Goal: Task Accomplishment & Management: Manage account settings

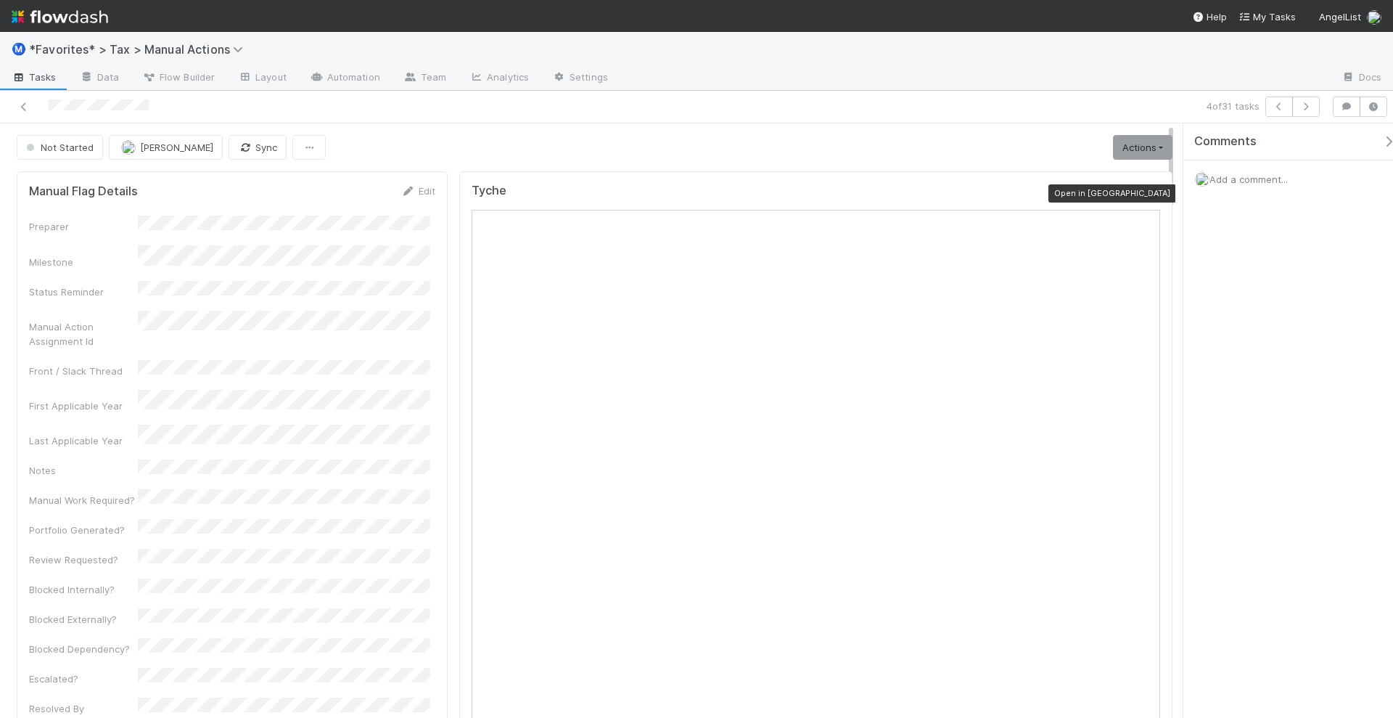
click at [1146, 194] on icon at bounding box center [1153, 193] width 15 height 9
click at [1146, 184] on div "Tyche" at bounding box center [816, 197] width 689 height 26
click at [1146, 186] on div at bounding box center [1153, 193] width 15 height 15
click at [1113, 145] on link "Actions" at bounding box center [1142, 147] width 59 height 25
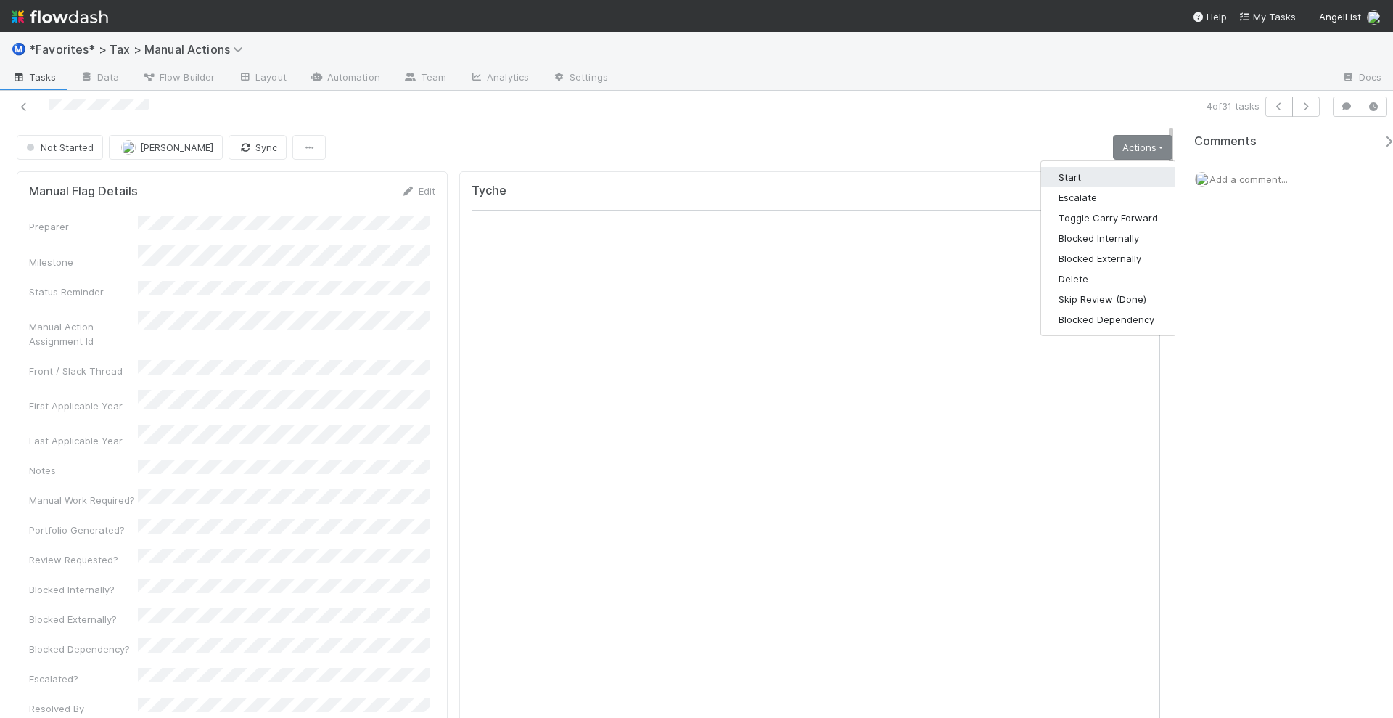
click at [1041, 174] on button "Start" at bounding box center [1108, 177] width 134 height 20
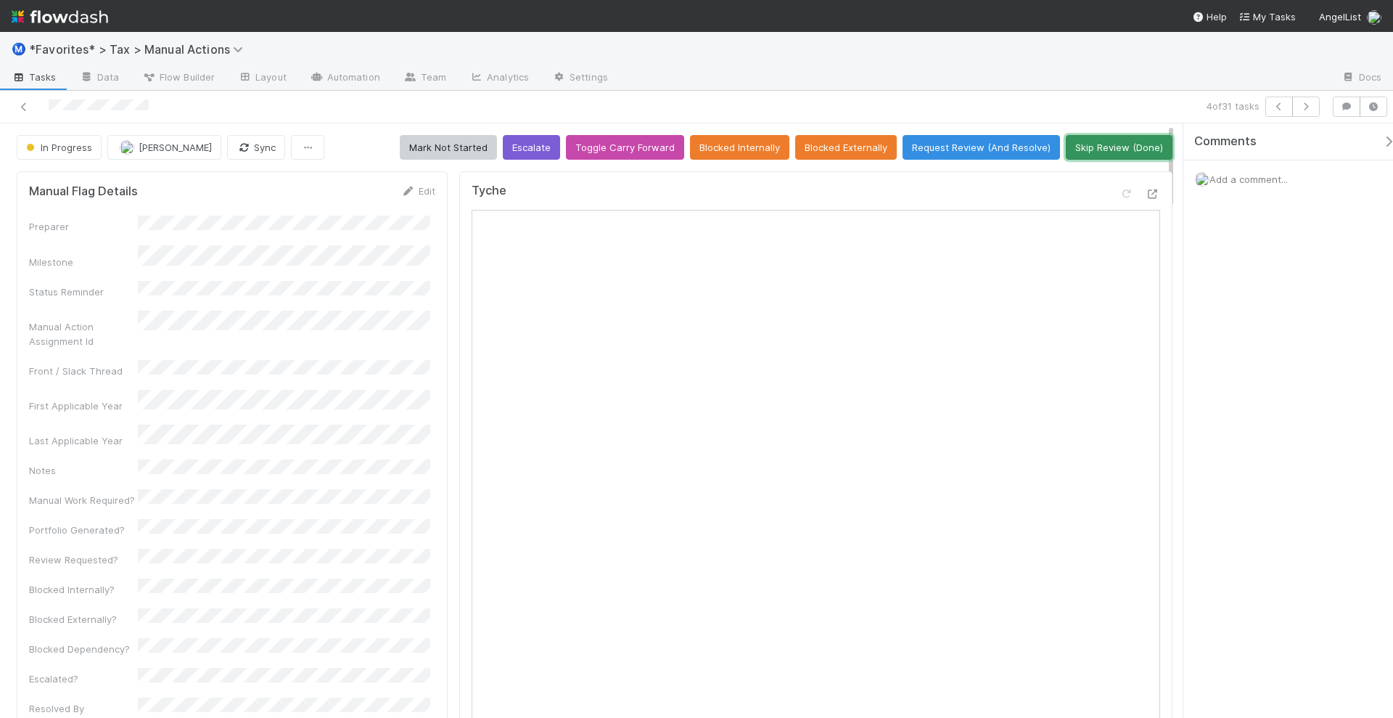
click at [1085, 137] on button "Skip Review (Done)" at bounding box center [1119, 147] width 107 height 25
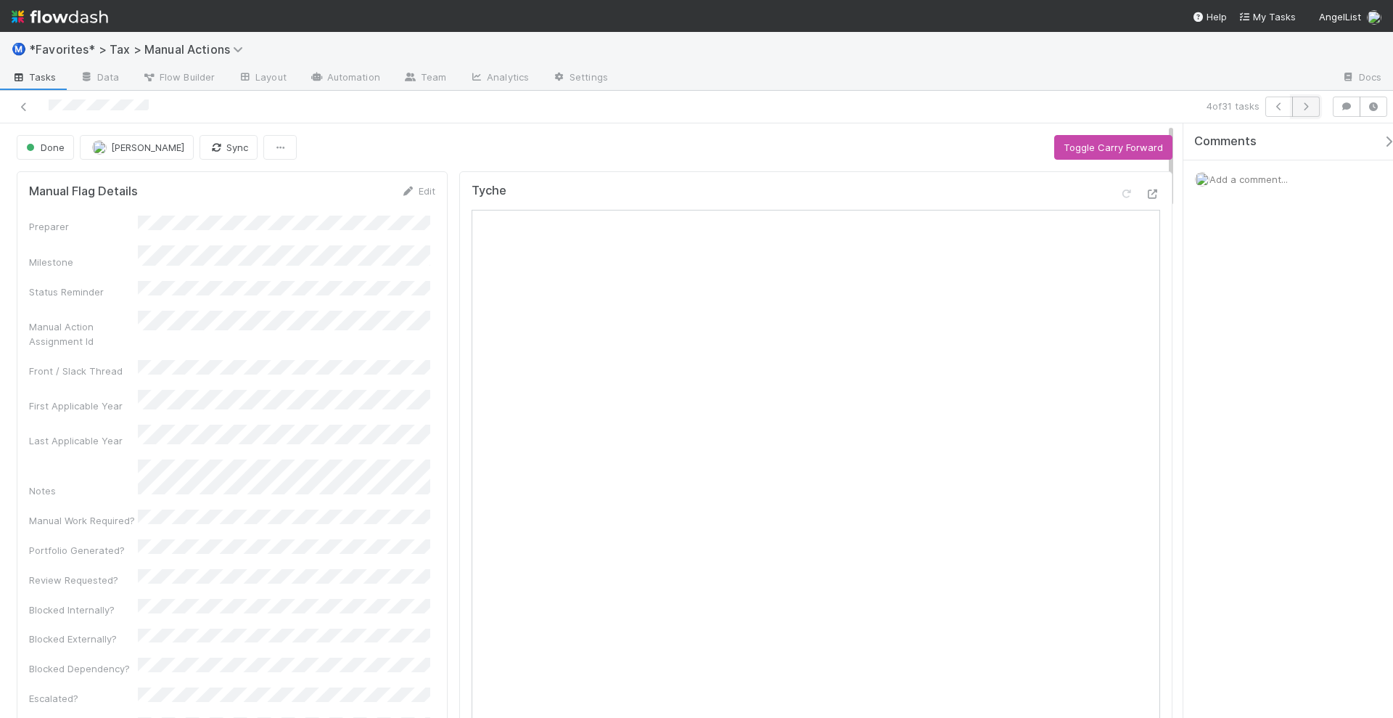
click at [1307, 109] on icon "button" at bounding box center [1306, 106] width 15 height 9
click at [1146, 186] on div at bounding box center [1153, 193] width 15 height 15
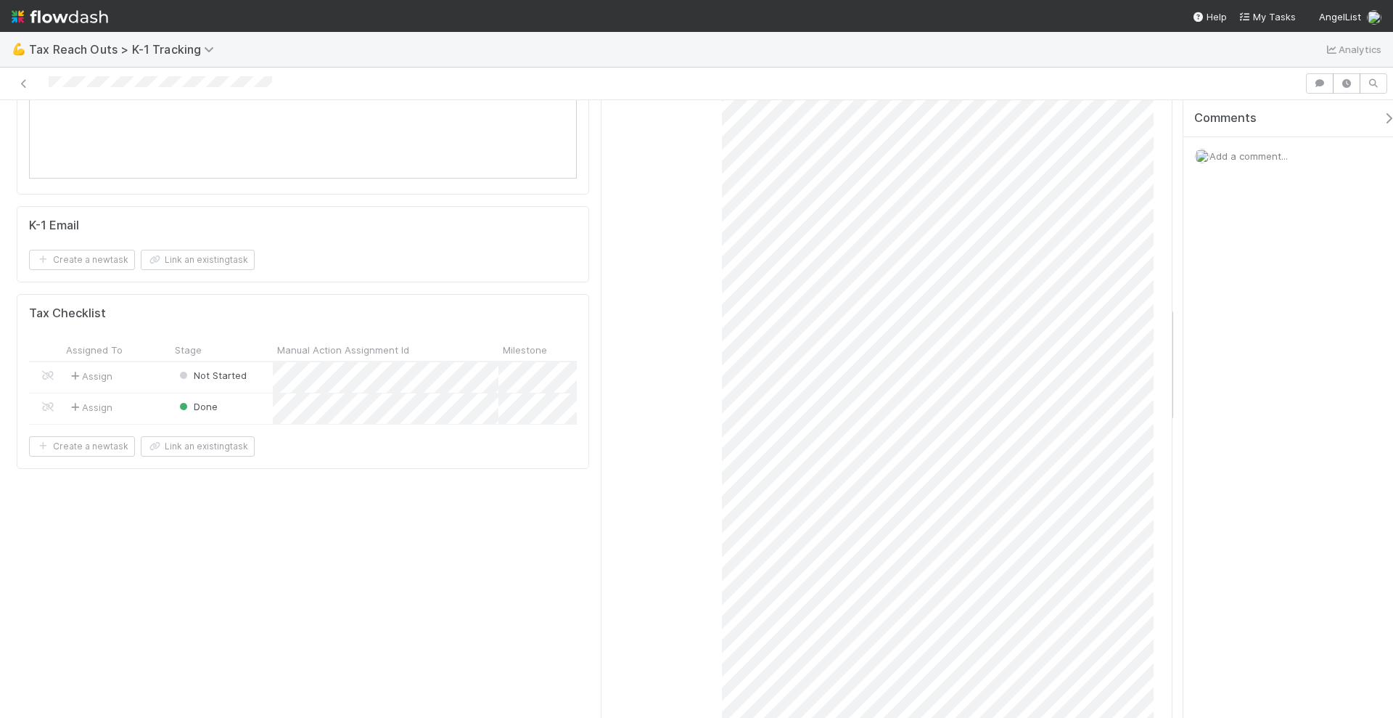
scroll to position [1088, 0]
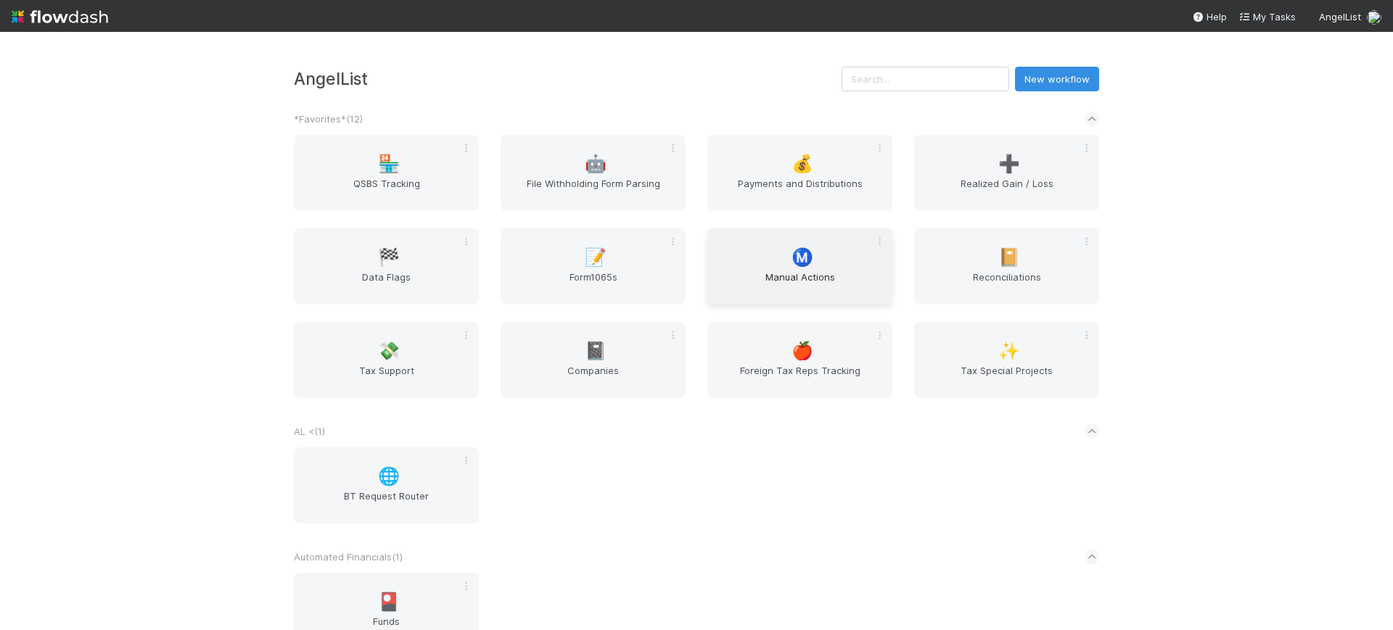
click at [763, 255] on div "Ⓜ️ Manual Actions" at bounding box center [799, 267] width 185 height 76
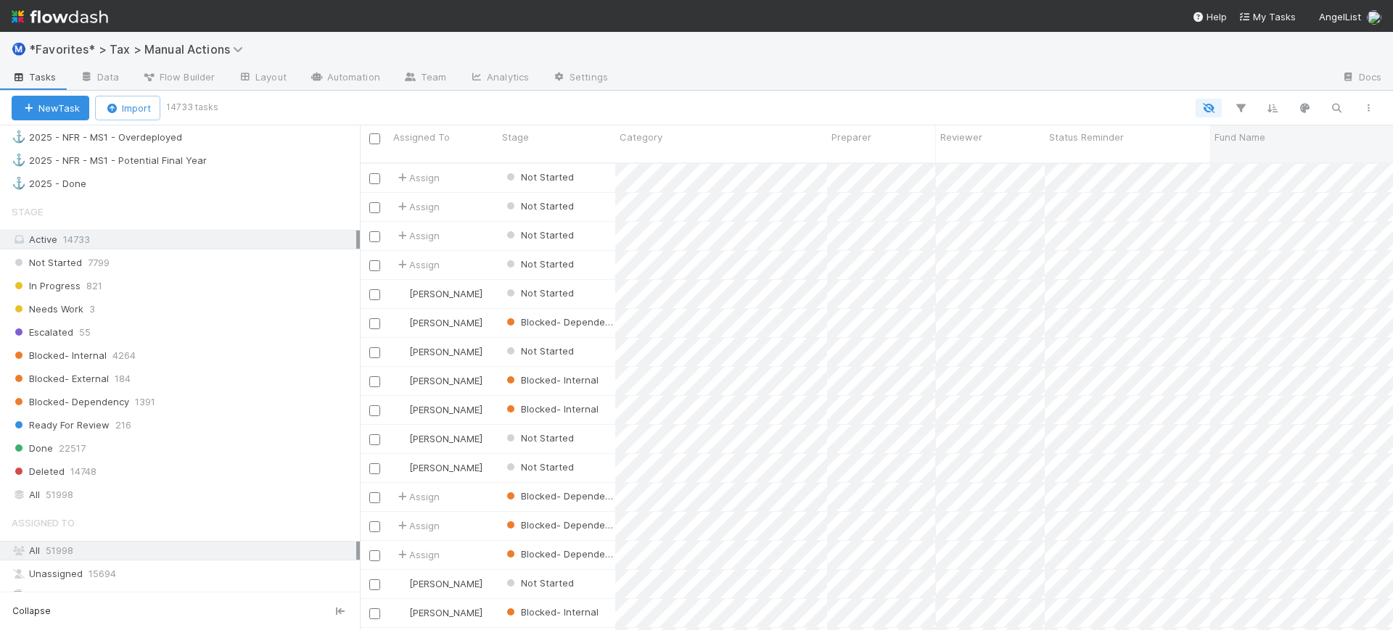
scroll to position [1360, 0]
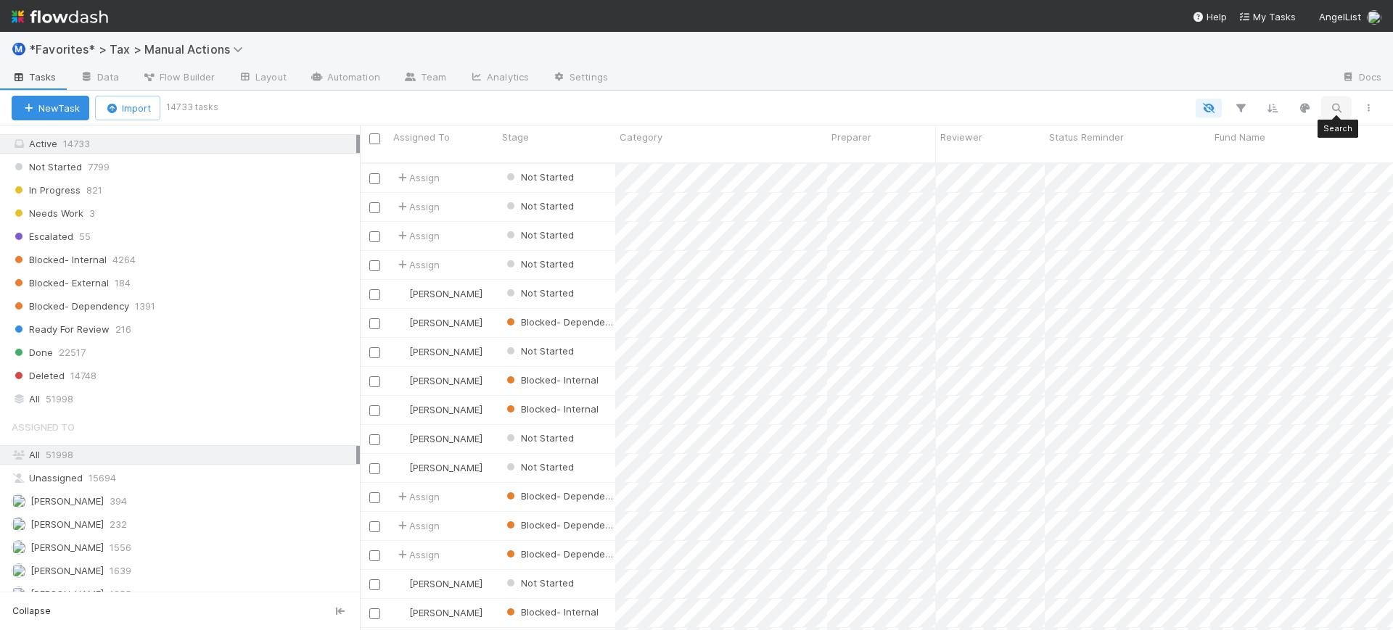
click at [1335, 102] on icon "button" at bounding box center [1336, 108] width 15 height 13
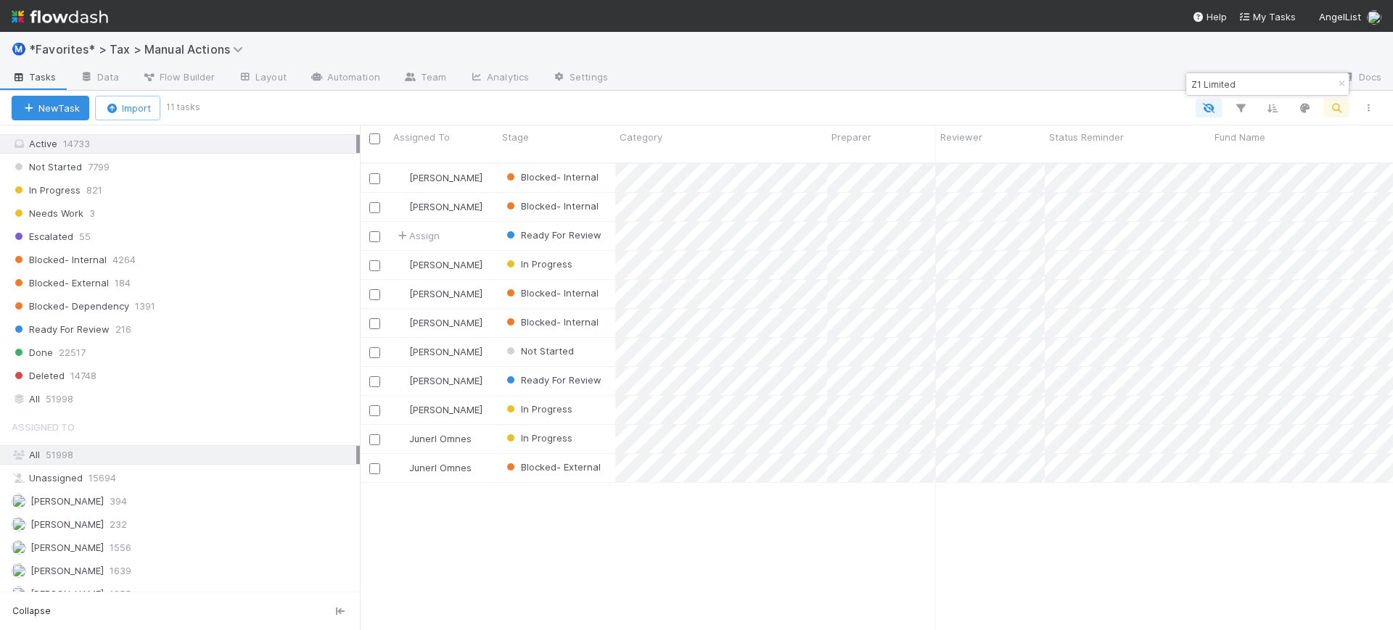
scroll to position [466, 1019]
type input "Z1 Limited"
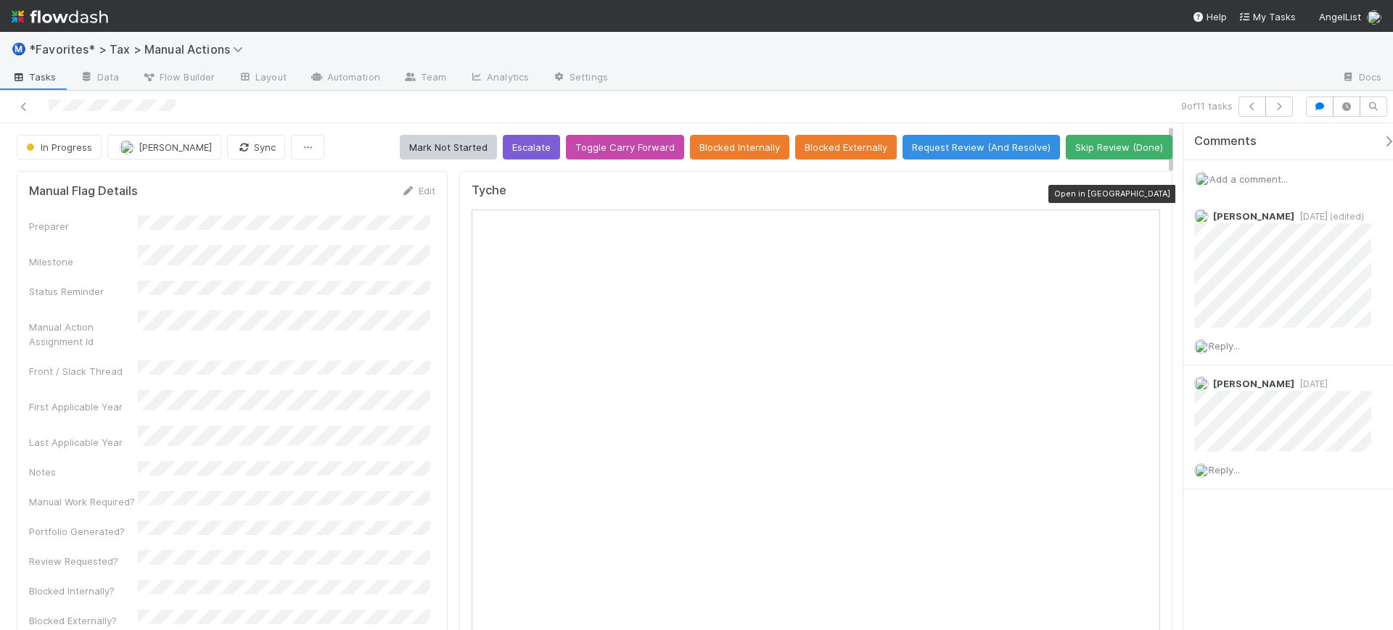
click at [1146, 195] on icon at bounding box center [1153, 193] width 15 height 9
click at [1146, 196] on icon at bounding box center [1153, 193] width 15 height 9
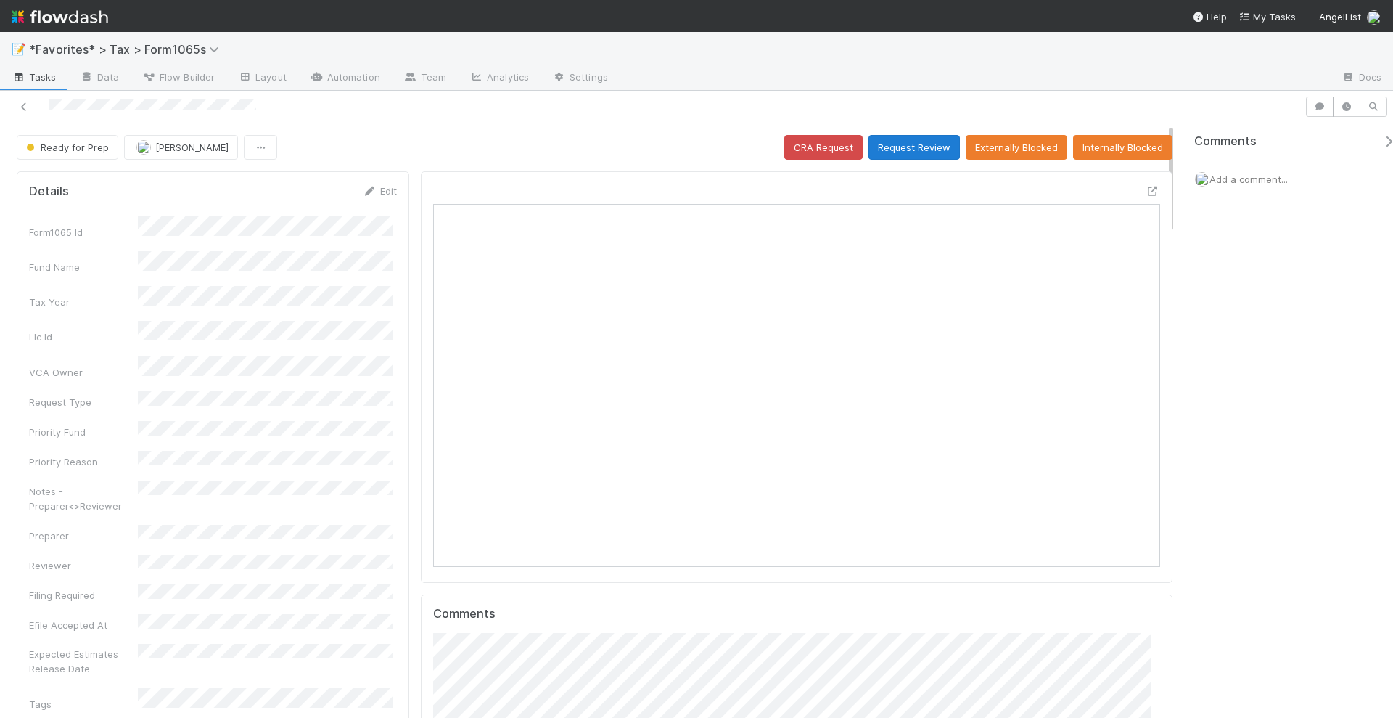
scroll to position [281, 704]
click at [896, 142] on button "Request Review" at bounding box center [913, 147] width 91 height 25
click at [1255, 250] on div "Comments Add a comment..." at bounding box center [1294, 196] width 223 height 147
click at [917, 145] on button "Request Review" at bounding box center [913, 147] width 91 height 25
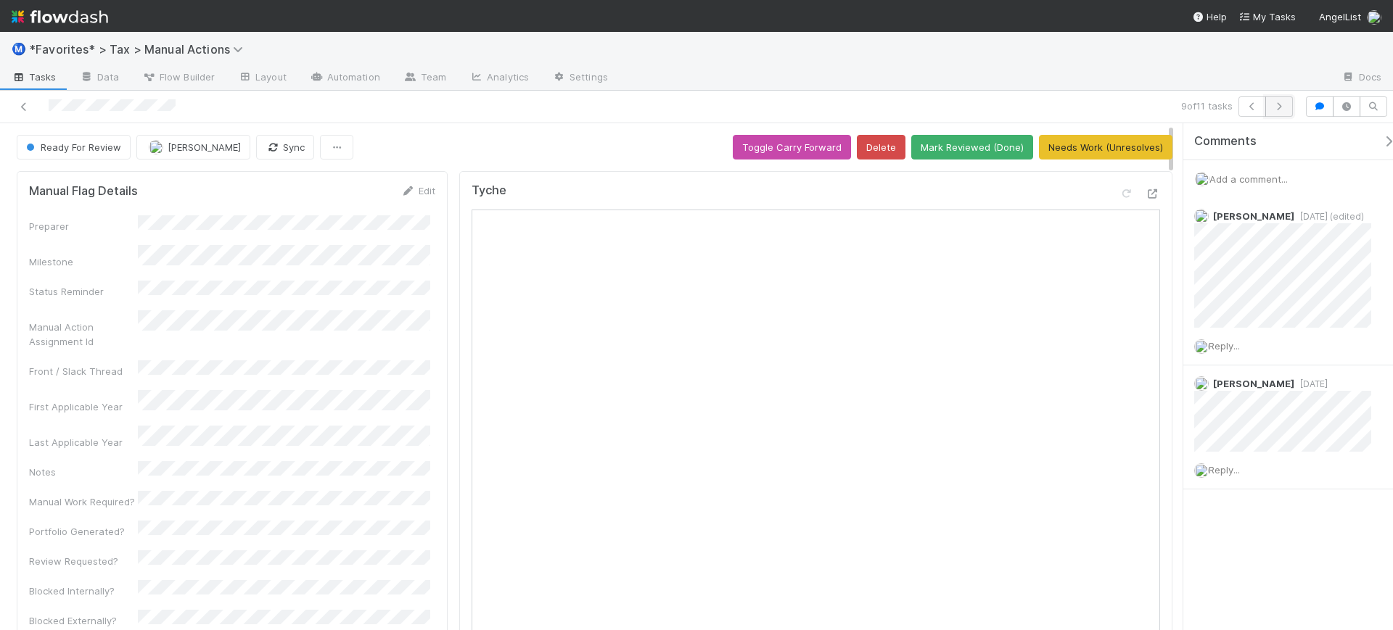
click at [1278, 110] on icon "button" at bounding box center [1279, 106] width 15 height 9
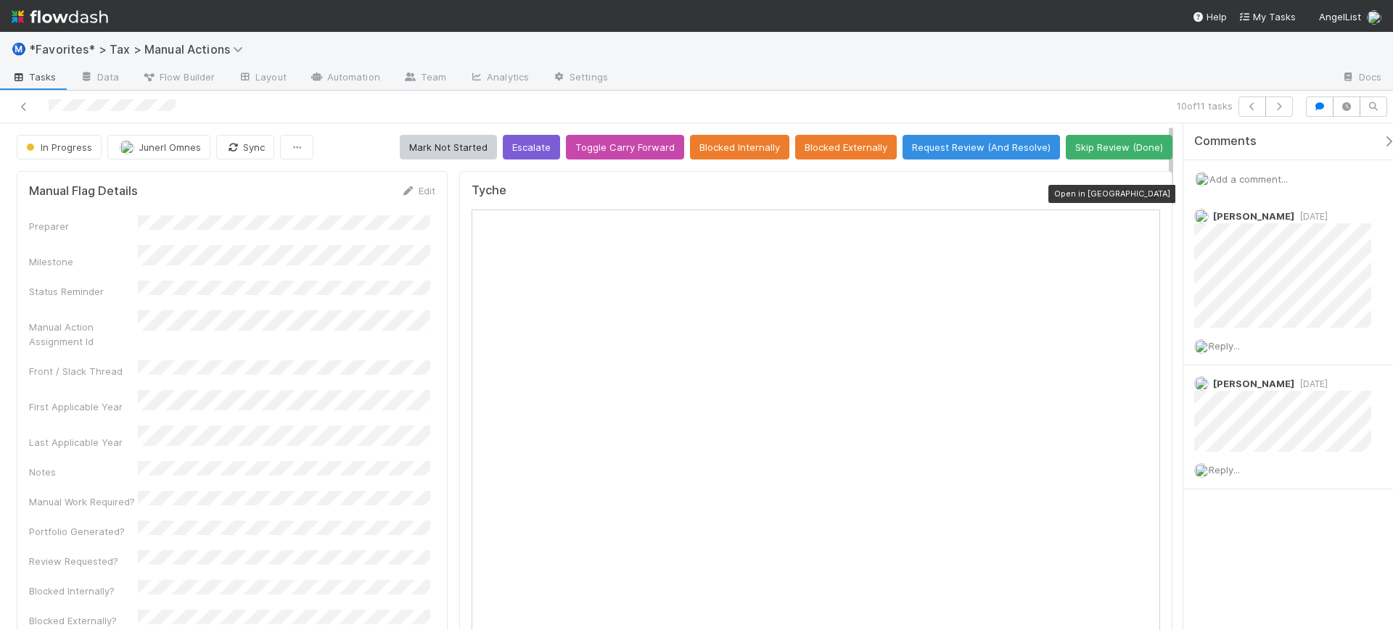
click at [1146, 198] on icon at bounding box center [1153, 193] width 15 height 9
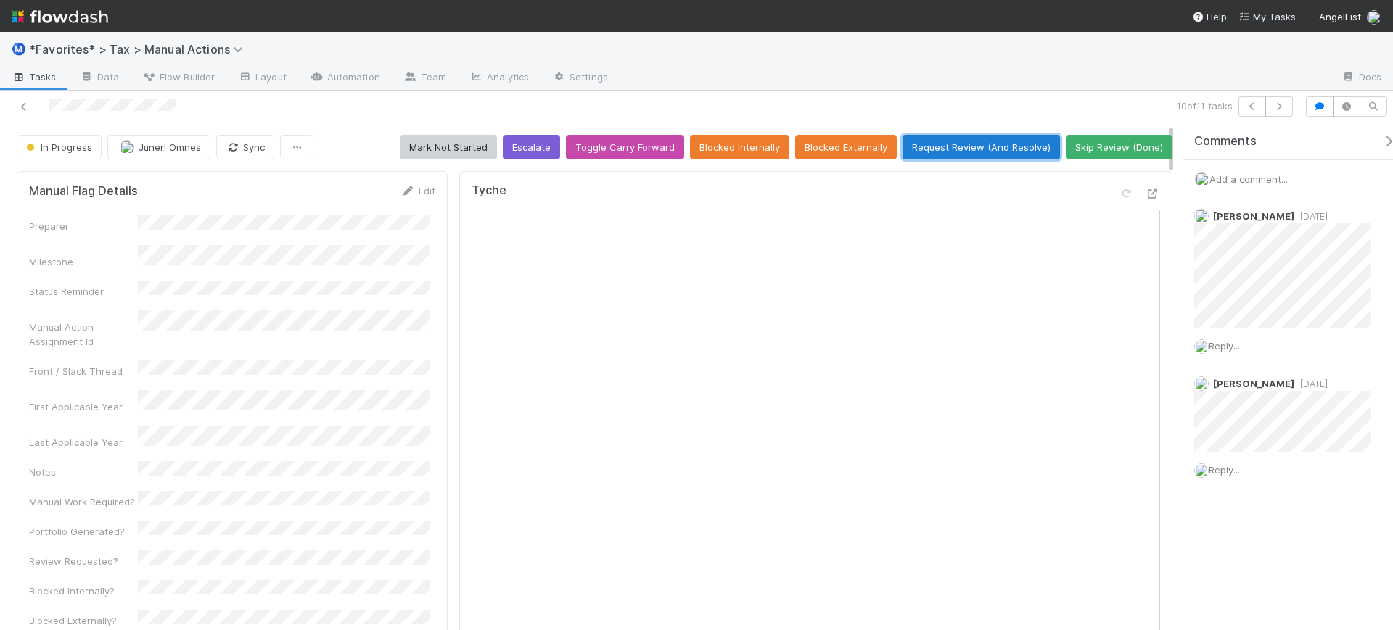
click at [972, 149] on button "Request Review (And Resolve)" at bounding box center [981, 147] width 157 height 25
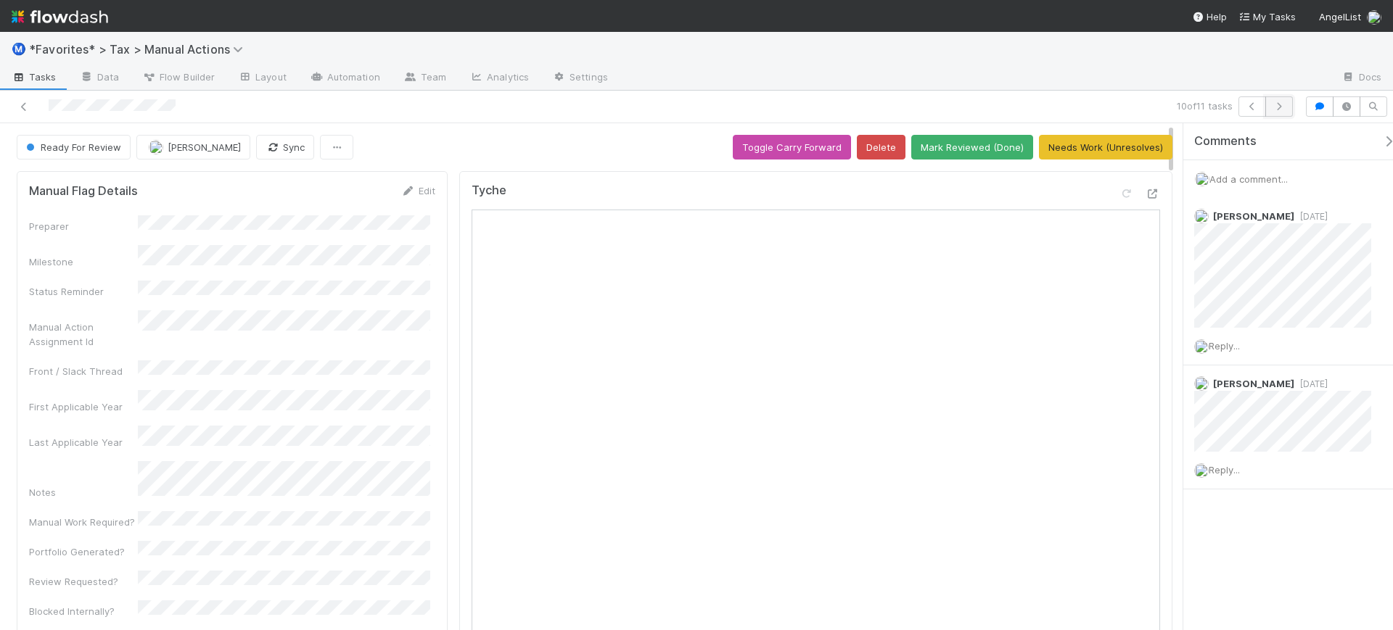
click at [1288, 107] on button "button" at bounding box center [1279, 106] width 28 height 20
click at [1146, 198] on icon at bounding box center [1153, 193] width 15 height 9
click at [1244, 110] on button "button" at bounding box center [1252, 106] width 28 height 20
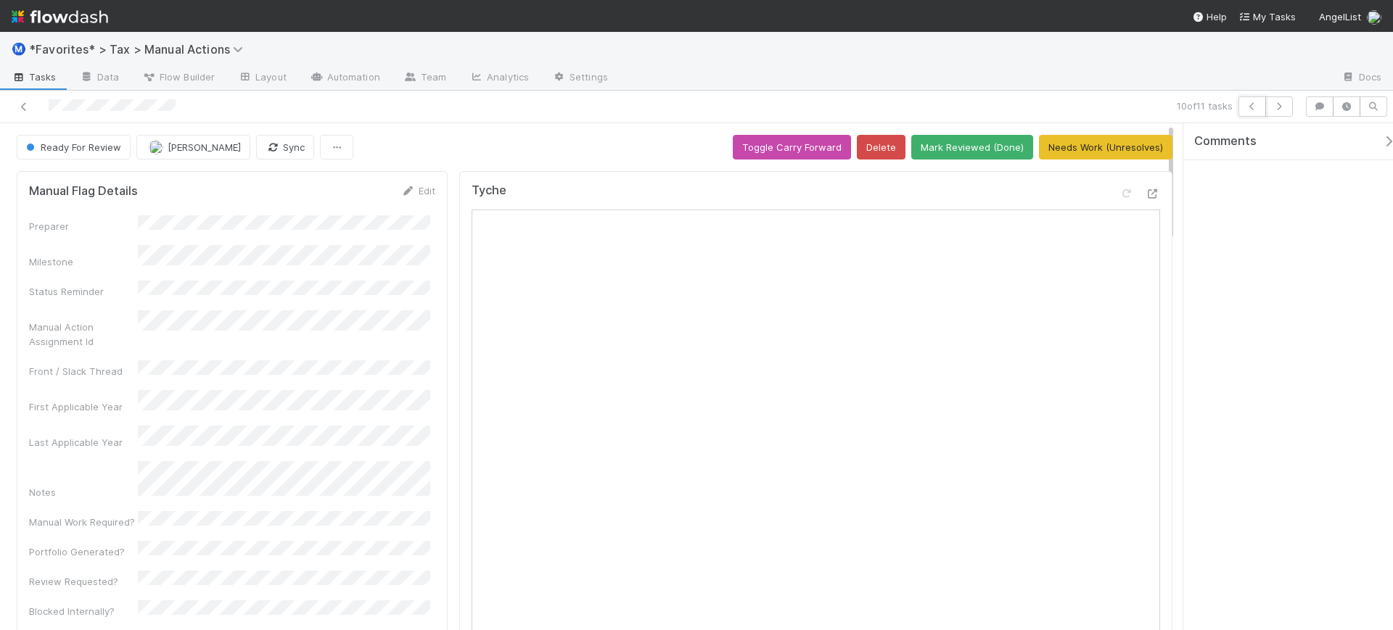
click at [1244, 110] on button "button" at bounding box center [1252, 106] width 28 height 20
click at [1244, 104] on button "button" at bounding box center [1252, 106] width 28 height 20
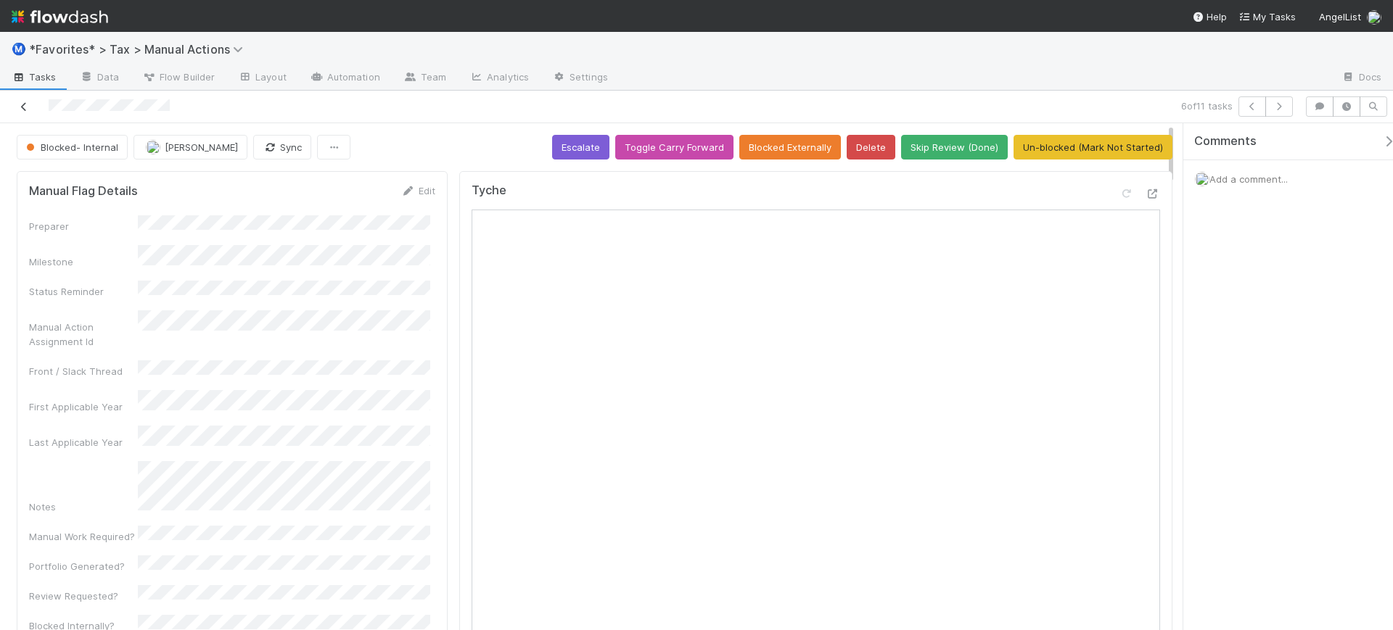
click at [26, 110] on icon at bounding box center [24, 106] width 15 height 9
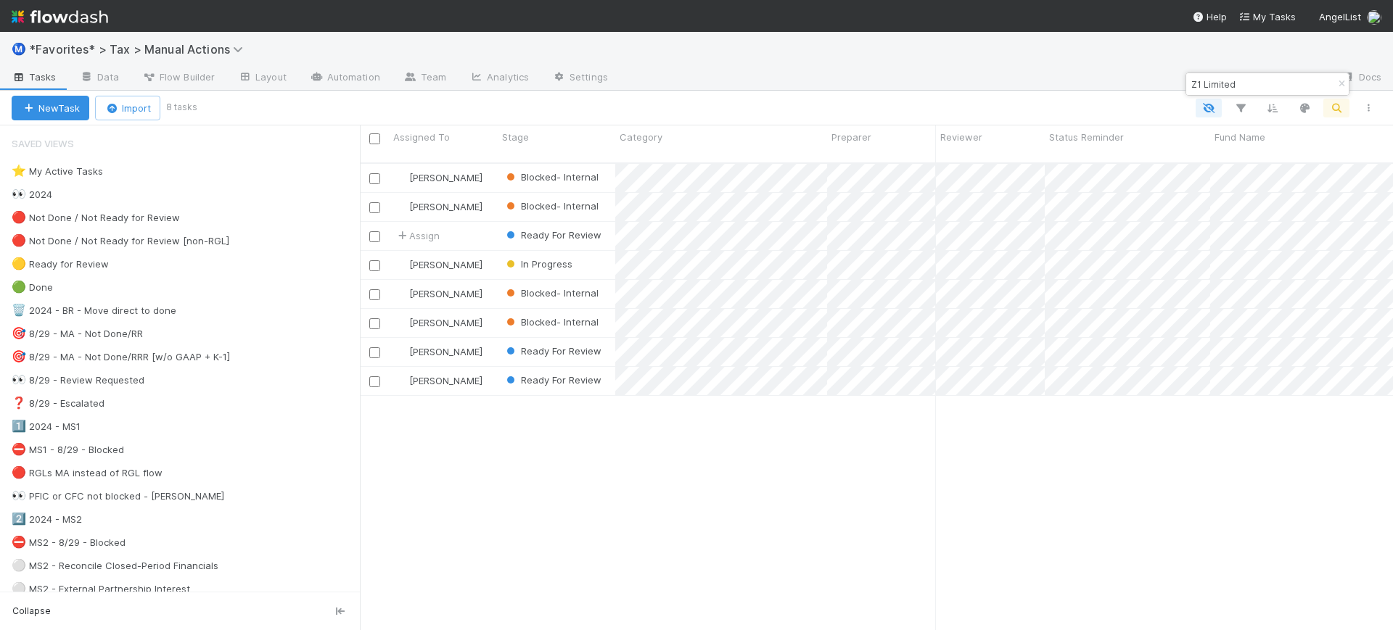
scroll to position [466, 1019]
click at [927, 480] on div "Helen Vo Blocked- Internal 8/9/25, 5:04:44 PM 8/9/25, 5:04:44 PM 0 0 0 1 0 Hele…" at bounding box center [876, 403] width 1033 height 479
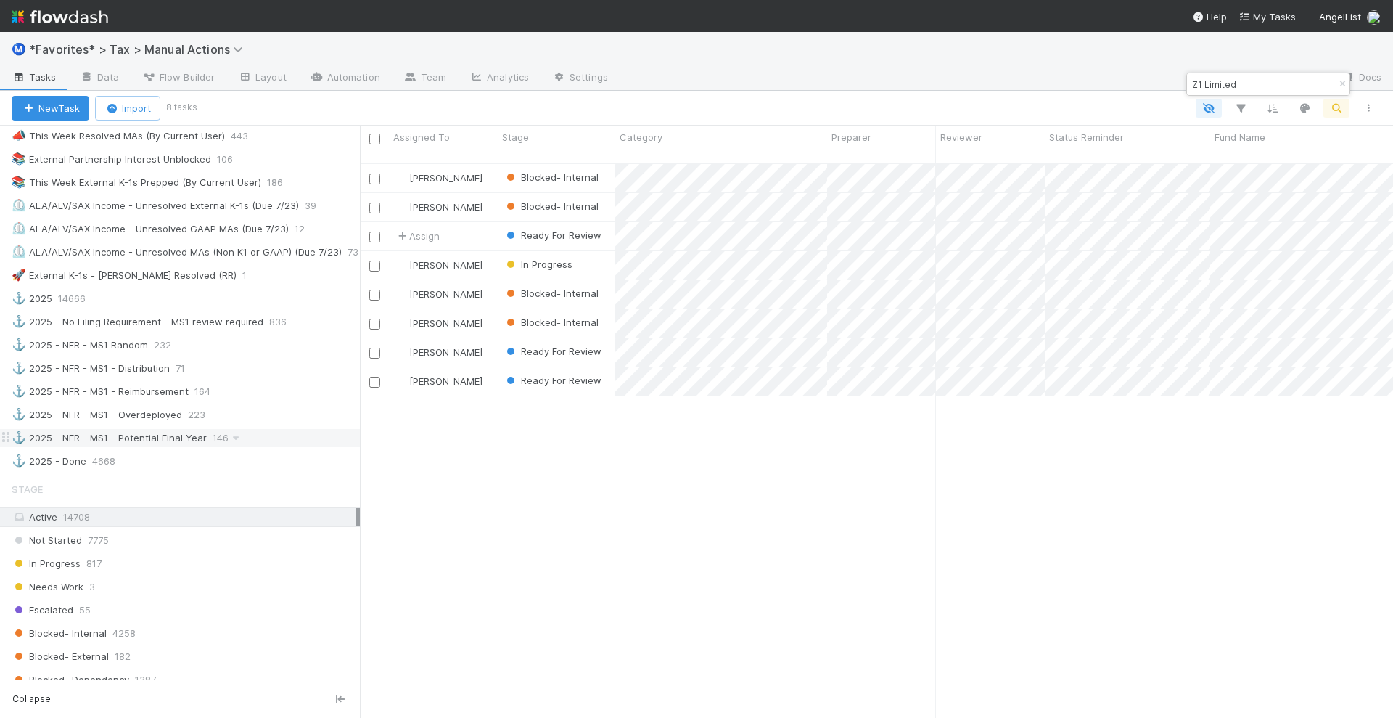
scroll to position [1088, 0]
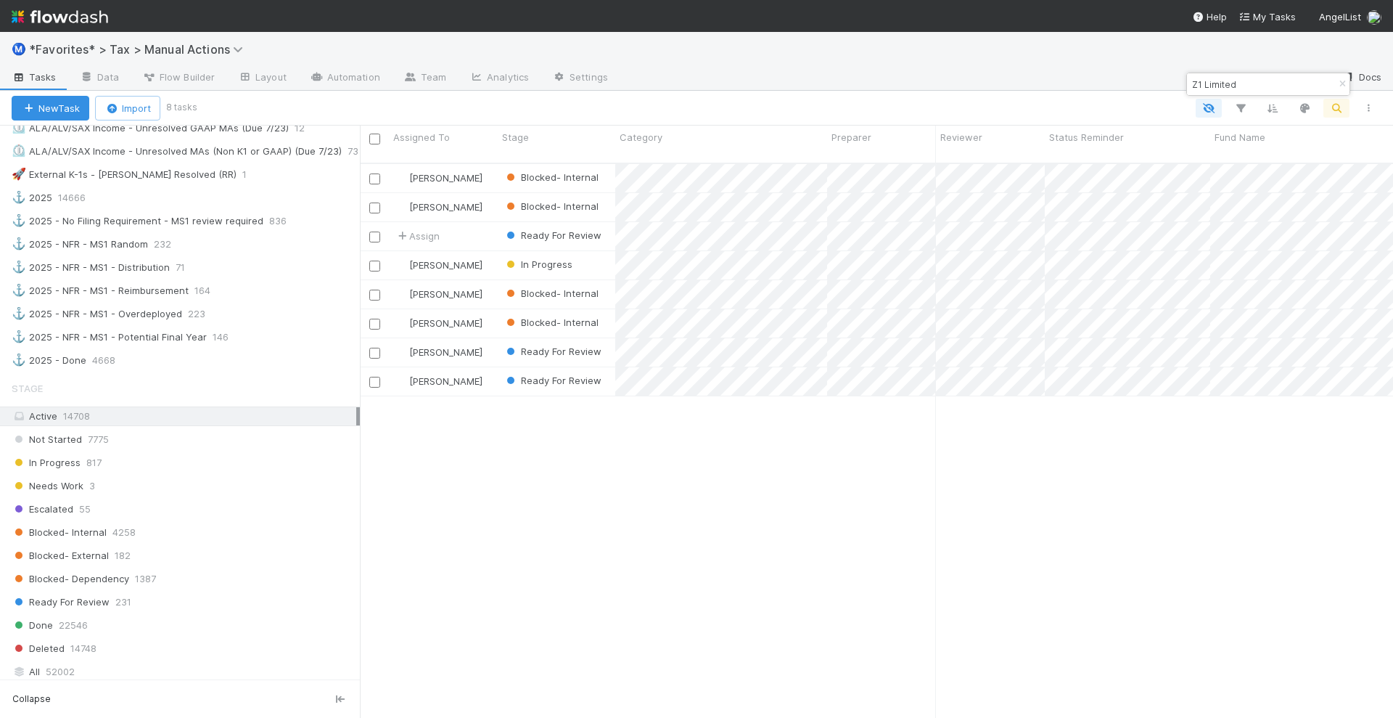
click at [1337, 80] on icon "button" at bounding box center [1342, 84] width 15 height 9
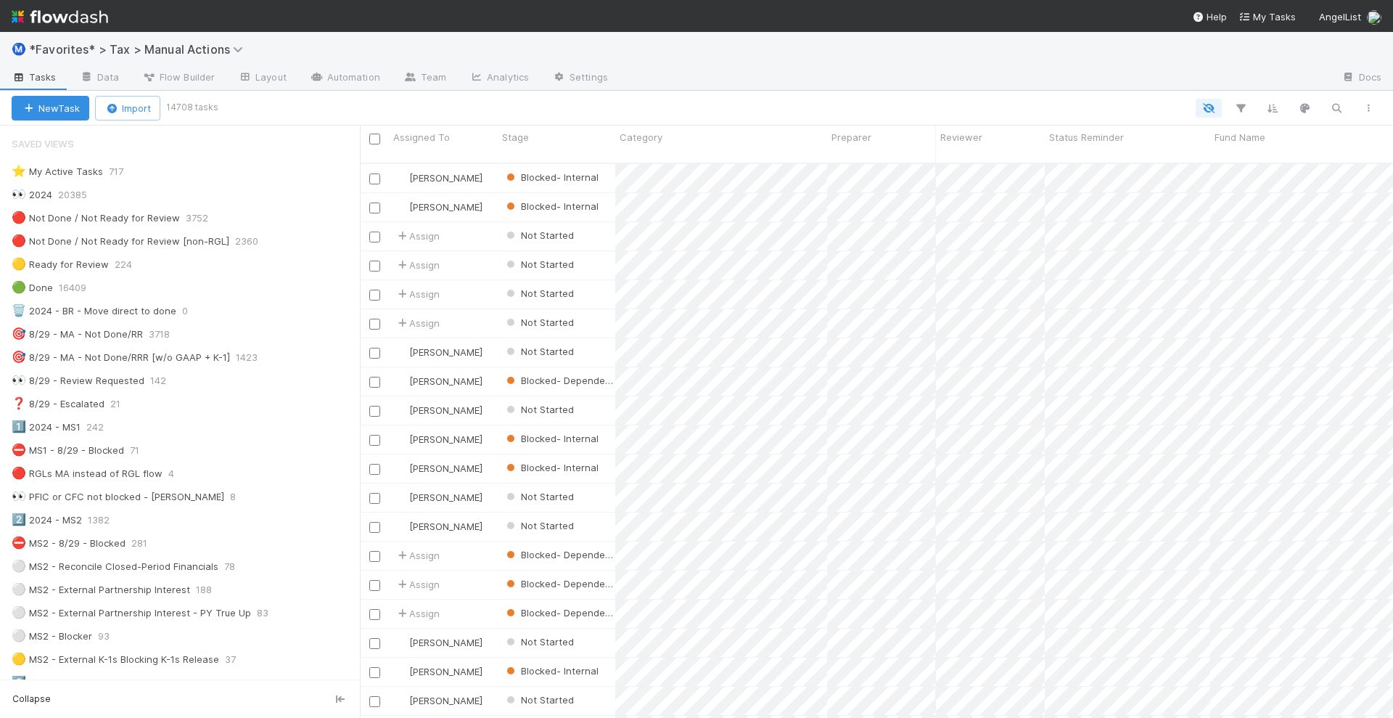
scroll to position [553, 1019]
click at [1245, 106] on icon "button" at bounding box center [1240, 108] width 15 height 13
click at [973, 154] on button "Add Filter" at bounding box center [1018, 151] width 435 height 21
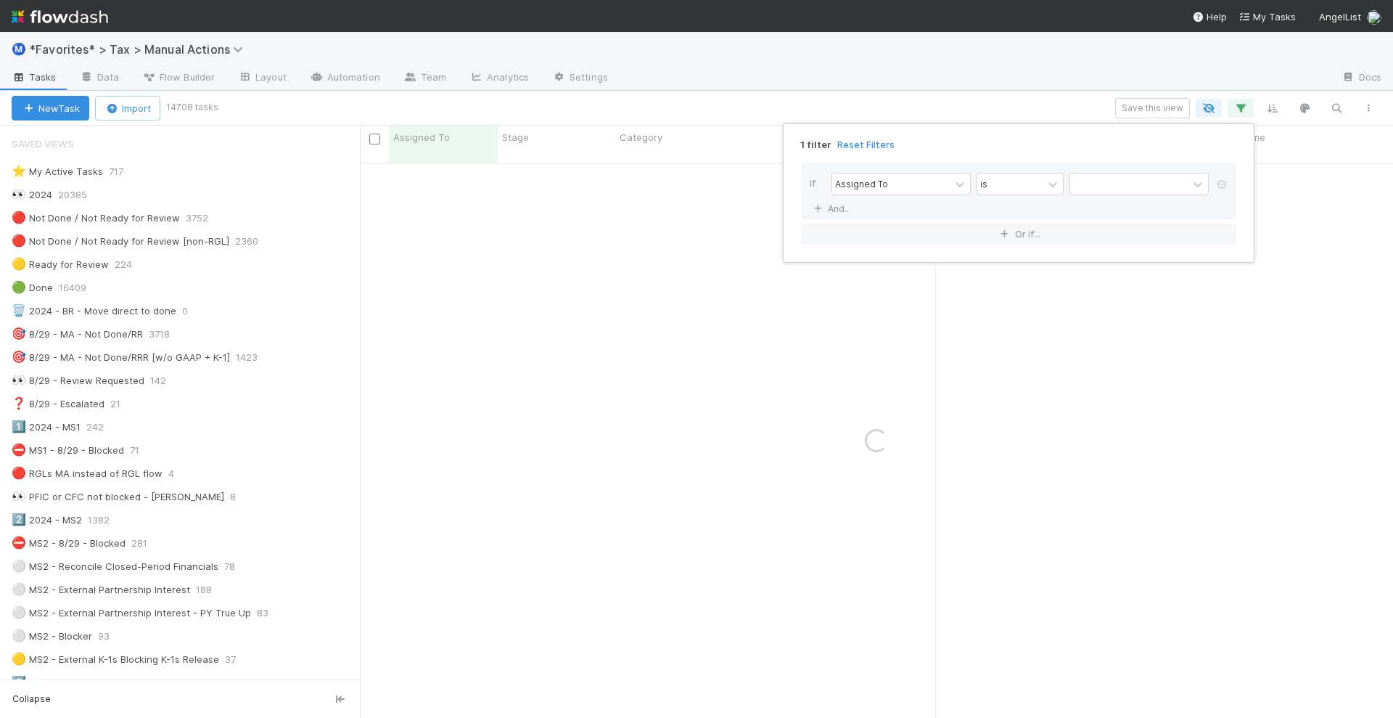
click at [894, 104] on div "1 filter Reset Filters If Assigned To is And.. Or if..." at bounding box center [696, 359] width 1393 height 718
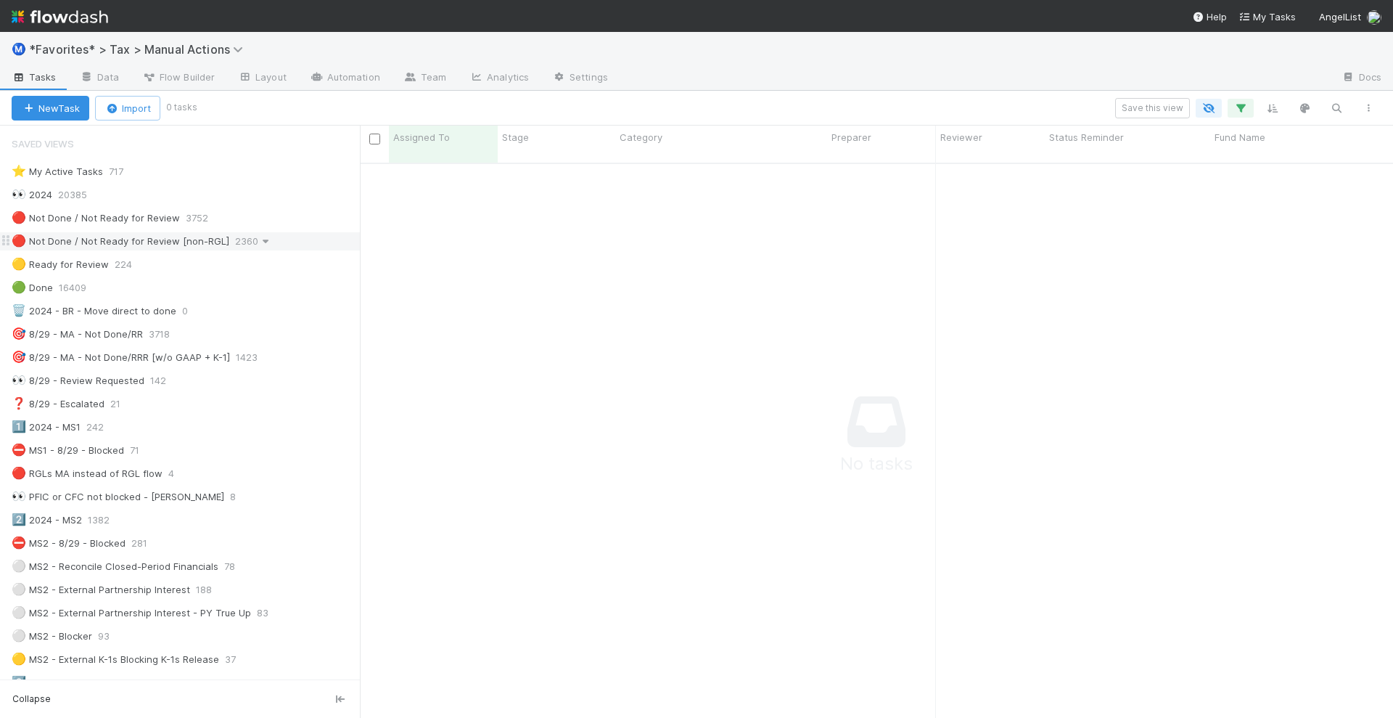
scroll to position [539, 1006]
click at [267, 243] on icon at bounding box center [265, 241] width 15 height 9
click at [707, 94] on div "View Settings Default for everyone Rename this view Delete this view" at bounding box center [696, 359] width 1393 height 718
click at [288, 239] on div "🔴 Not Done / Not Ready for Review [non-RGL] 2360" at bounding box center [186, 241] width 348 height 18
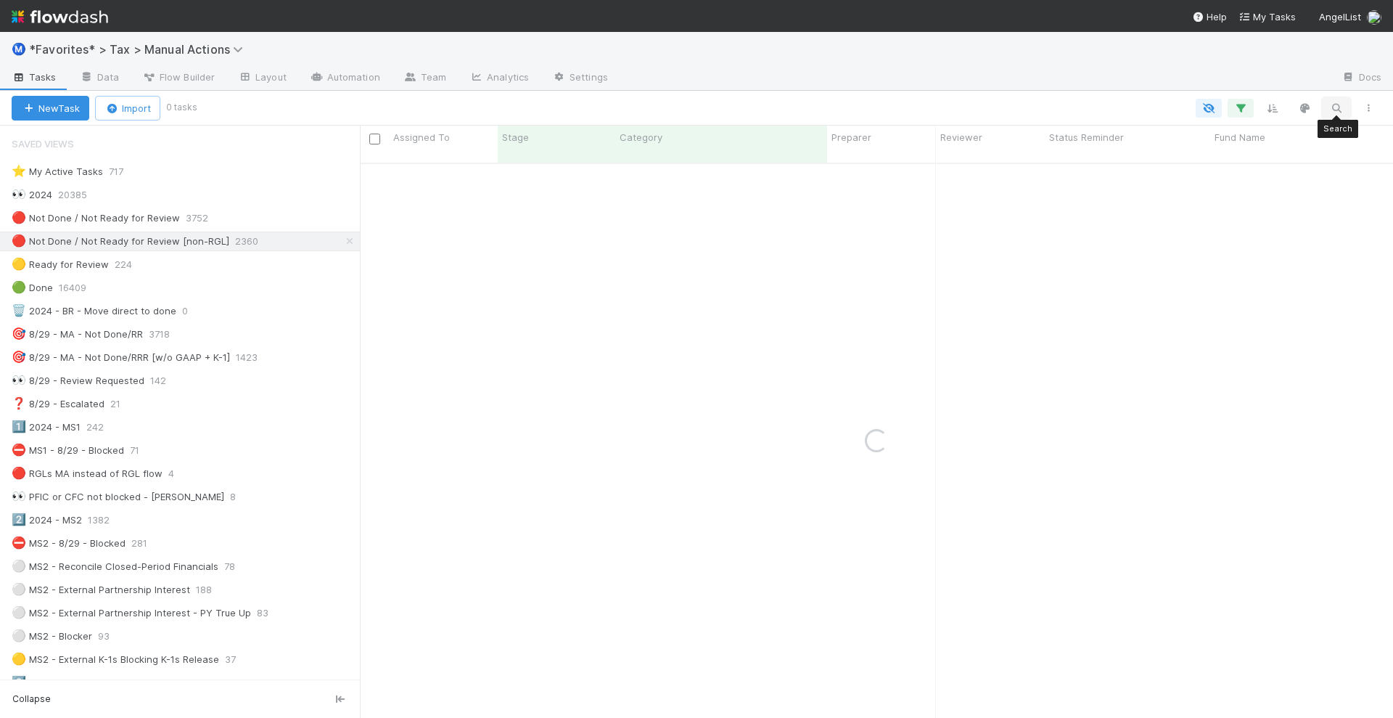
click at [1336, 115] on button "button" at bounding box center [1336, 108] width 26 height 19
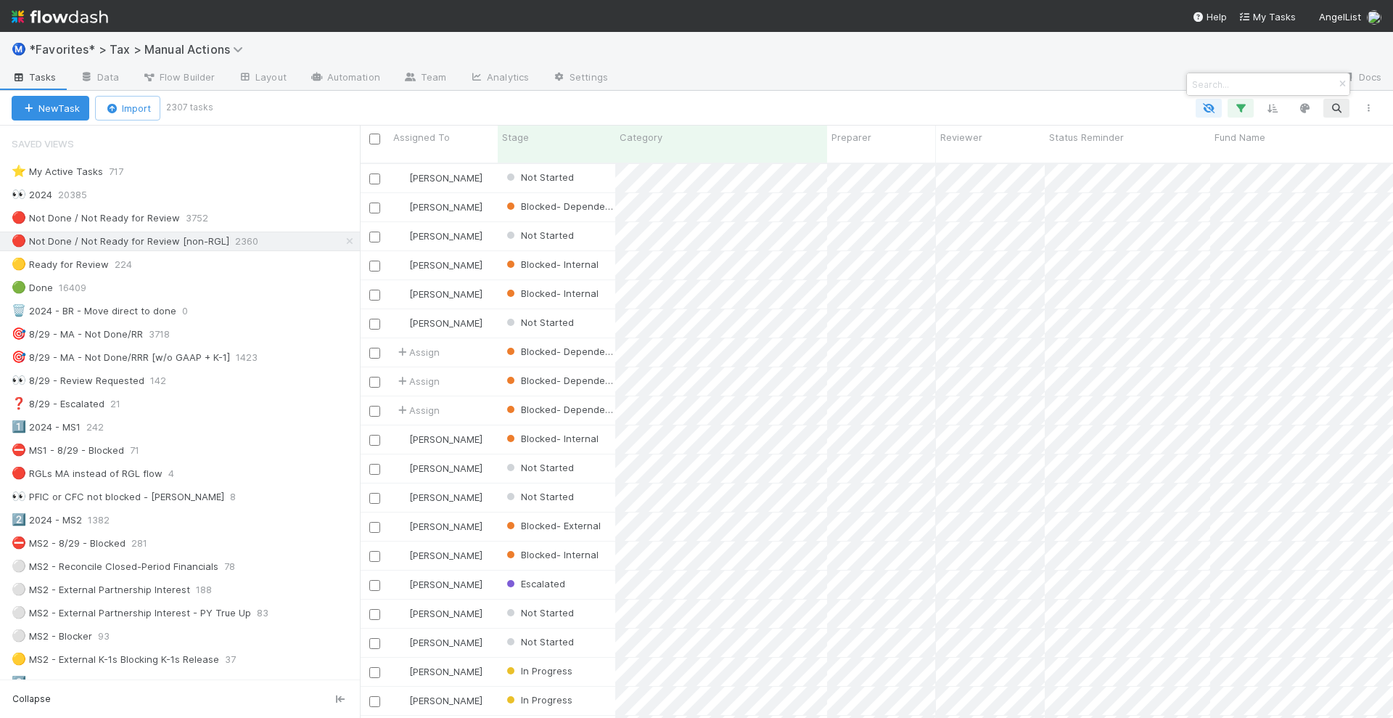
scroll to position [553, 1019]
click at [1122, 62] on div at bounding box center [696, 359] width 1393 height 718
click at [1239, 109] on icon "button" at bounding box center [1240, 108] width 15 height 13
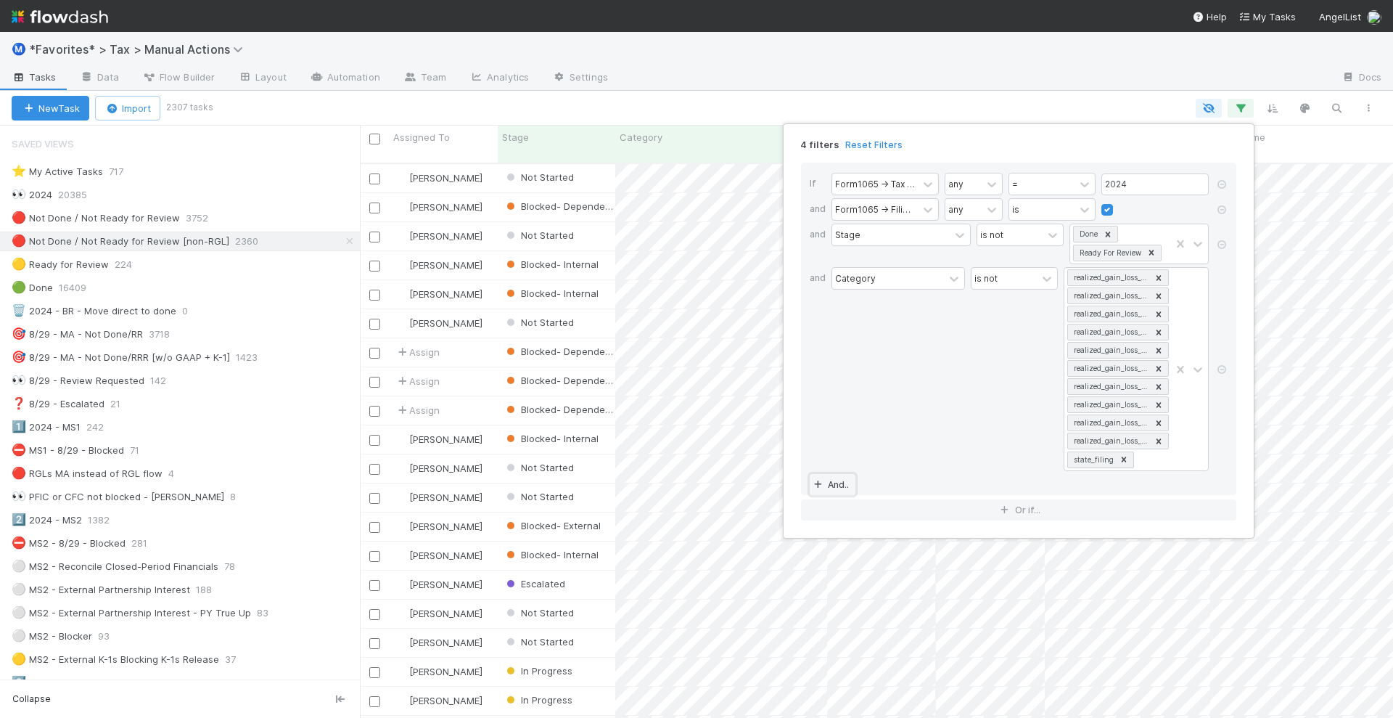
click at [832, 480] on link "And.." at bounding box center [833, 484] width 46 height 21
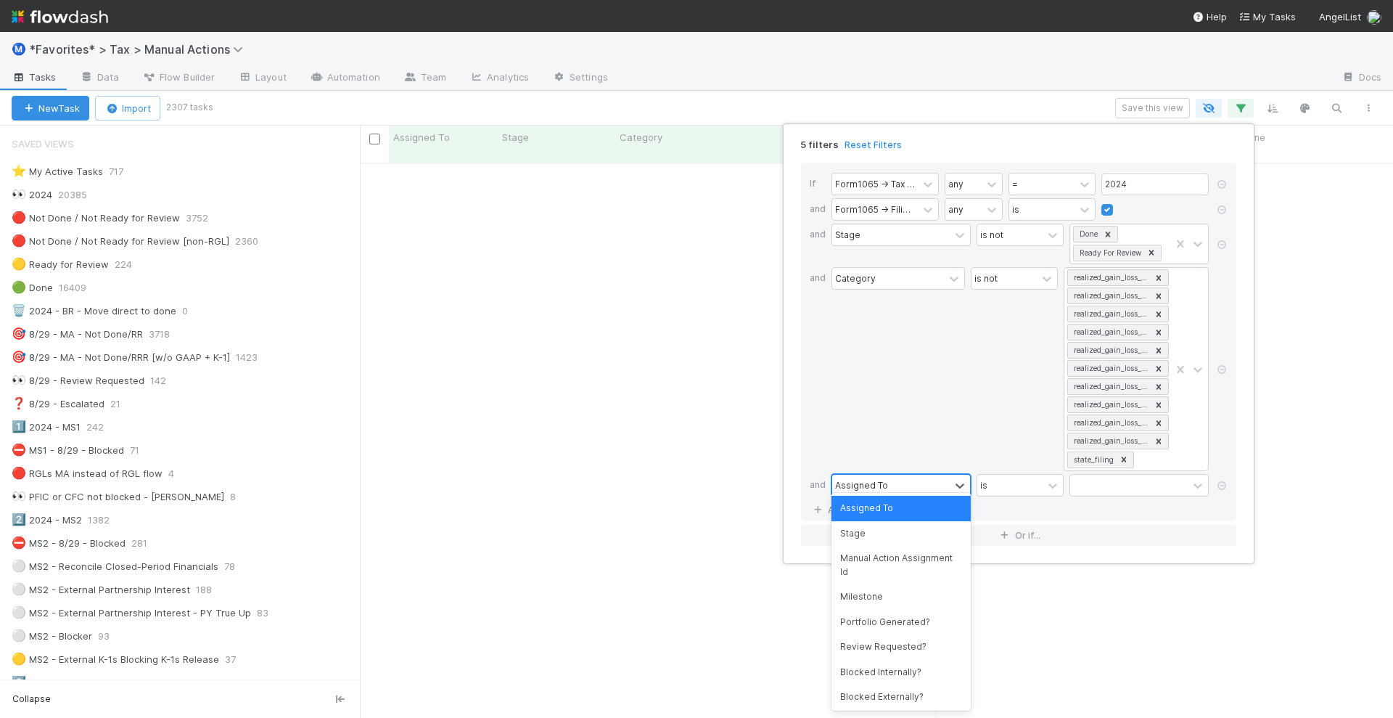
click at [889, 474] on div "Assigned To" at bounding box center [891, 484] width 118 height 21
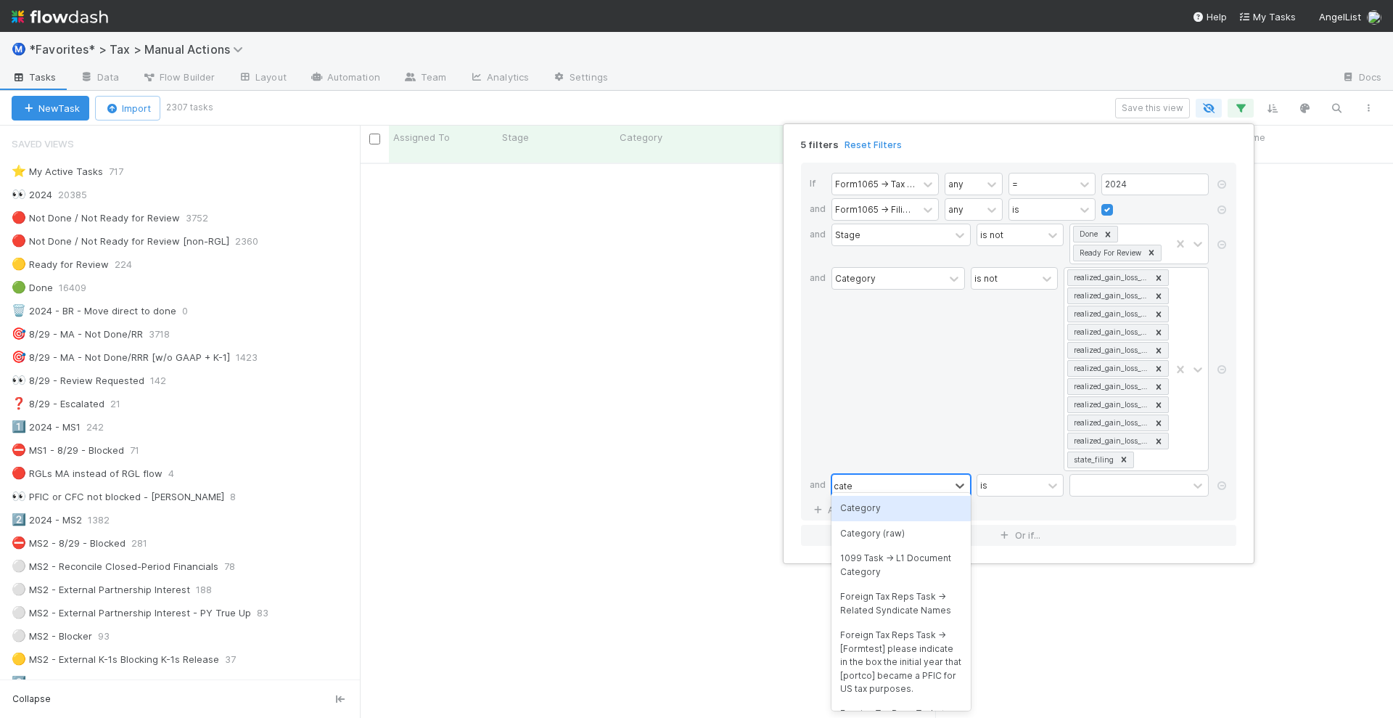
type input "categ"
click at [889, 506] on div "Category" at bounding box center [900, 508] width 139 height 25
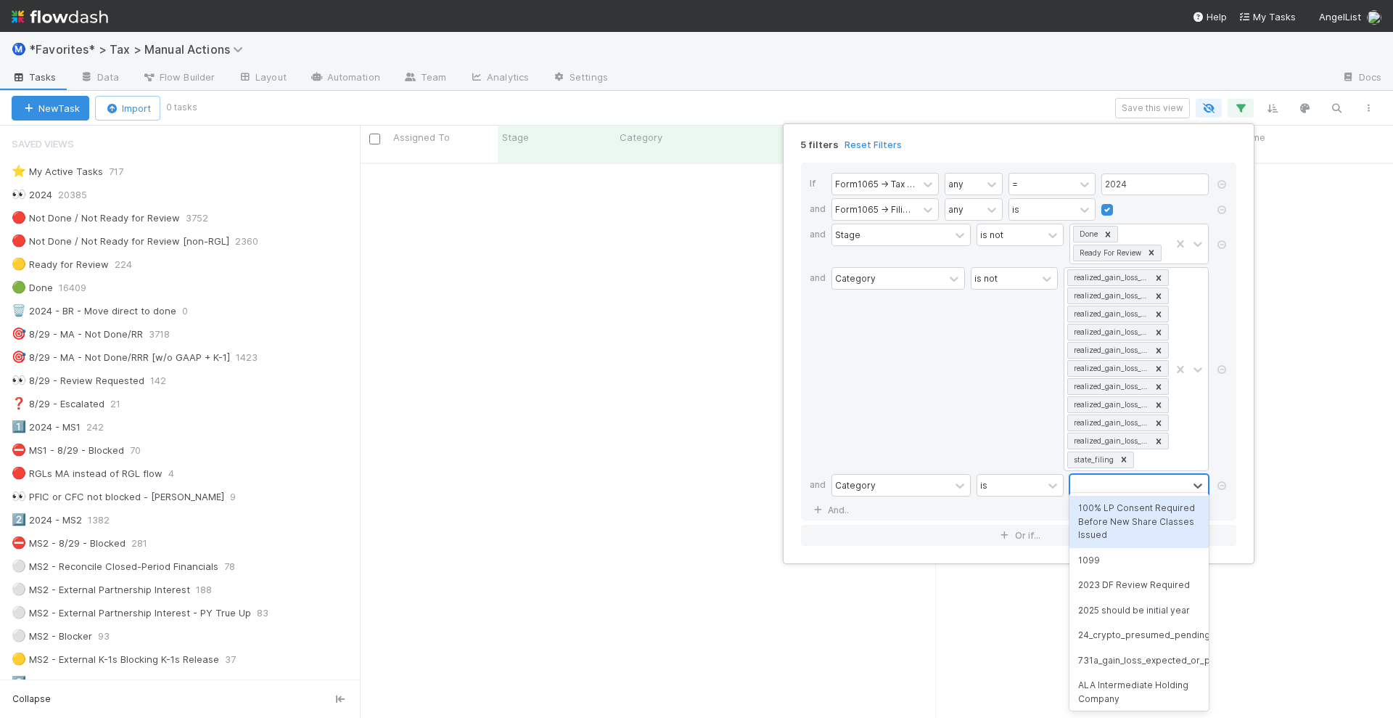
click at [1087, 477] on div at bounding box center [1129, 484] width 118 height 21
type input "potent"
click at [1114, 508] on div "Potential 1042-S Filing" at bounding box center [1138, 508] width 139 height 25
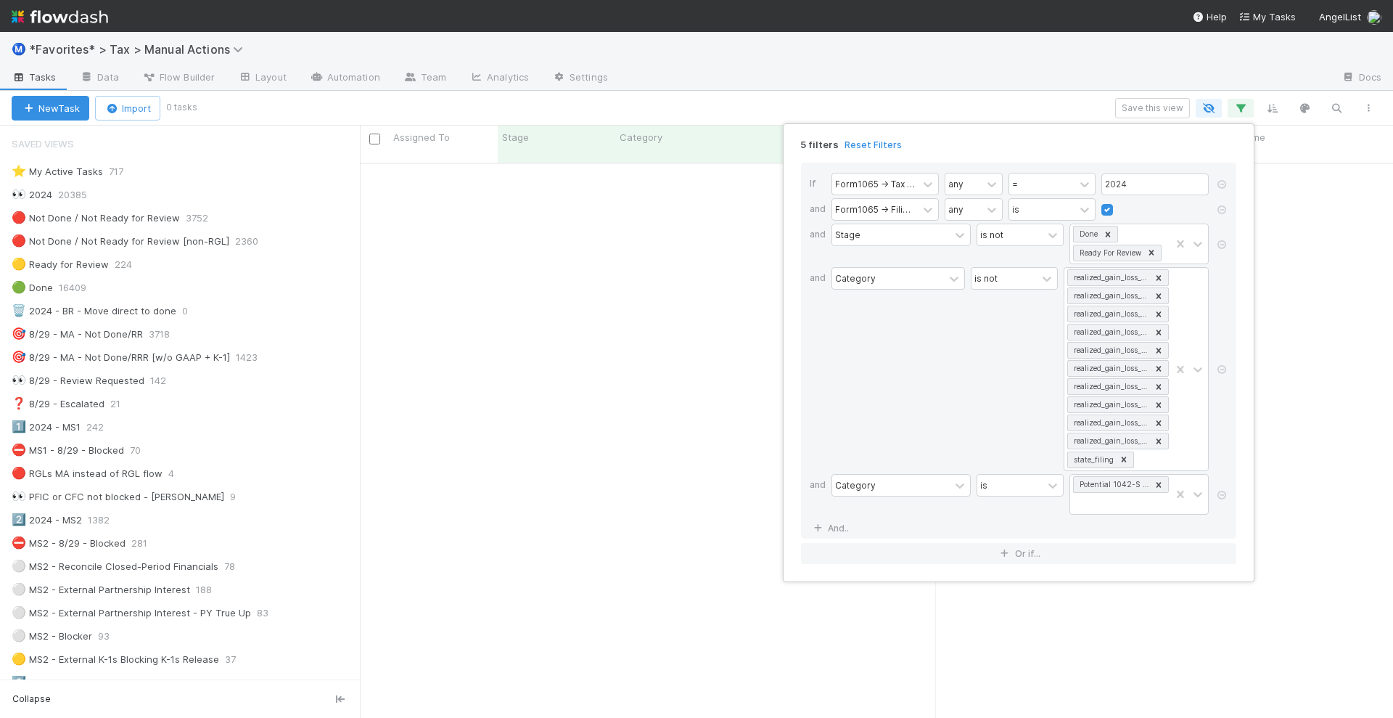
click at [916, 104] on div "5 filters Reset Filters If Form1065 -> Tax Year any = 2024 and Form1065 -> Fili…" at bounding box center [696, 359] width 1393 height 718
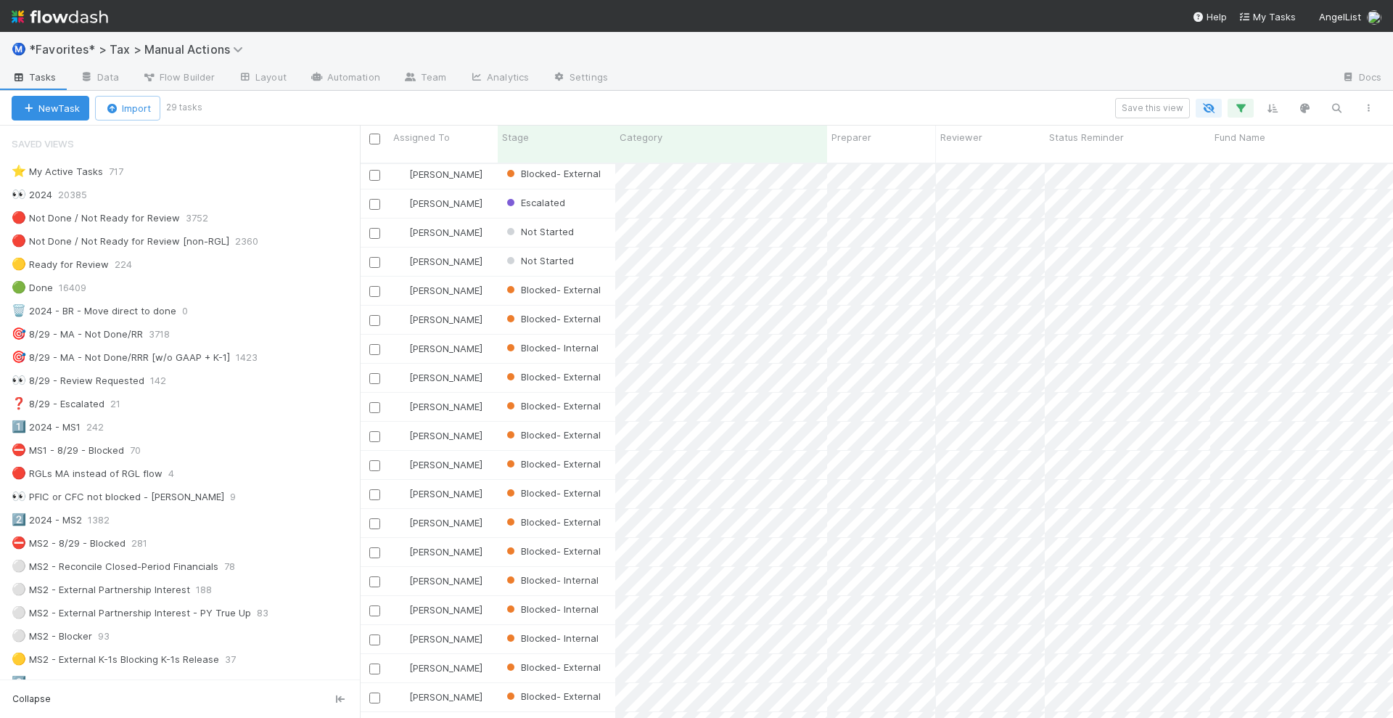
scroll to position [0, 0]
click at [374, 137] on input "checkbox" at bounding box center [374, 138] width 11 height 11
checkbox input "true"
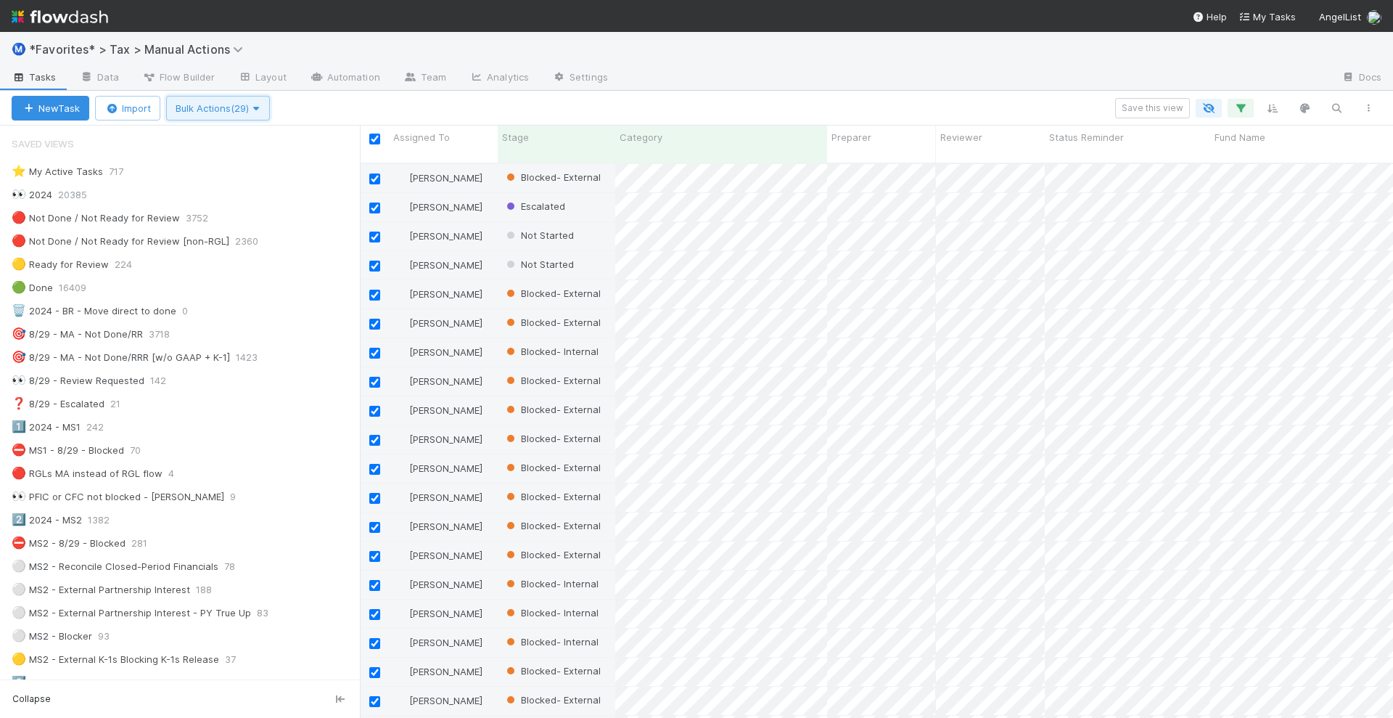
click at [250, 107] on span "Bulk Actions (29)" at bounding box center [218, 108] width 85 height 12
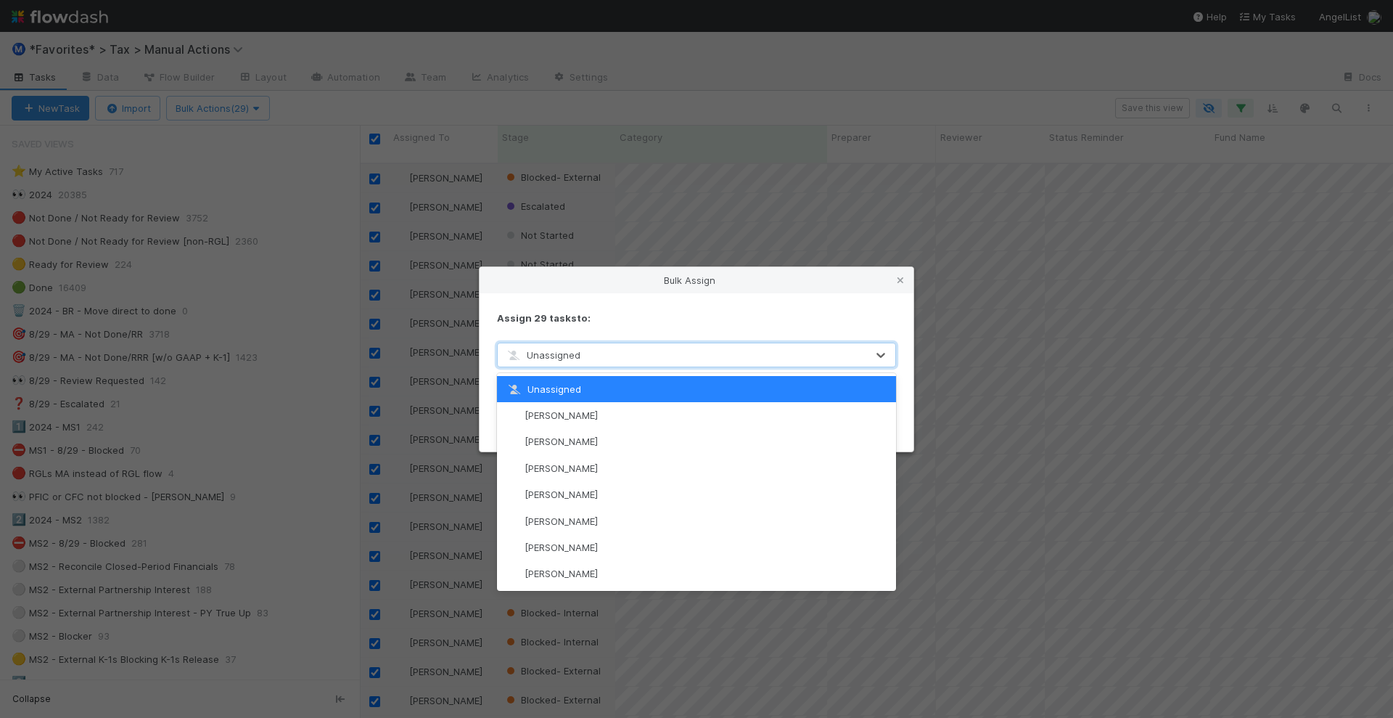
click at [591, 356] on div "Unassigned" at bounding box center [682, 354] width 369 height 23
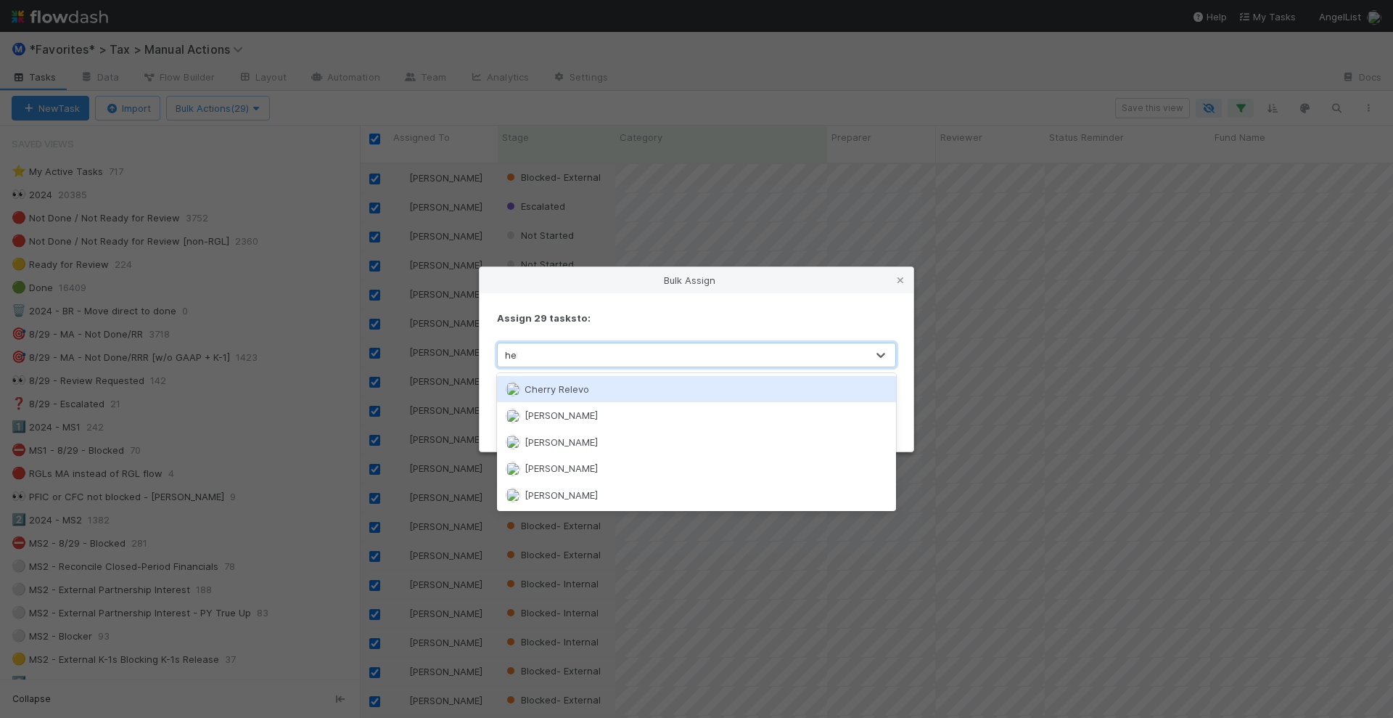
type input "helen"
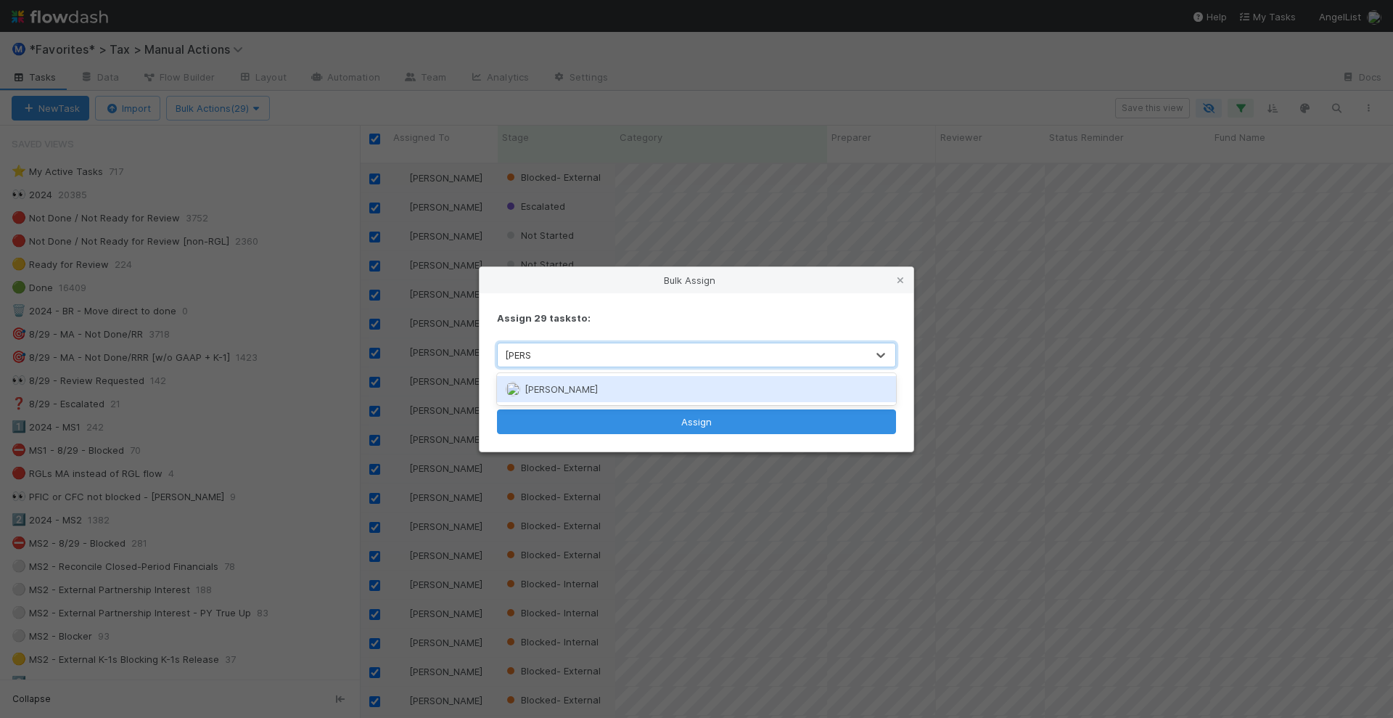
click at [583, 381] on div "Helen Vo" at bounding box center [697, 389] width 400 height 26
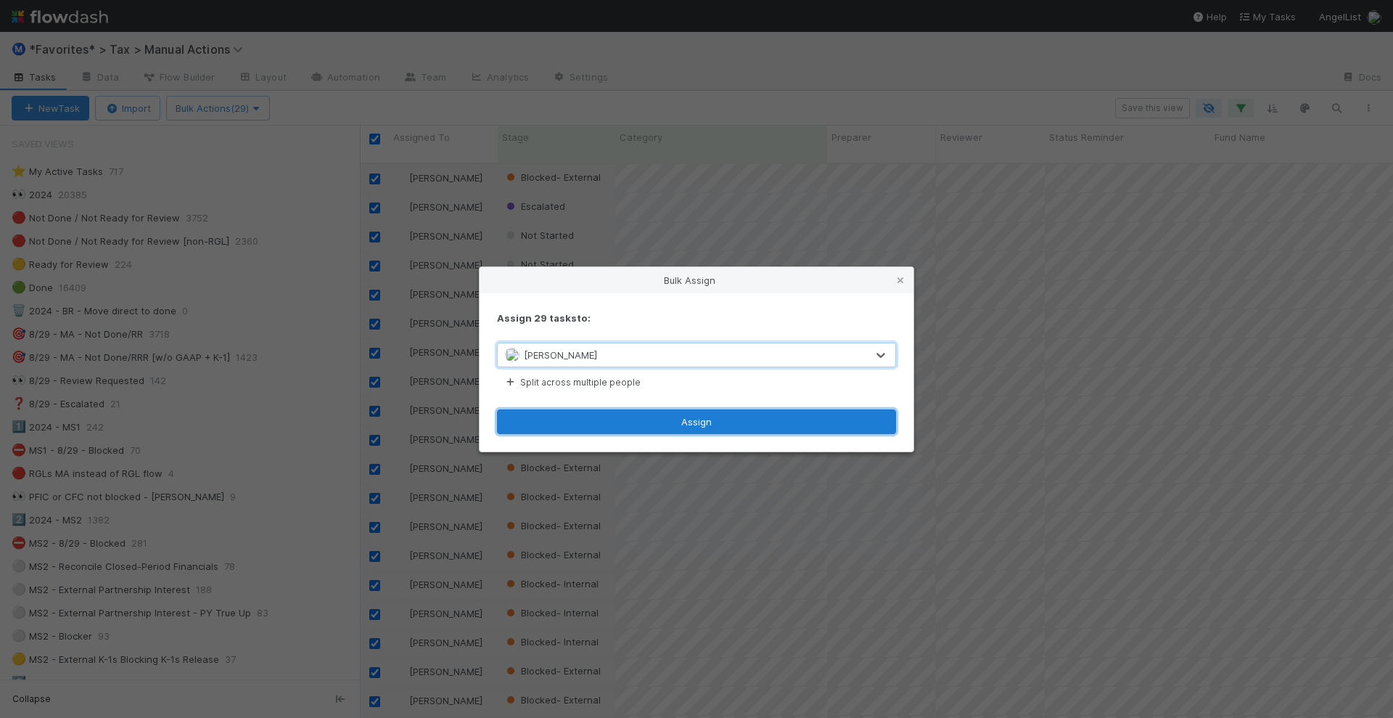
click at [776, 419] on button "Assign" at bounding box center [696, 421] width 399 height 25
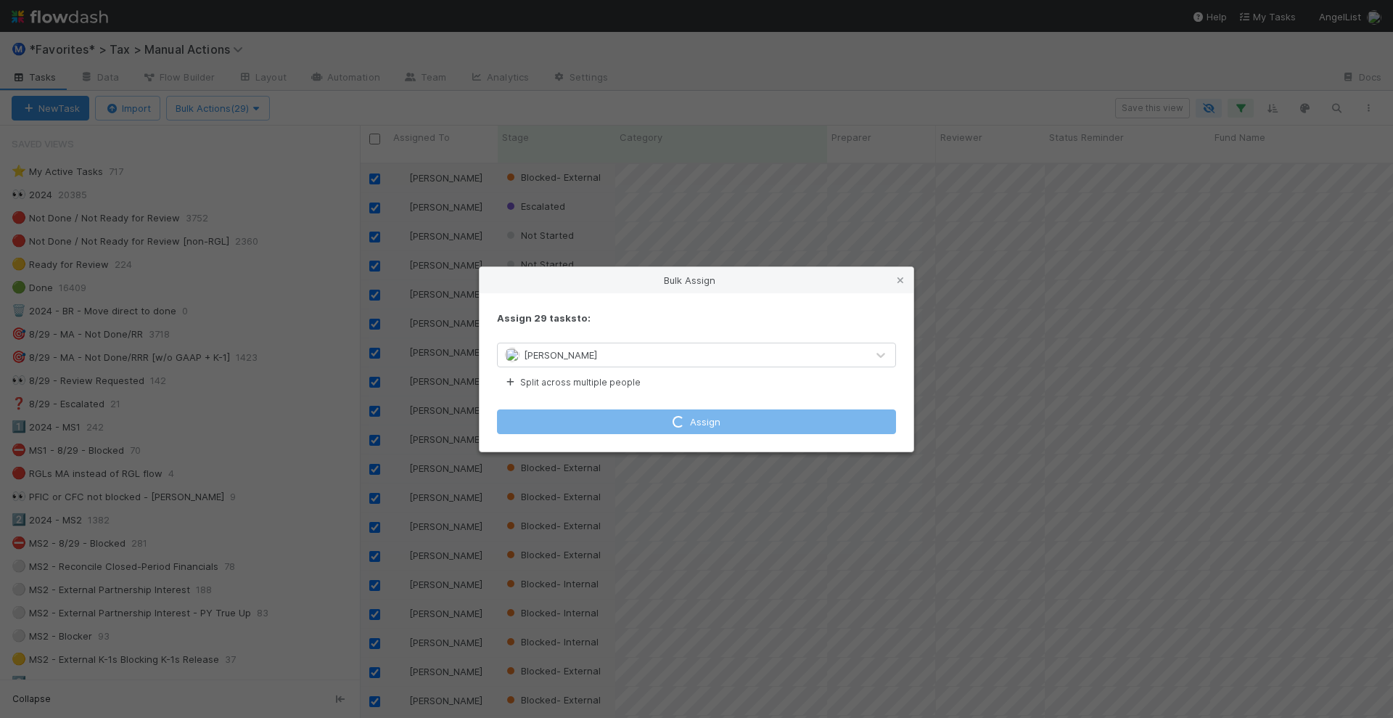
checkbox input "false"
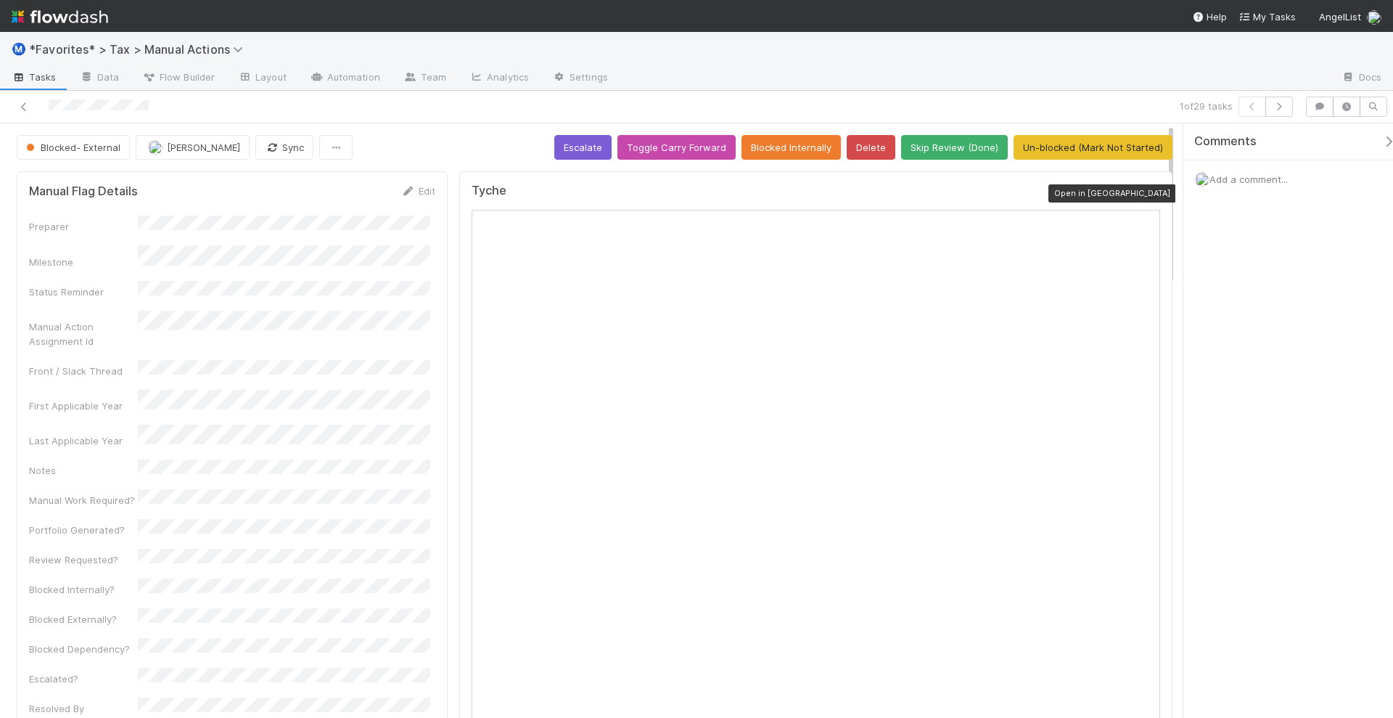
click at [1146, 189] on icon at bounding box center [1153, 193] width 15 height 9
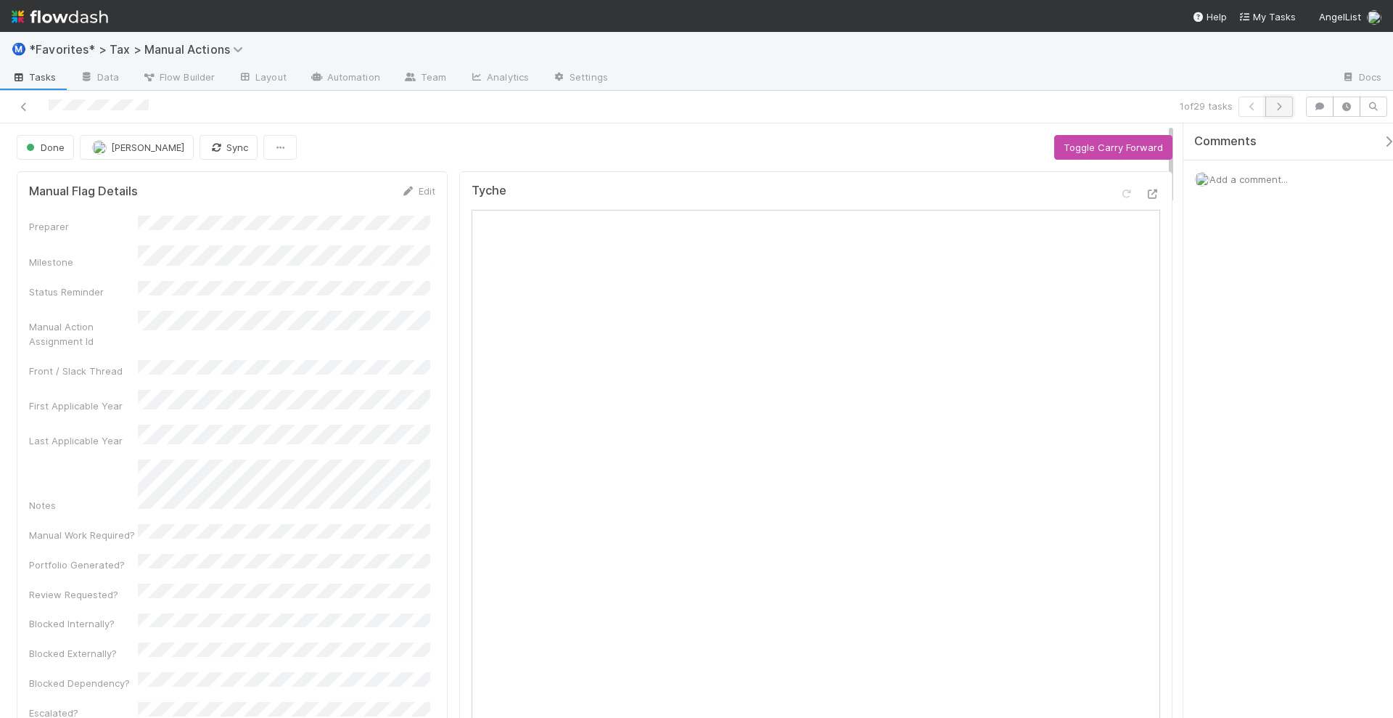
click at [1286, 107] on icon "button" at bounding box center [1279, 106] width 15 height 9
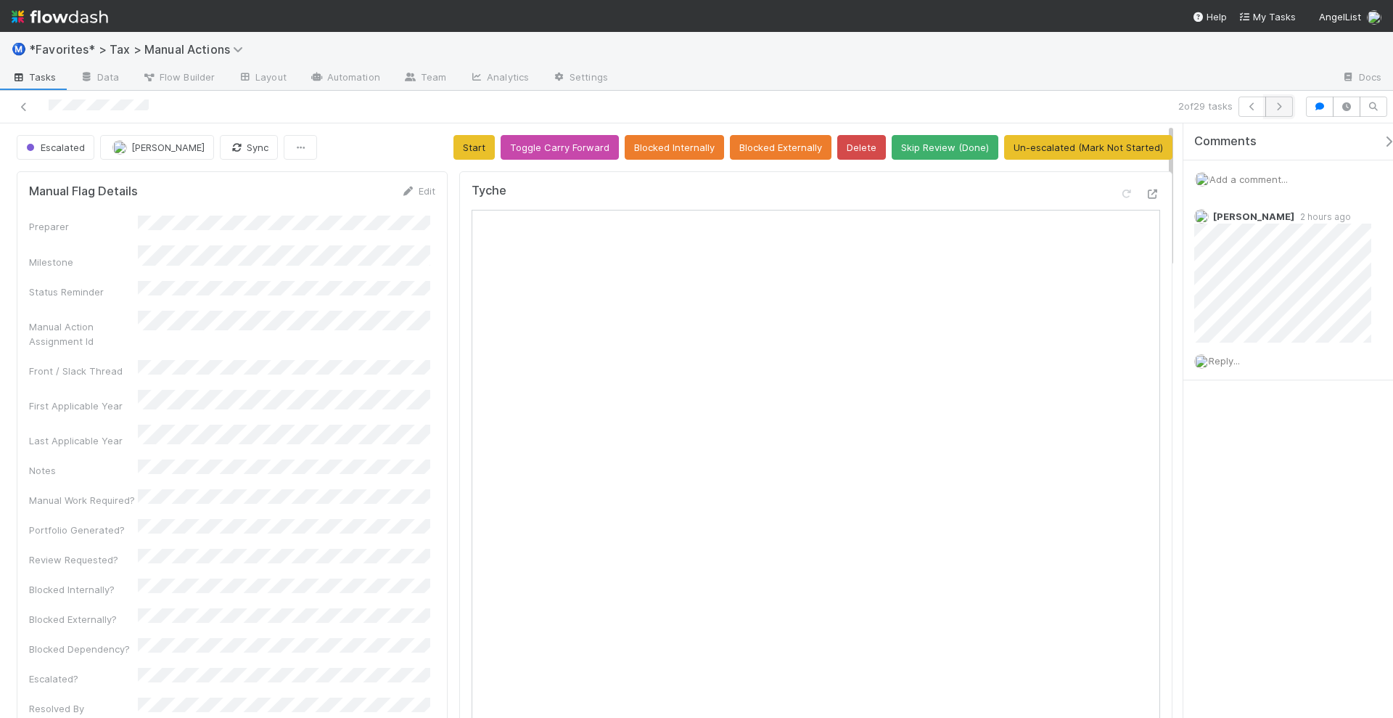
click at [1276, 107] on icon "button" at bounding box center [1279, 106] width 15 height 9
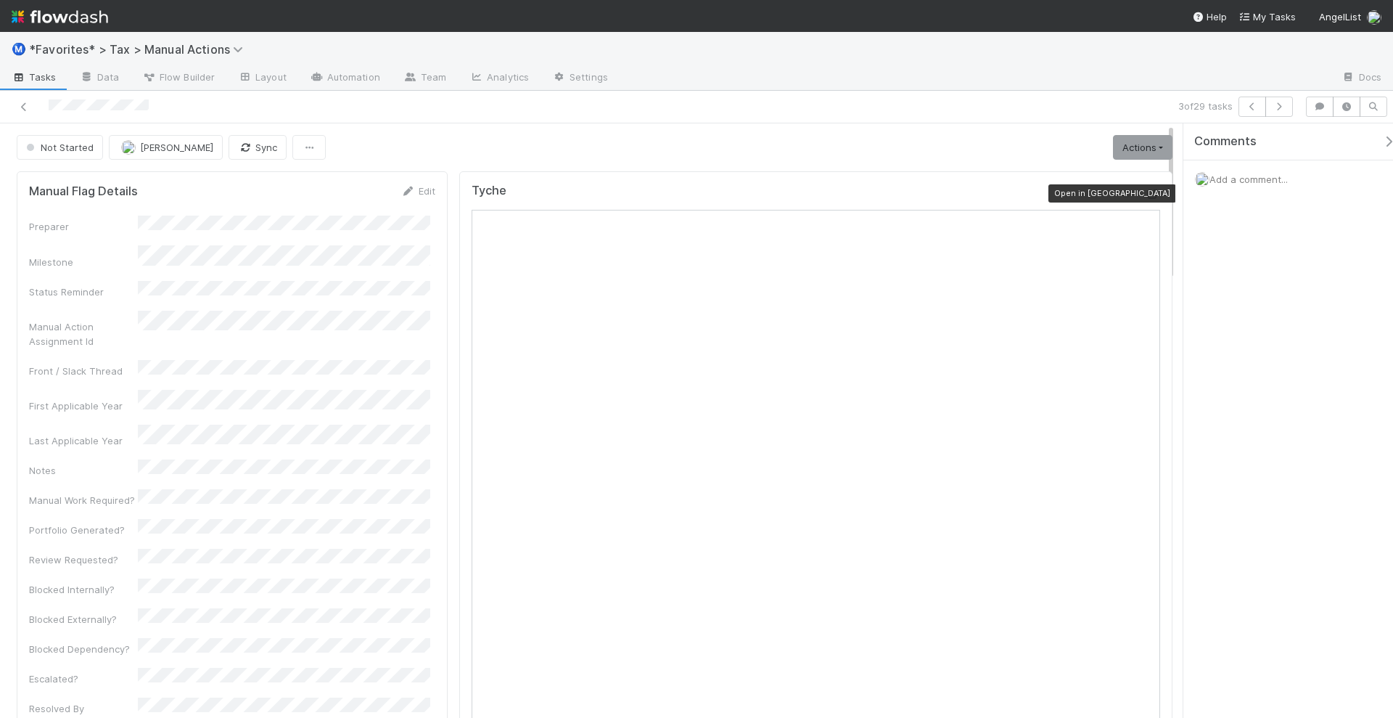
click at [1146, 192] on icon at bounding box center [1153, 193] width 15 height 9
click at [1288, 113] on button "button" at bounding box center [1279, 106] width 28 height 20
click at [1146, 194] on icon at bounding box center [1153, 193] width 15 height 9
click at [1285, 105] on icon "button" at bounding box center [1279, 106] width 15 height 9
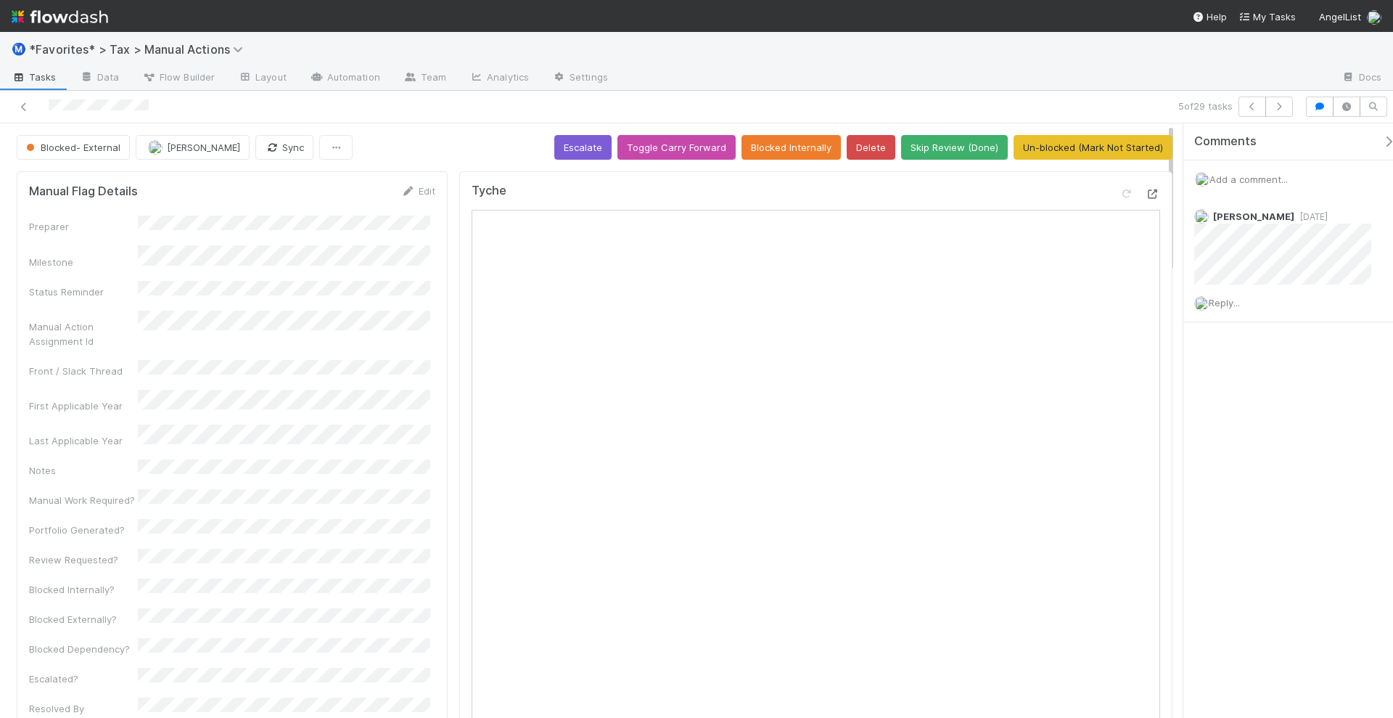
click at [1146, 191] on icon at bounding box center [1153, 193] width 15 height 9
click at [942, 142] on button "Skip Review (Done)" at bounding box center [954, 147] width 107 height 25
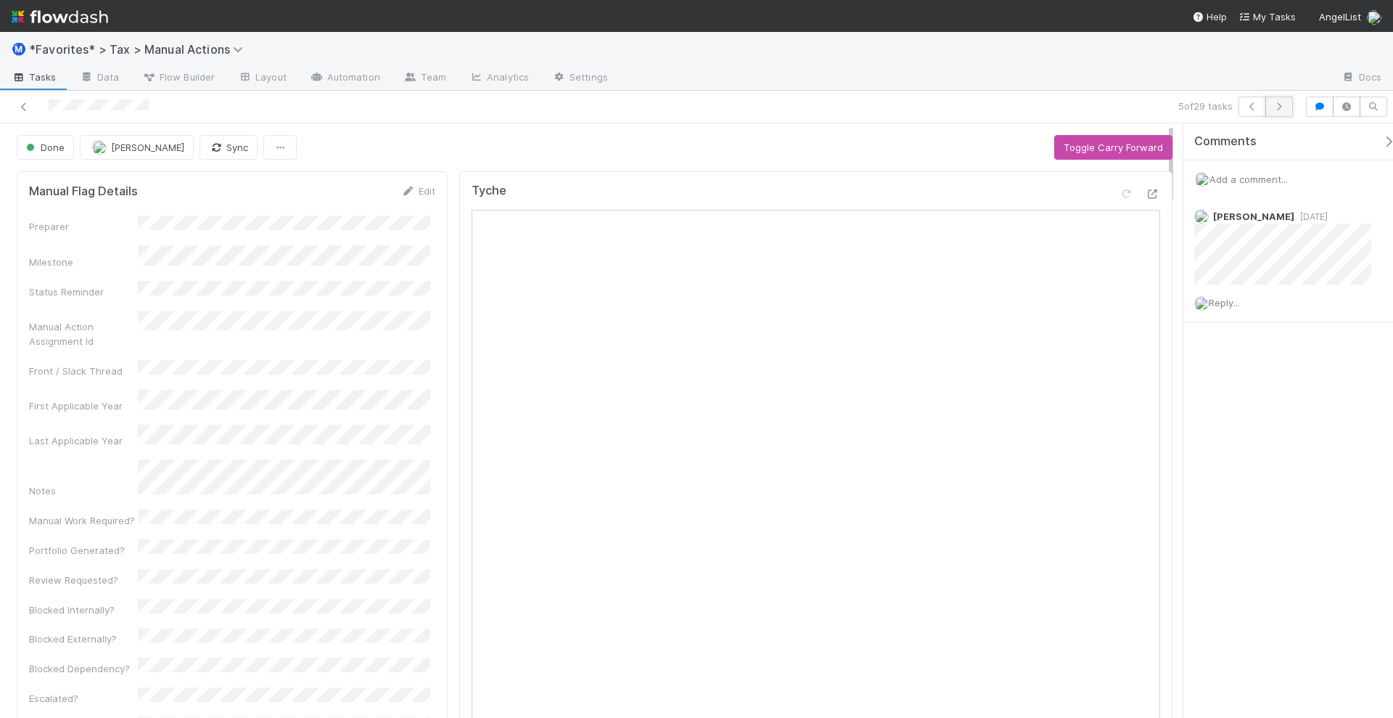
click at [1283, 112] on button "button" at bounding box center [1279, 106] width 28 height 20
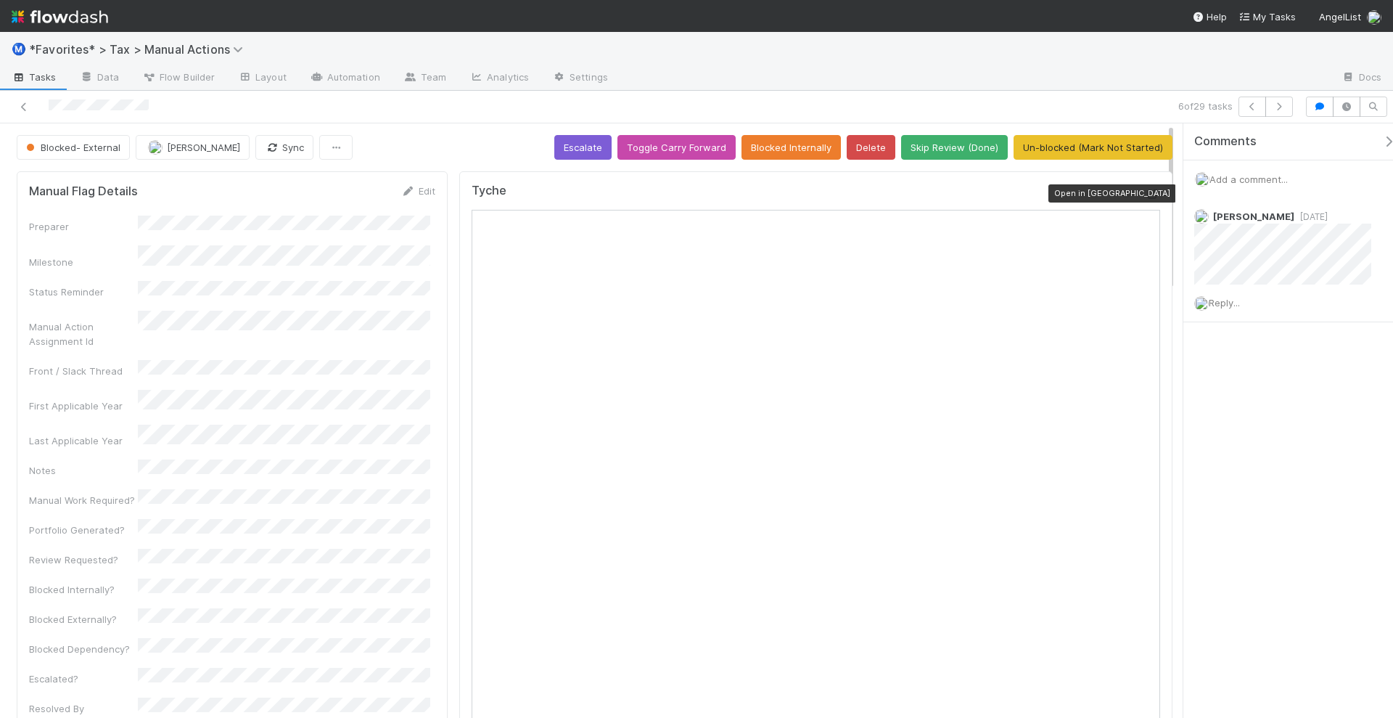
click at [1146, 195] on icon at bounding box center [1153, 193] width 15 height 9
click at [929, 148] on button "Skip Review (Done)" at bounding box center [954, 147] width 107 height 25
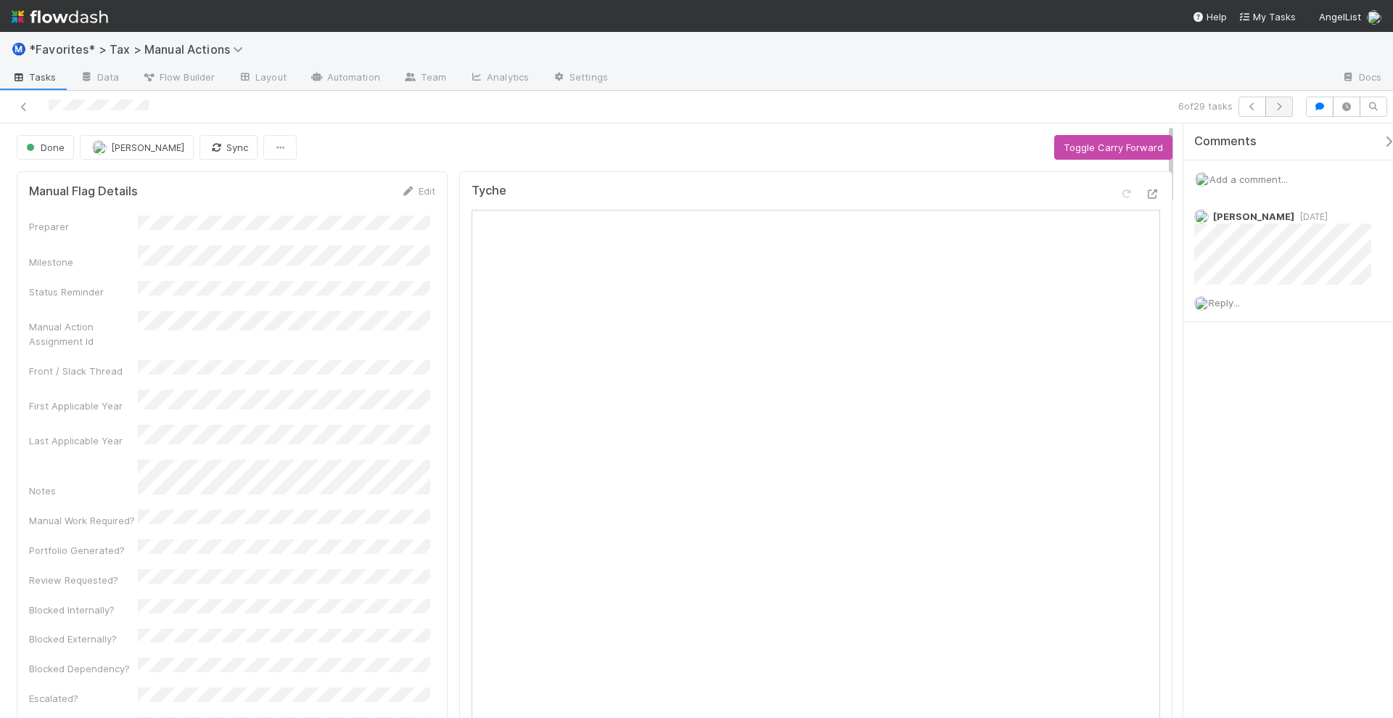
click at [1282, 104] on icon "button" at bounding box center [1279, 106] width 15 height 9
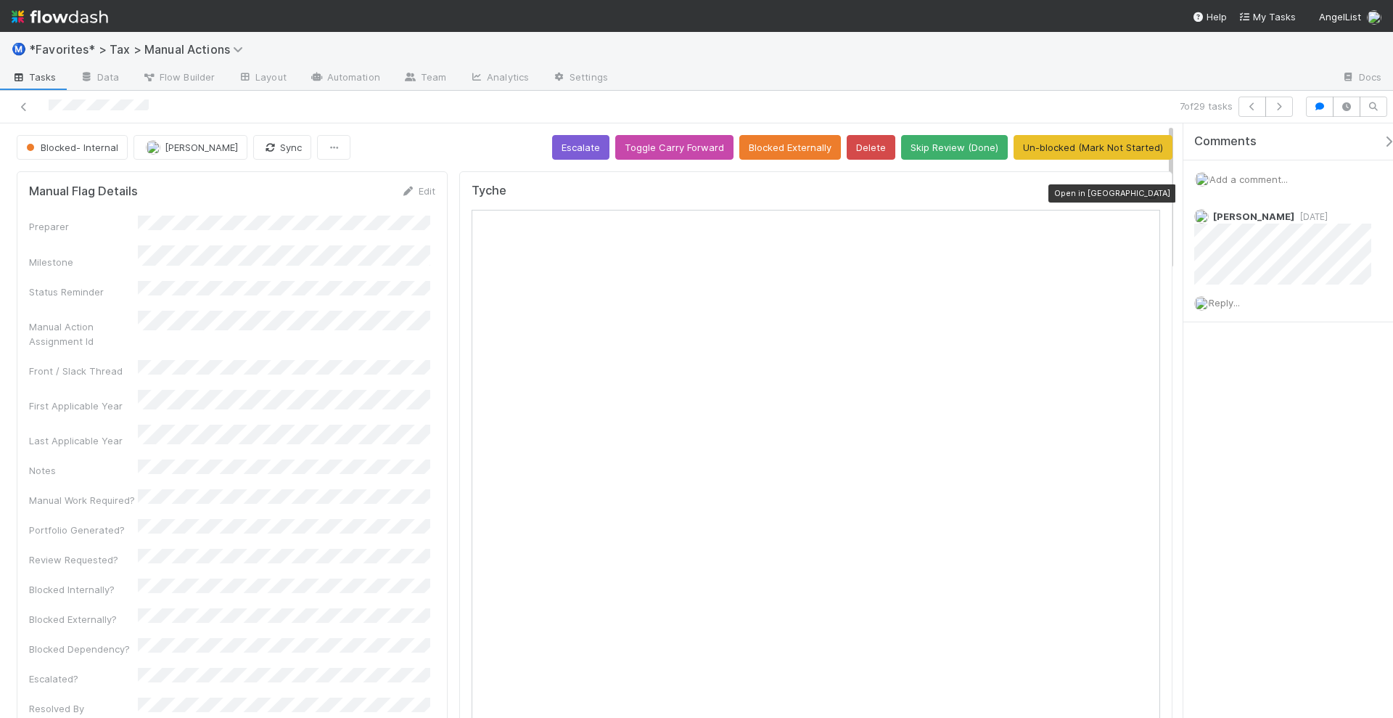
click at [1146, 189] on icon at bounding box center [1153, 193] width 15 height 9
click at [1286, 117] on div "7 of 29 tasks" at bounding box center [696, 107] width 1393 height 33
click at [1286, 109] on icon "button" at bounding box center [1279, 106] width 15 height 9
click at [1146, 189] on icon at bounding box center [1153, 193] width 15 height 9
click at [1277, 112] on button "button" at bounding box center [1279, 106] width 28 height 20
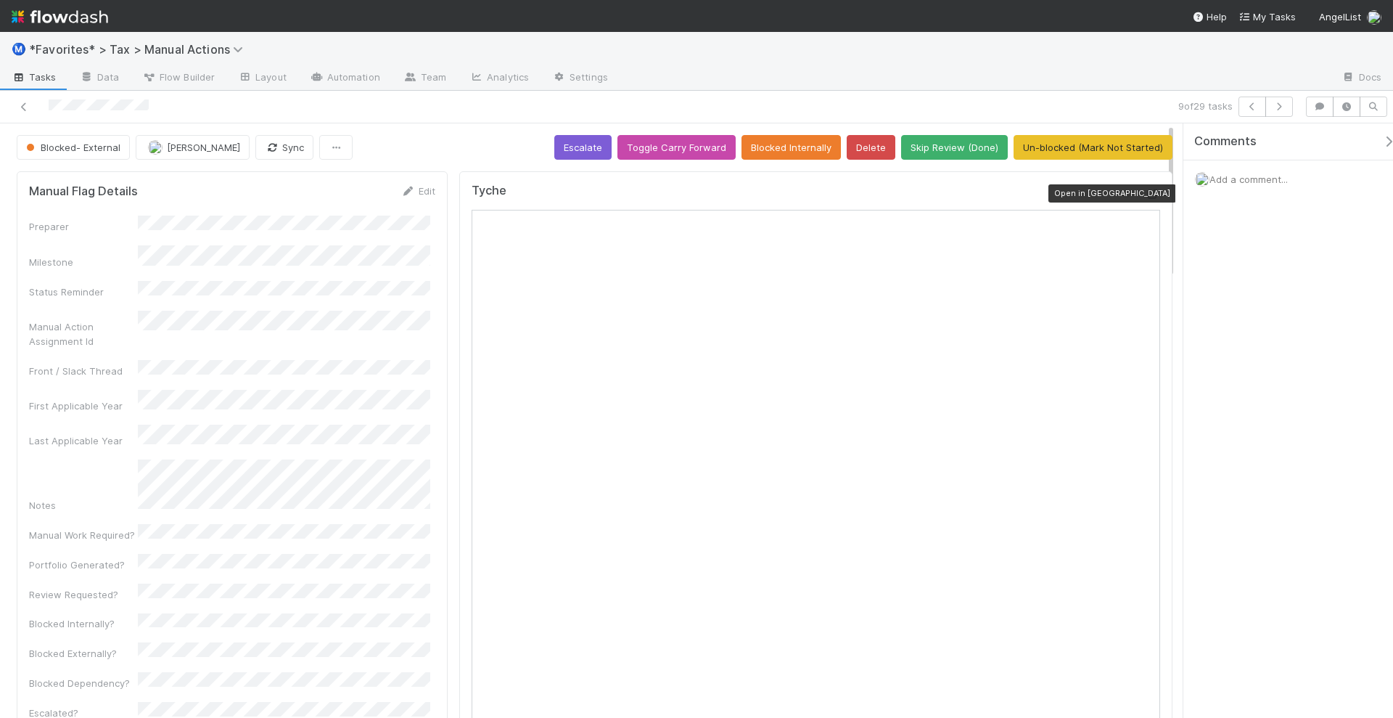
click at [1146, 193] on icon at bounding box center [1153, 193] width 15 height 9
click at [1230, 174] on span "Add a comment..." at bounding box center [1248, 179] width 78 height 12
click at [1238, 396] on button "Add Comment" at bounding box center [1249, 402] width 84 height 25
click at [1281, 106] on icon "button" at bounding box center [1279, 106] width 15 height 9
click at [1146, 192] on icon at bounding box center [1153, 193] width 15 height 9
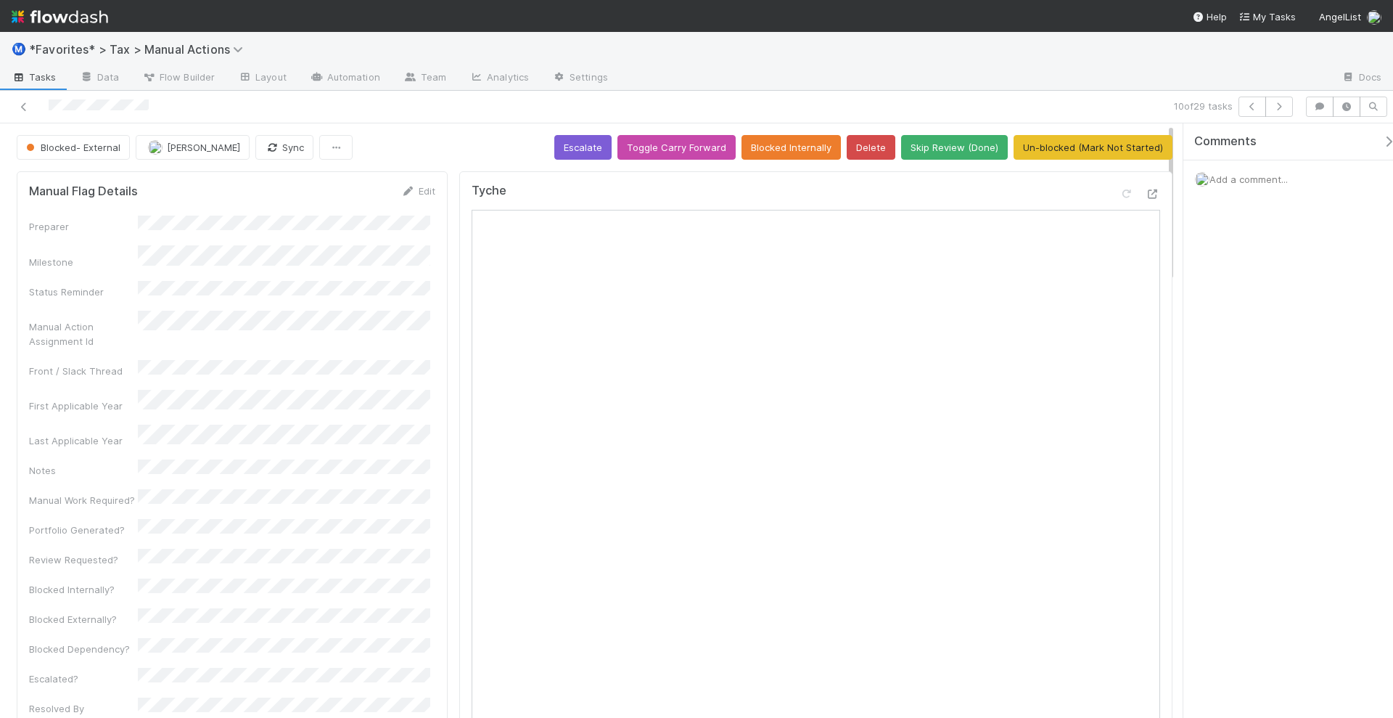
click at [1252, 174] on span "Add a comment..." at bounding box center [1248, 179] width 78 height 12
click at [1257, 396] on button "Add Comment" at bounding box center [1249, 402] width 84 height 25
click at [1283, 105] on icon "button" at bounding box center [1279, 106] width 15 height 9
click at [1146, 189] on icon at bounding box center [1153, 193] width 15 height 9
click at [1283, 112] on button "button" at bounding box center [1279, 106] width 28 height 20
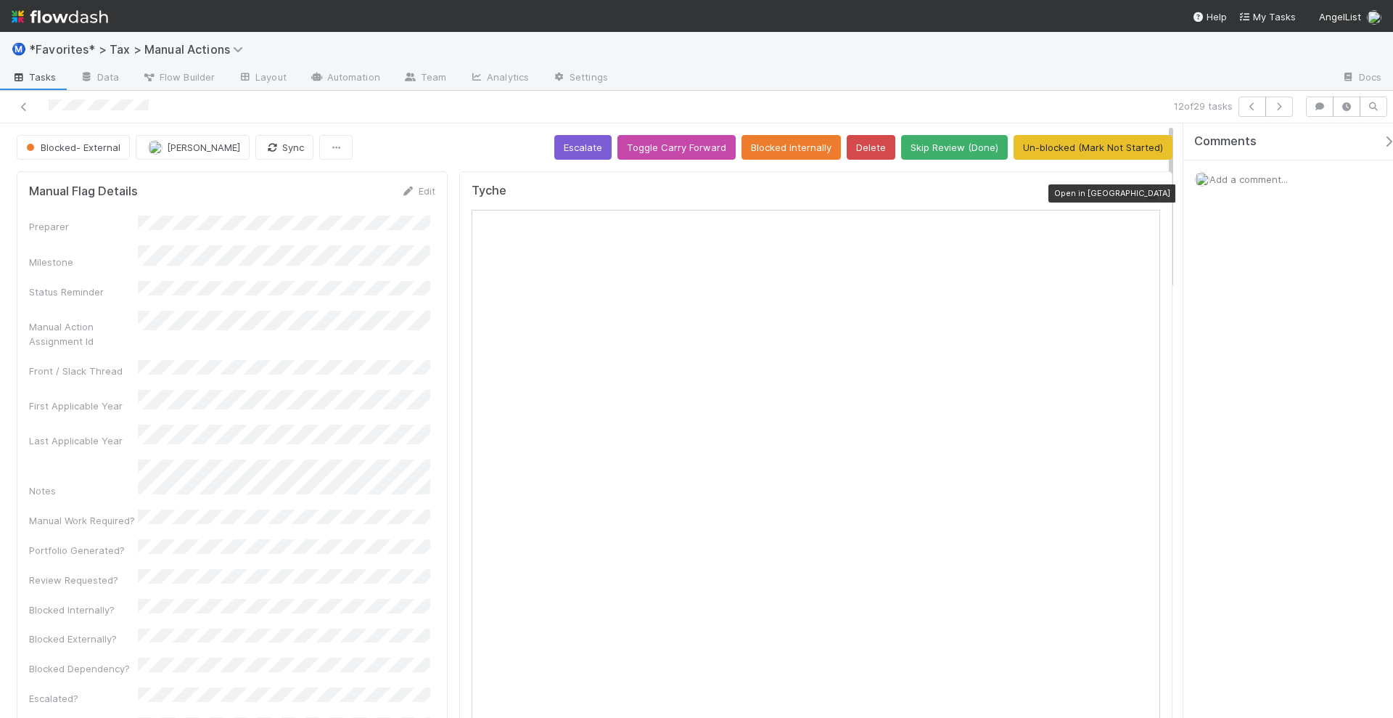
click at [1146, 194] on icon at bounding box center [1153, 193] width 15 height 9
click at [1256, 176] on span "Add a comment..." at bounding box center [1248, 179] width 78 height 12
click at [1226, 398] on button "Add Comment" at bounding box center [1249, 402] width 84 height 25
click at [1281, 110] on icon "button" at bounding box center [1279, 106] width 15 height 9
click at [1146, 191] on icon at bounding box center [1153, 193] width 15 height 9
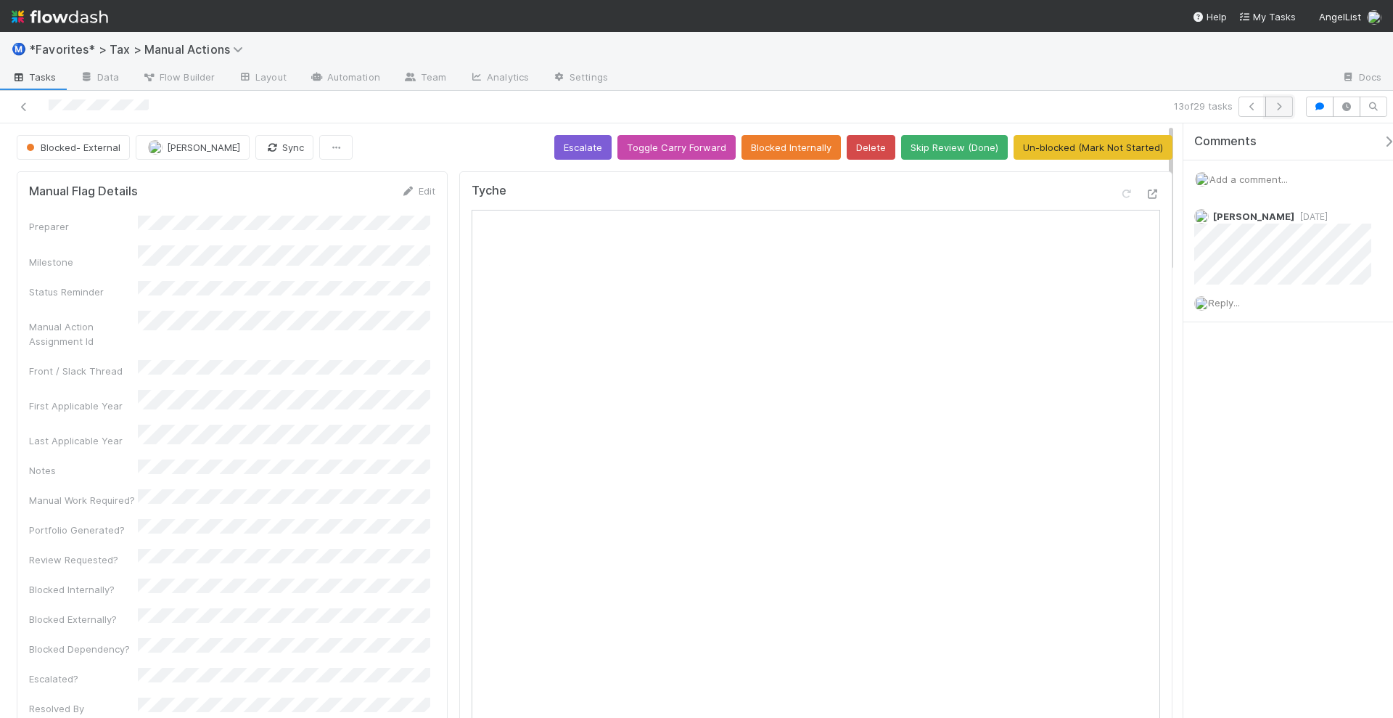
click at [1291, 102] on button "button" at bounding box center [1279, 106] width 28 height 20
click at [1146, 192] on icon at bounding box center [1153, 193] width 15 height 9
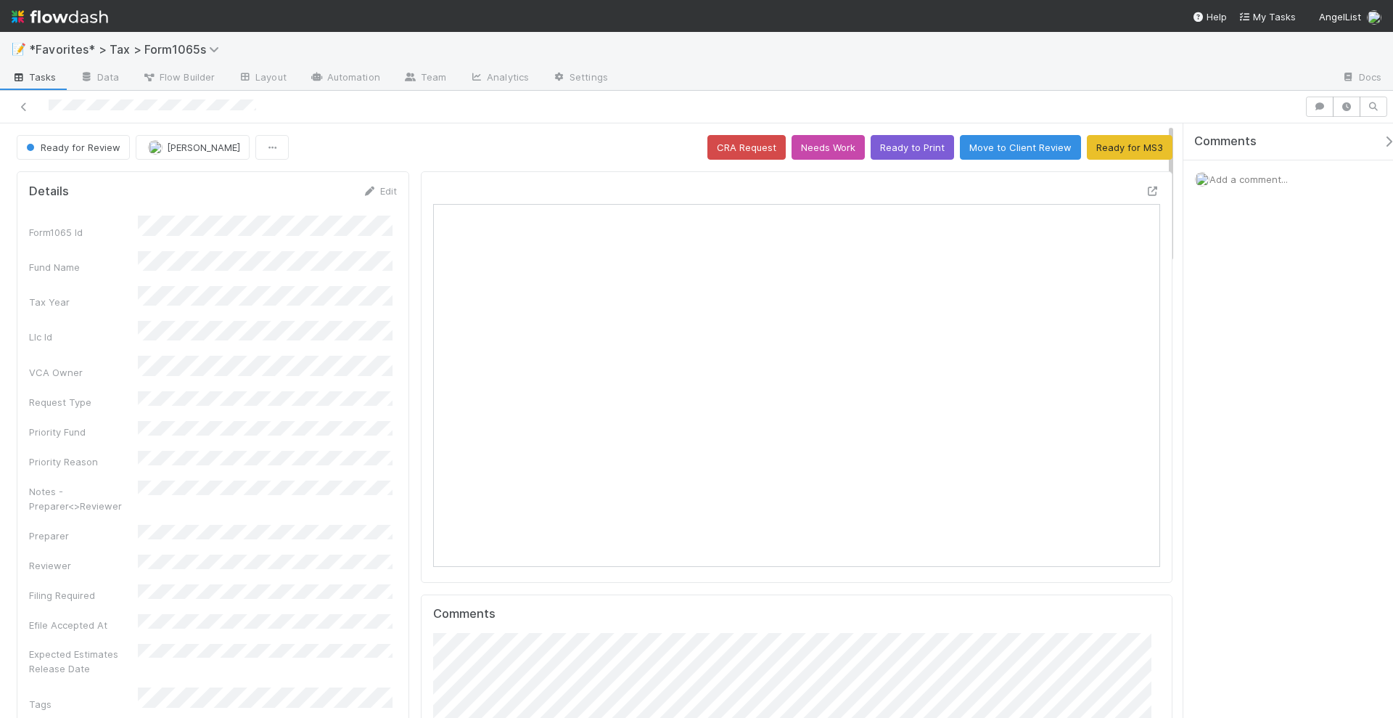
scroll to position [281, 704]
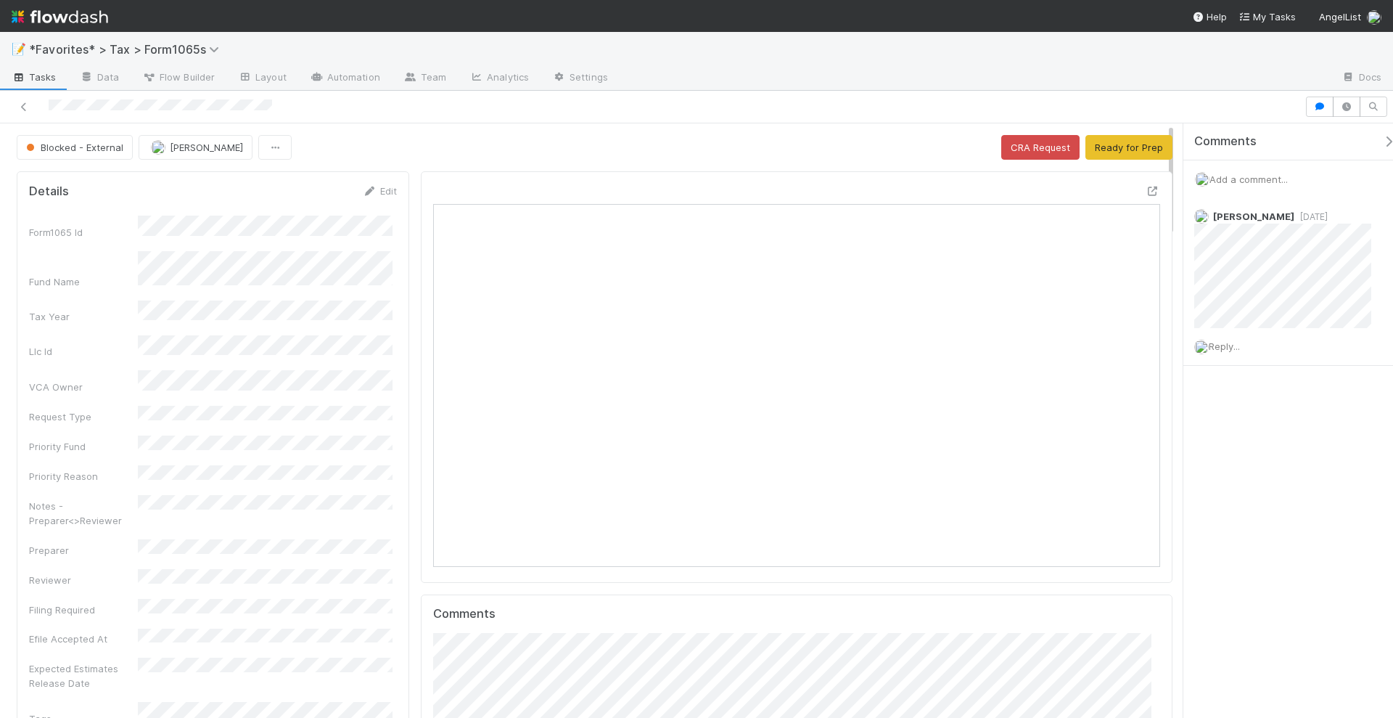
scroll to position [281, 704]
click at [1133, 140] on button "Ready for Prep" at bounding box center [1128, 147] width 87 height 25
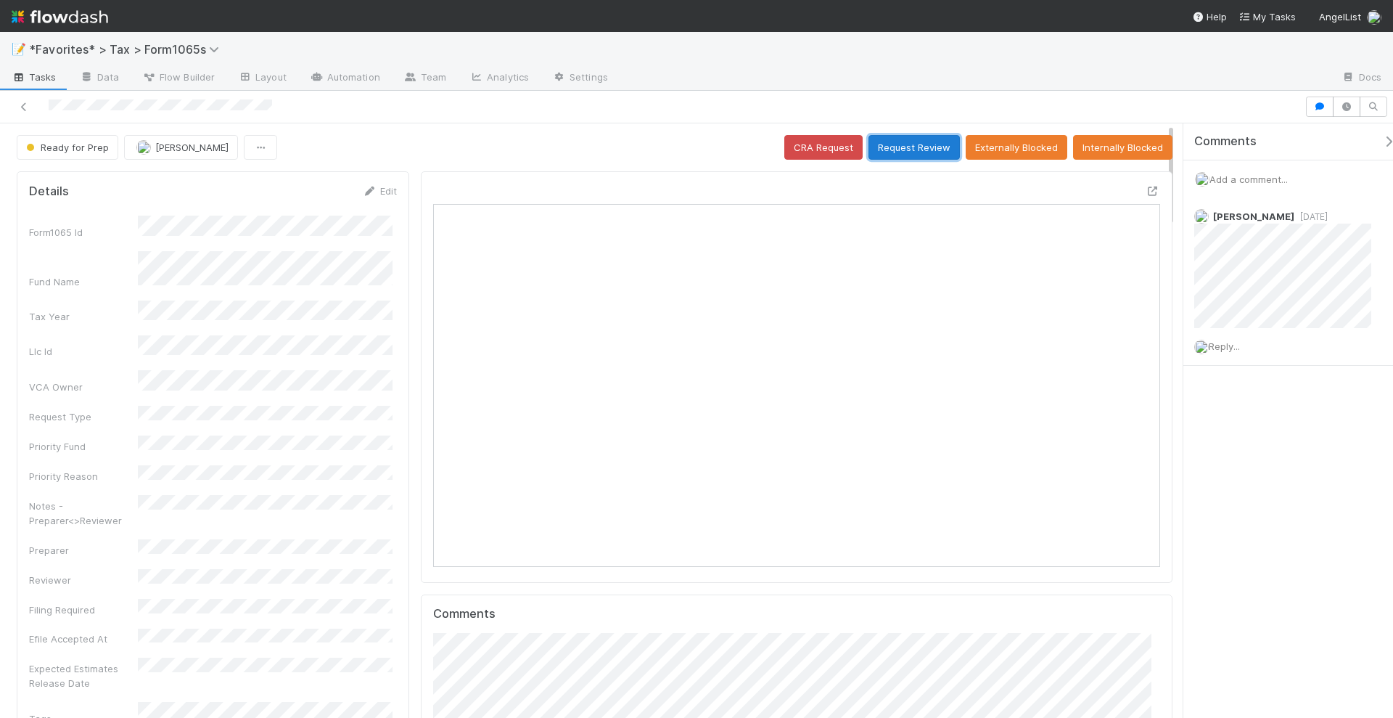
click at [916, 147] on button "Request Review" at bounding box center [913, 147] width 91 height 25
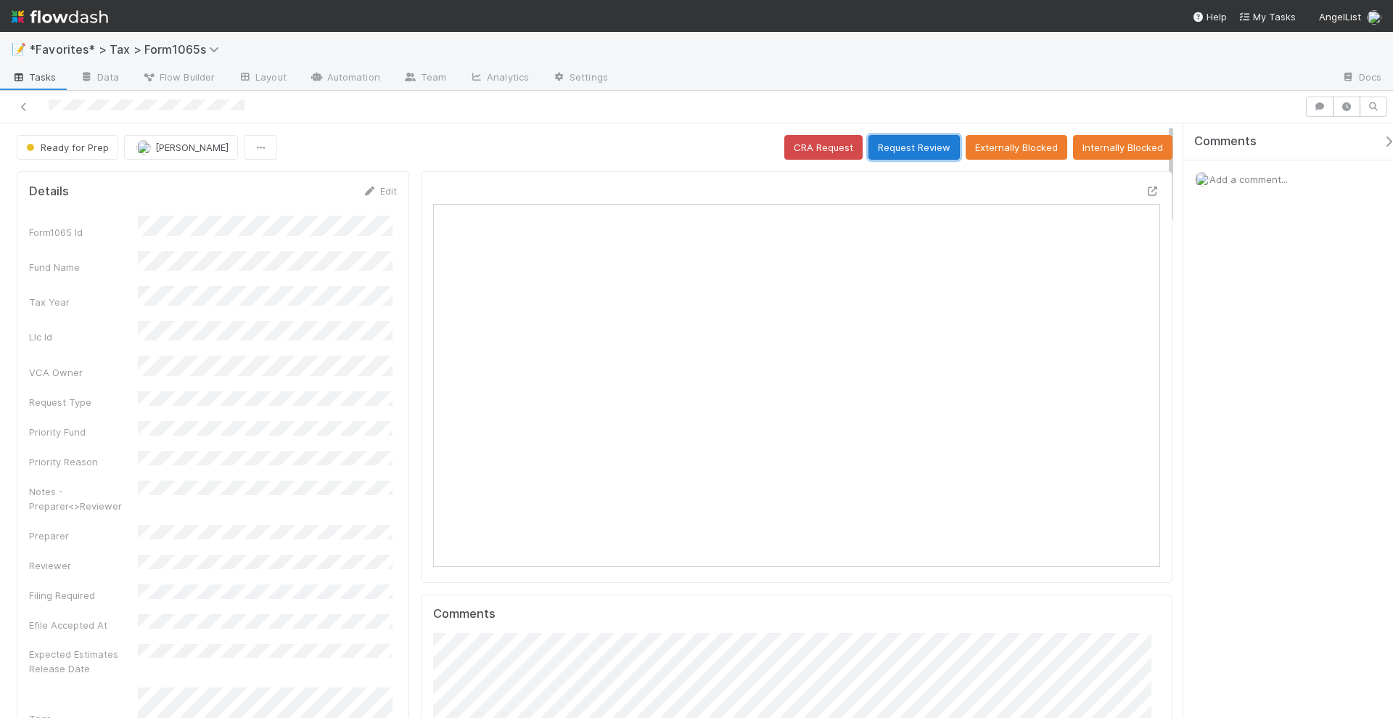
click at [902, 141] on button "Request Review" at bounding box center [913, 147] width 91 height 25
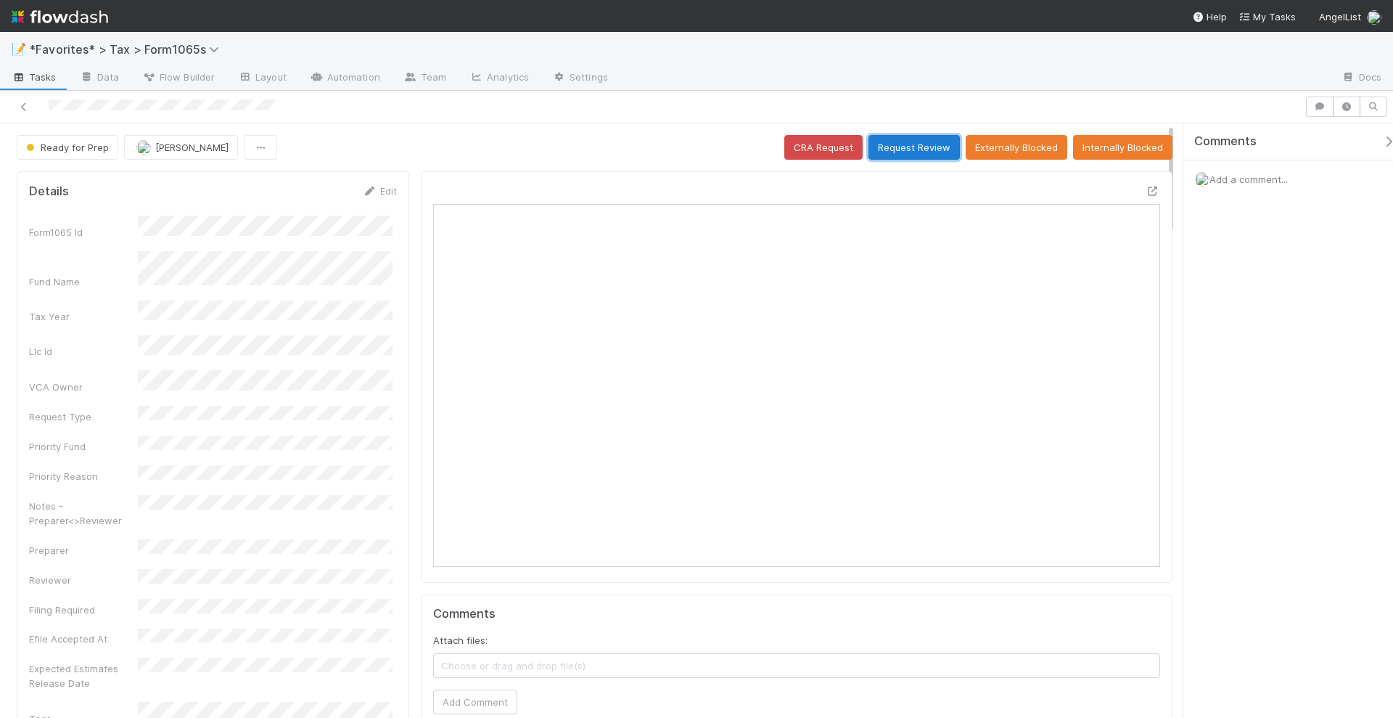
click at [911, 136] on button "Request Review" at bounding box center [913, 147] width 91 height 25
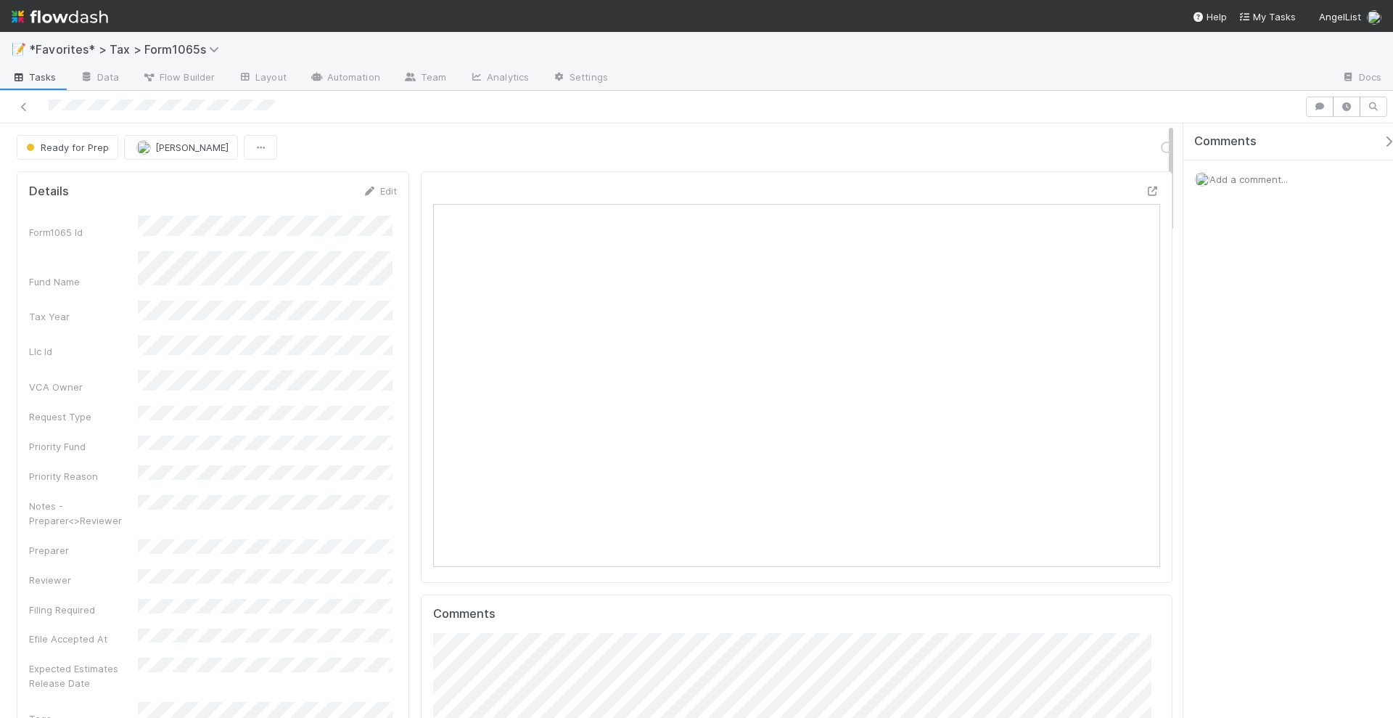
scroll to position [281, 350]
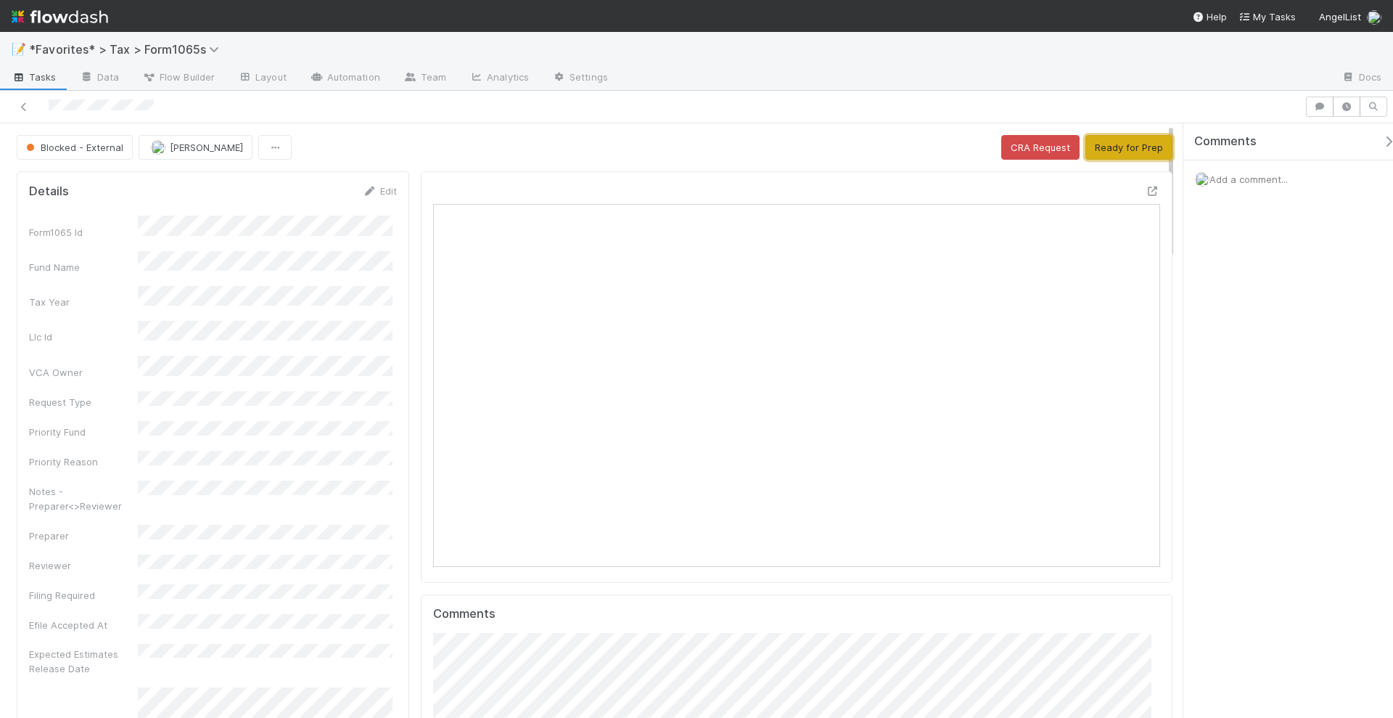
click at [1103, 142] on button "Ready for Prep" at bounding box center [1128, 147] width 87 height 25
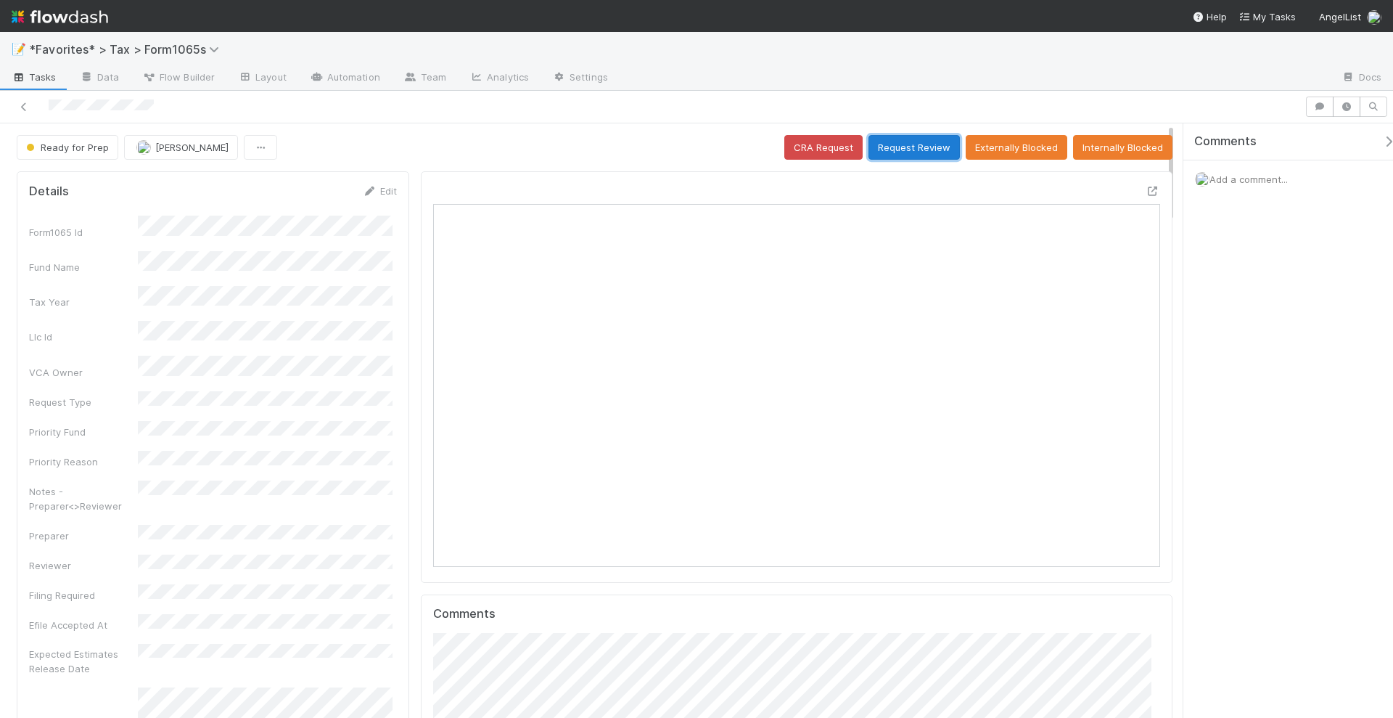
click at [915, 142] on button "Request Review" at bounding box center [913, 147] width 91 height 25
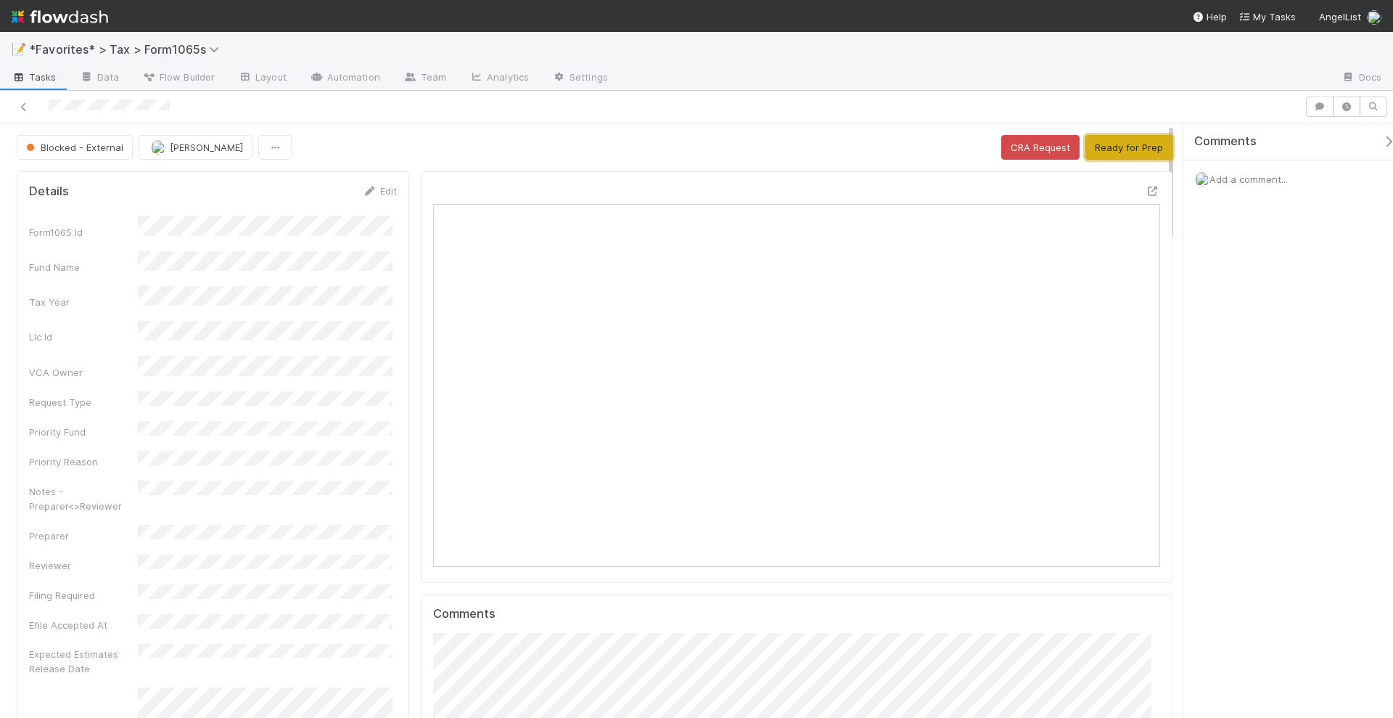
click at [1106, 152] on button "Ready for Prep" at bounding box center [1128, 147] width 87 height 25
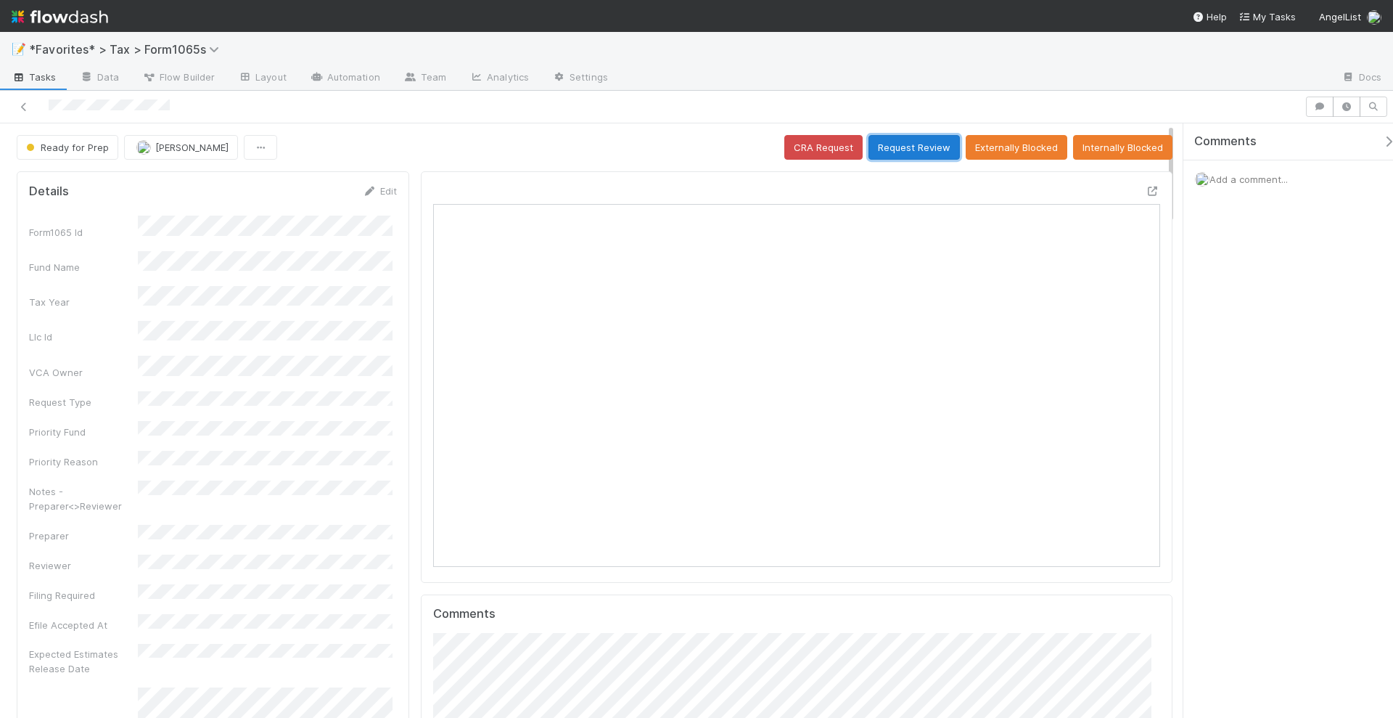
click at [924, 152] on button "Request Review" at bounding box center [913, 147] width 91 height 25
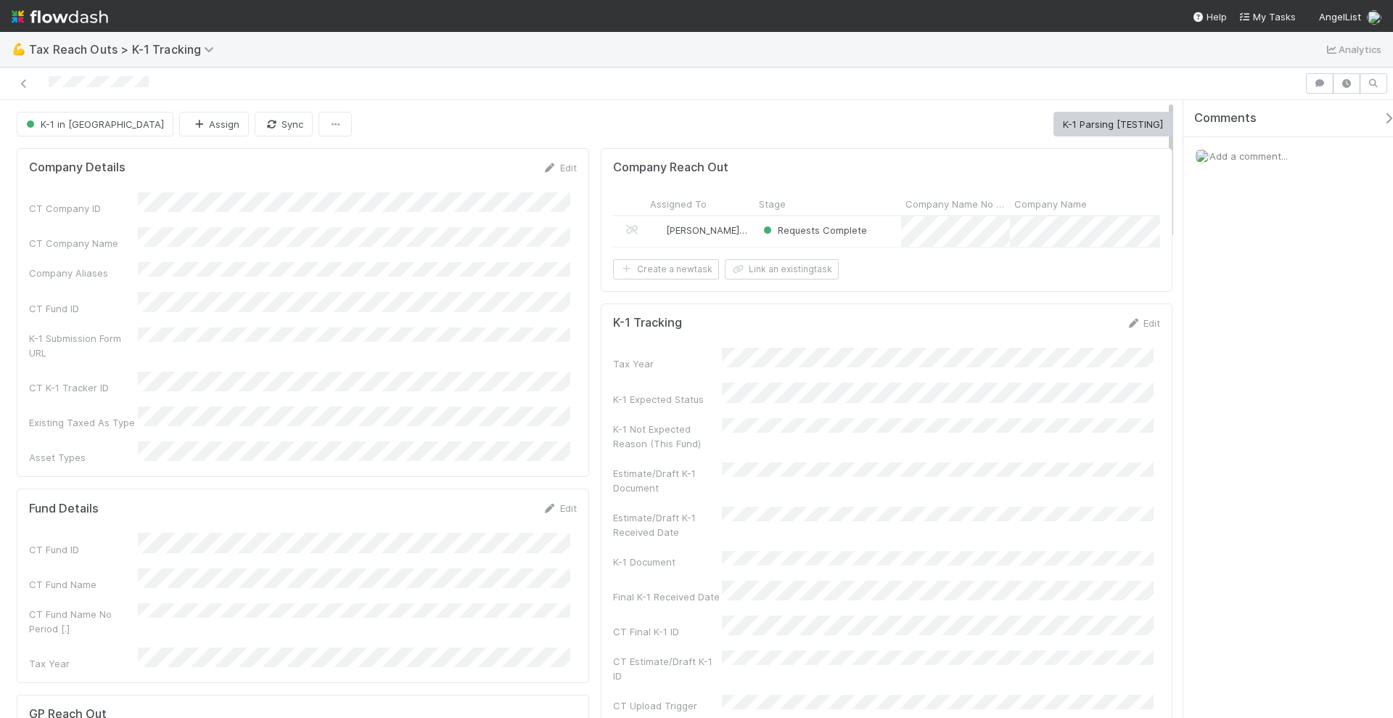
click at [755, 237] on div "Requests Complete" at bounding box center [828, 231] width 147 height 30
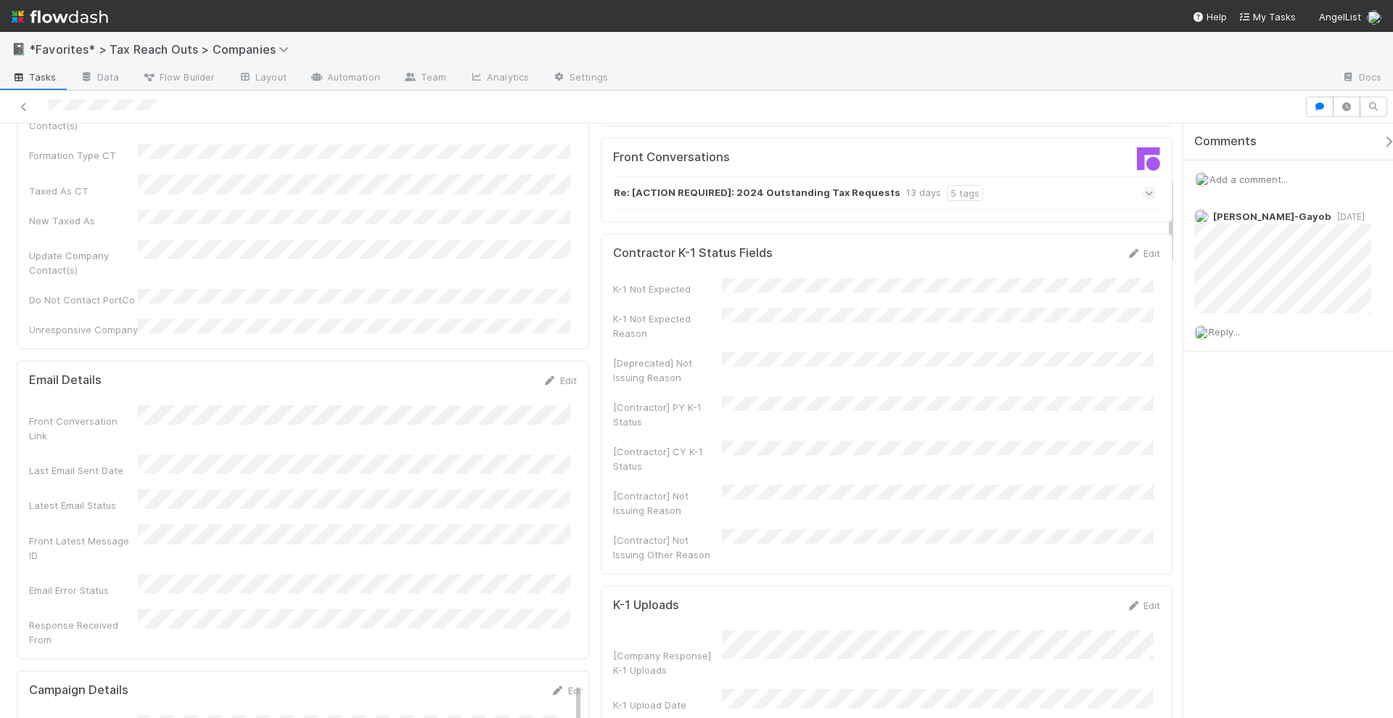
scroll to position [363, 0]
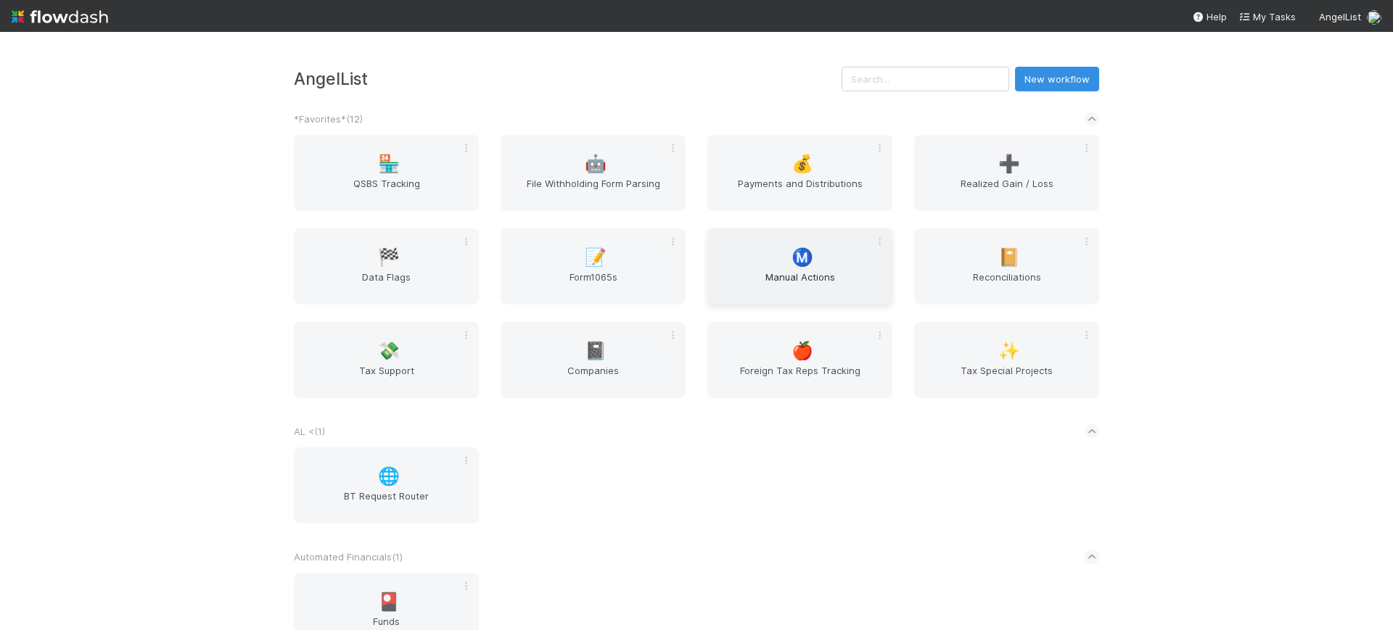
click at [791, 271] on span "Manual Actions" at bounding box center [799, 284] width 173 height 29
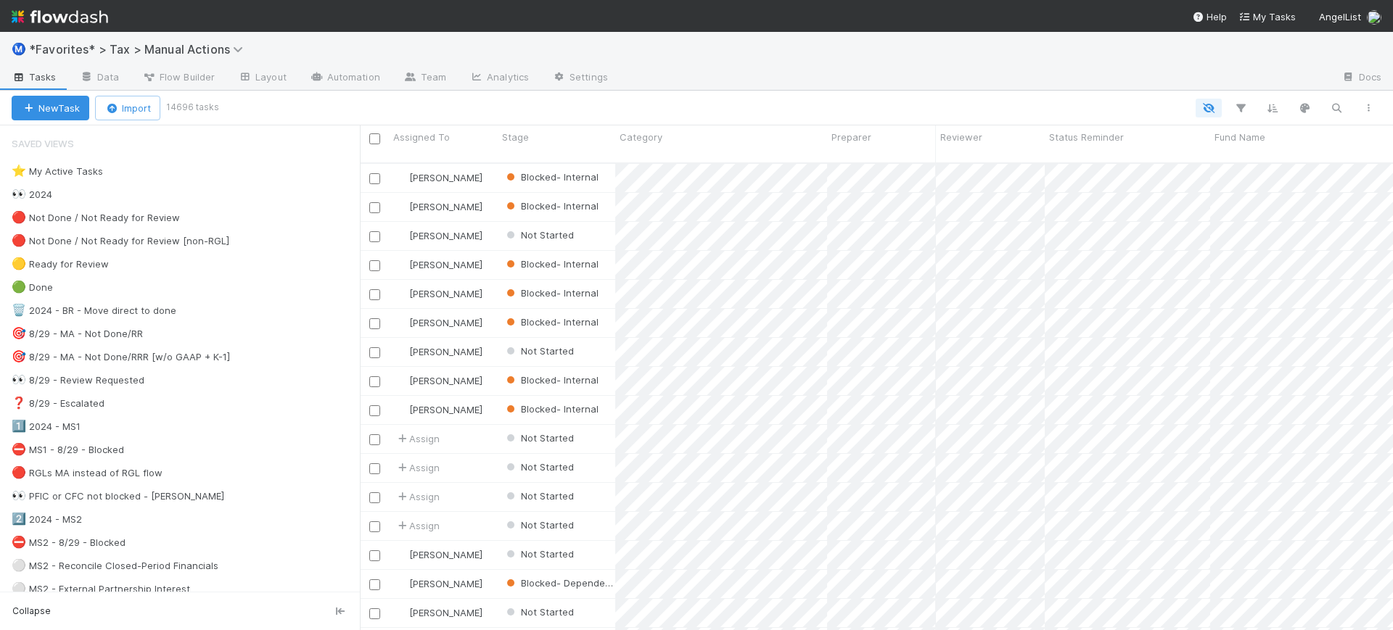
scroll to position [466, 1019]
click at [150, 237] on div "🔴 Not Done / Not Ready for Review [non-RGL]" at bounding box center [121, 241] width 218 height 18
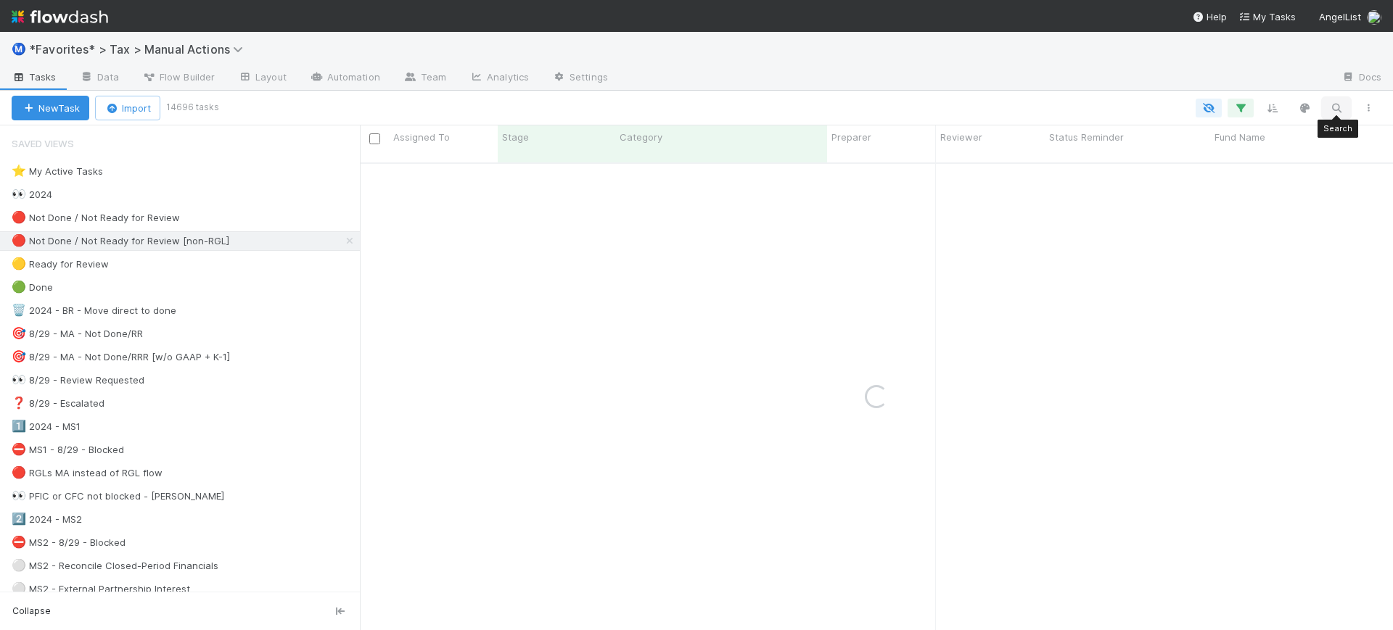
click at [1334, 110] on icon "button" at bounding box center [1336, 108] width 15 height 13
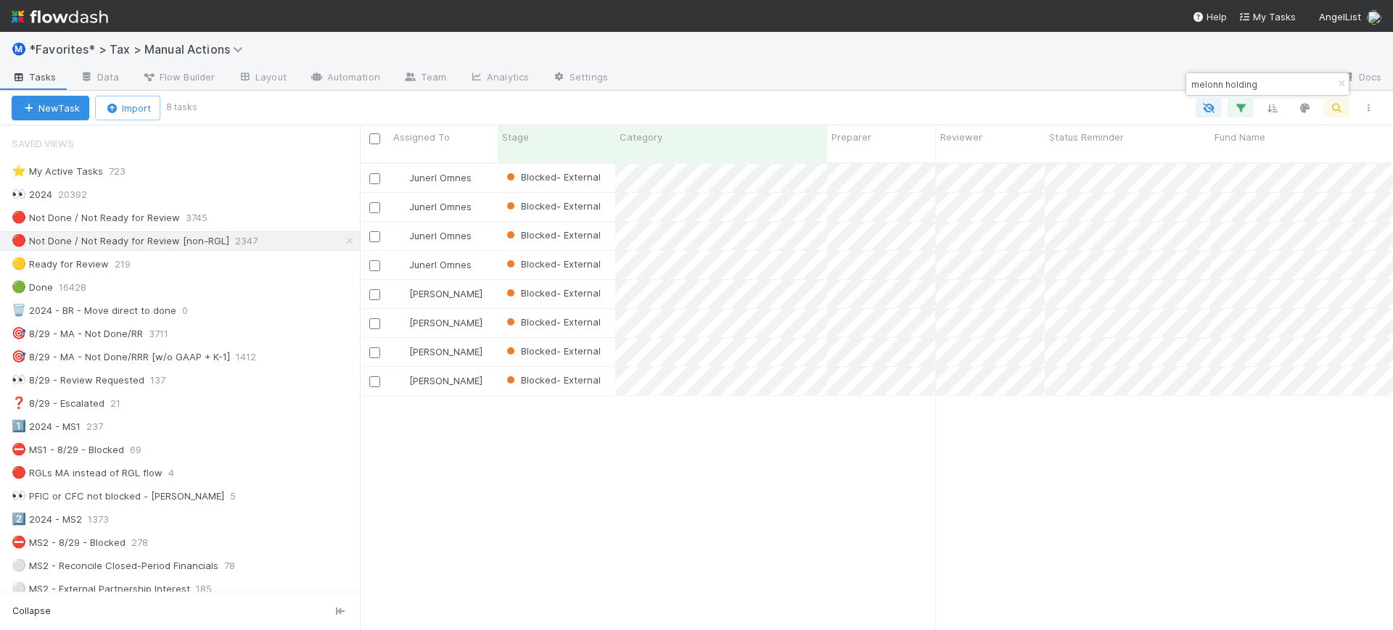
scroll to position [466, 1019]
type input "melonn holding"
click at [1061, 108] on div at bounding box center [789, 108] width 1190 height 19
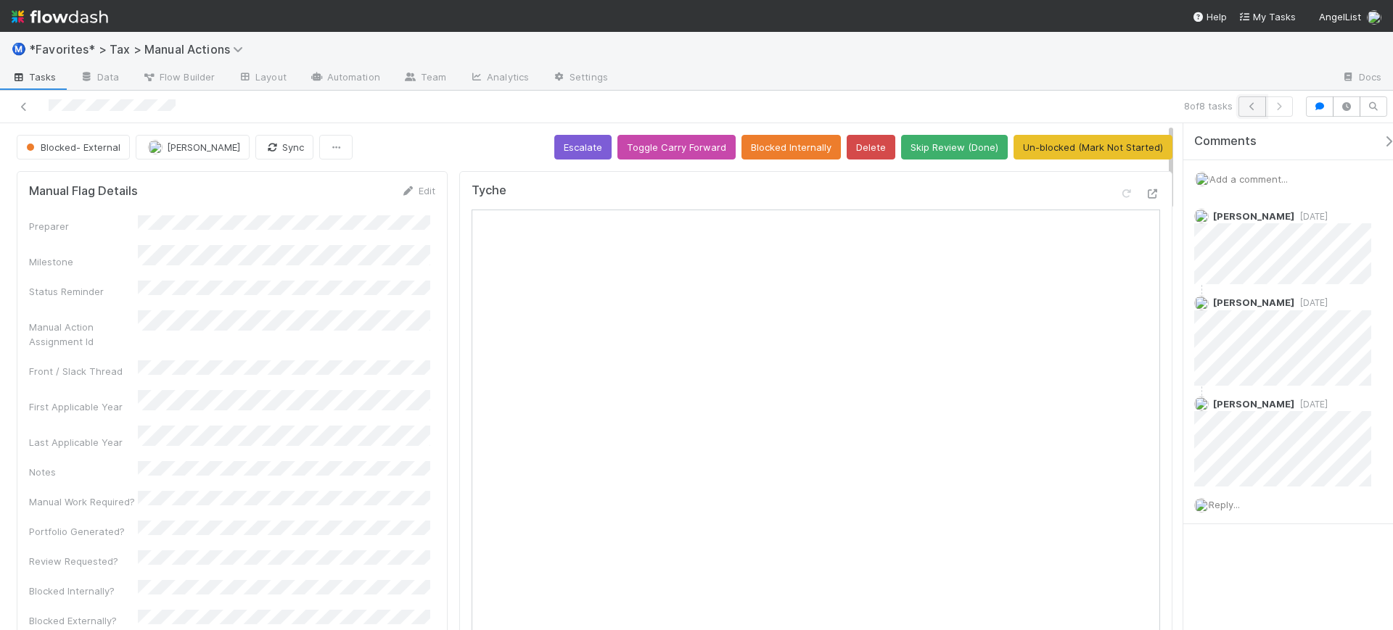
click at [1249, 102] on icon "button" at bounding box center [1252, 106] width 15 height 9
click at [1257, 107] on icon "button" at bounding box center [1252, 106] width 15 height 9
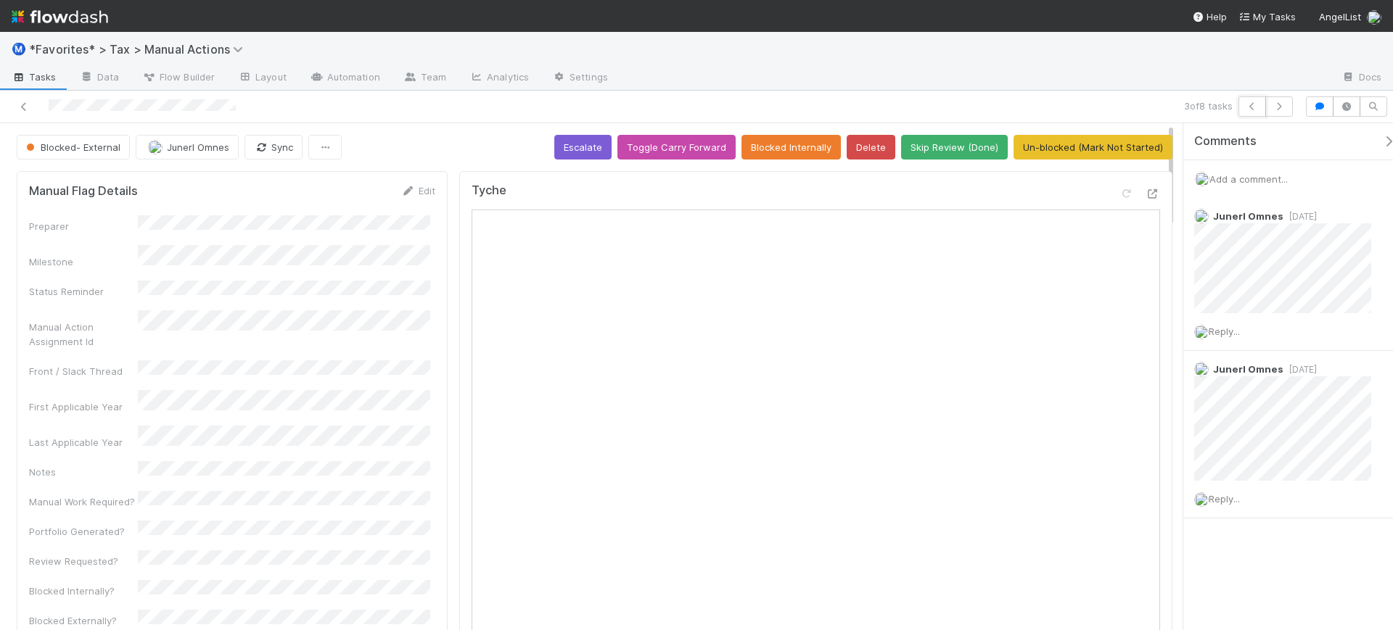
click at [1257, 107] on icon "button" at bounding box center [1252, 106] width 15 height 9
click at [28, 106] on icon at bounding box center [24, 106] width 15 height 9
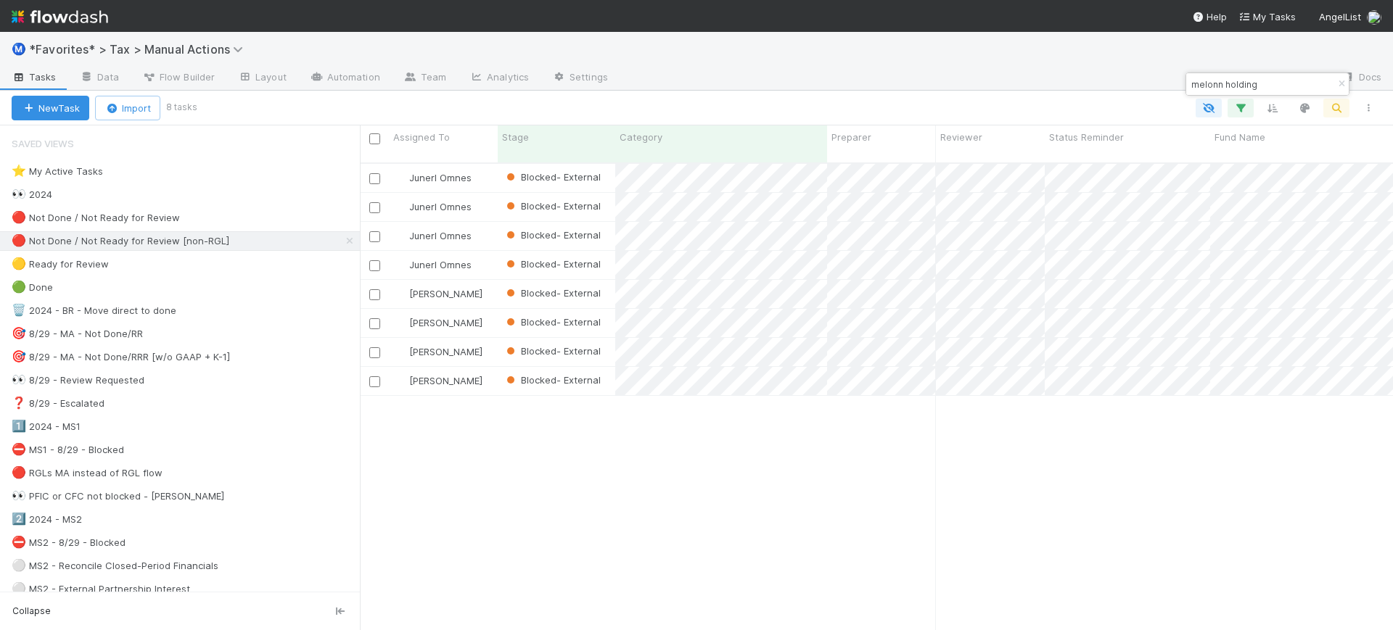
scroll to position [466, 1019]
click at [1272, 82] on input "melonn holding" at bounding box center [1260, 83] width 145 height 17
click at [1271, 82] on input "melonn holding" at bounding box center [1260, 83] width 145 height 17
paste input "Divi Holdings Ltd"
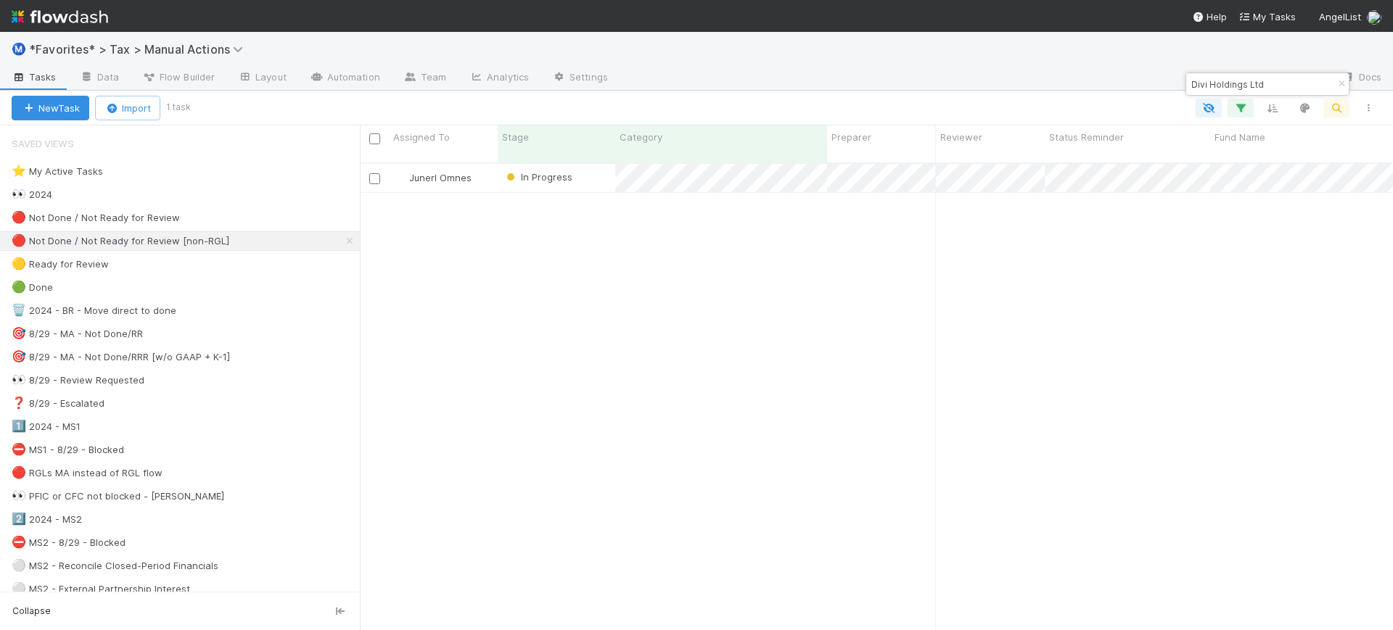
type input "Divi Holdings Ltd"
click at [994, 104] on div at bounding box center [786, 108] width 1196 height 19
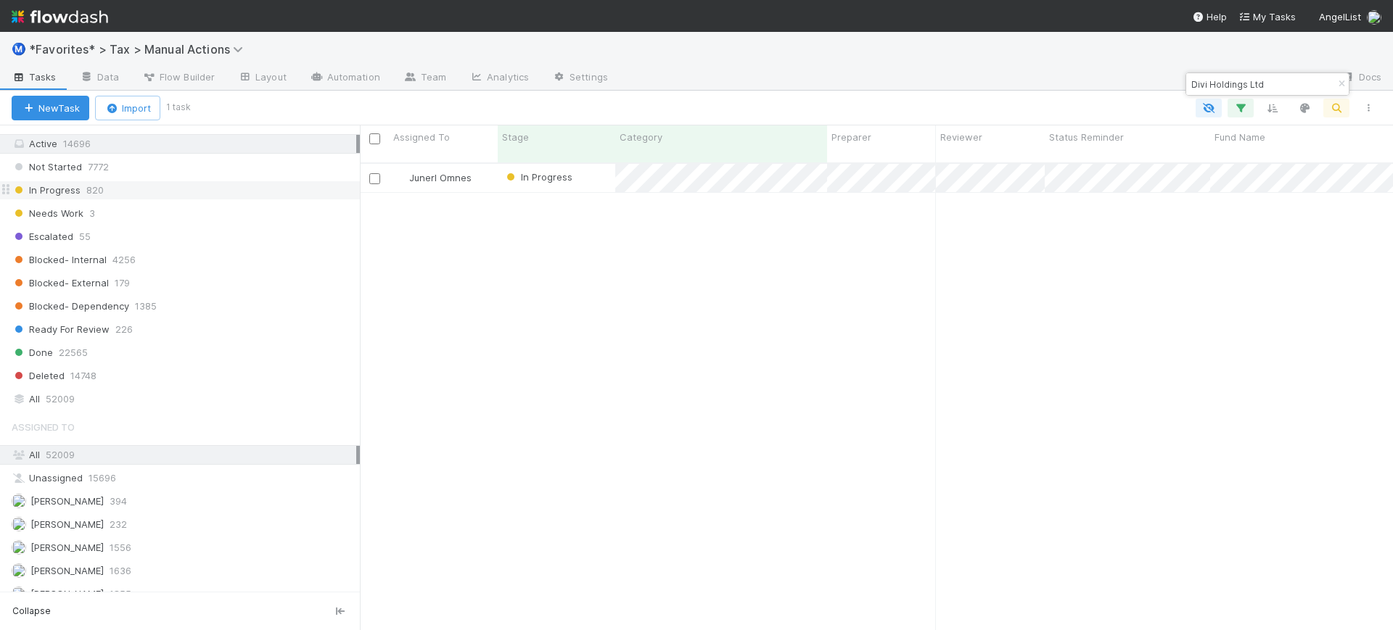
scroll to position [1270, 0]
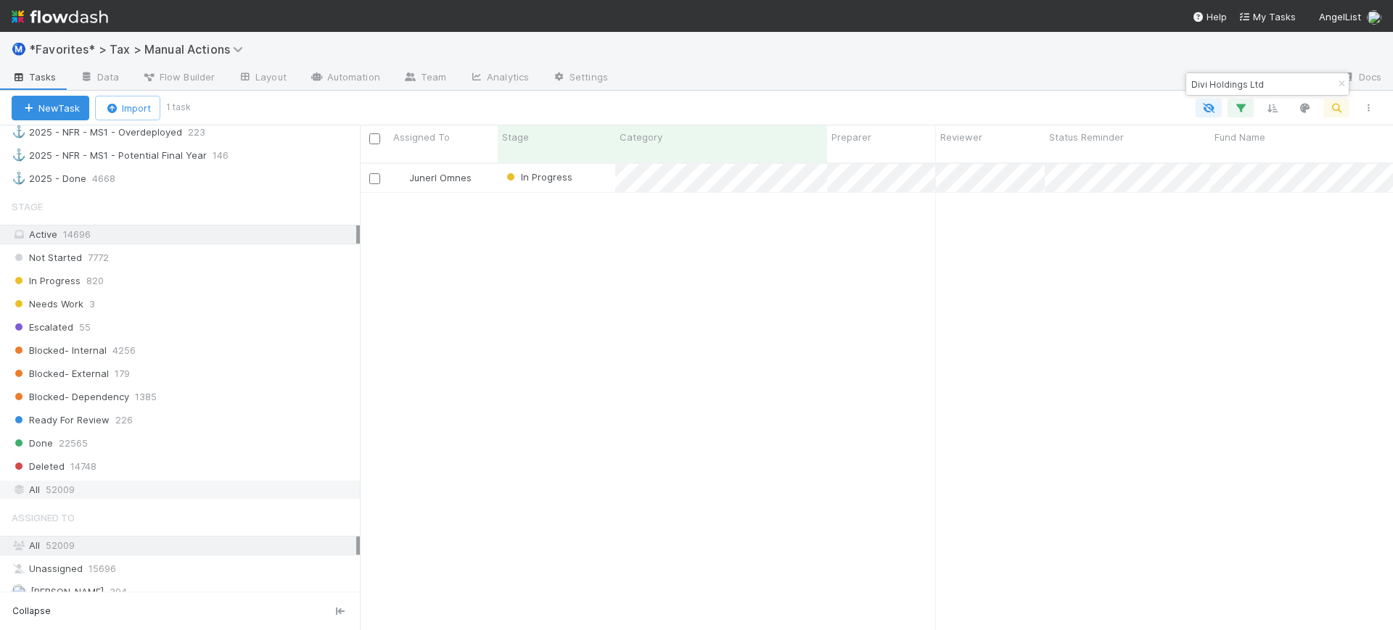
click at [126, 493] on div "All 52009" at bounding box center [184, 490] width 345 height 18
